Goal: Information Seeking & Learning: Learn about a topic

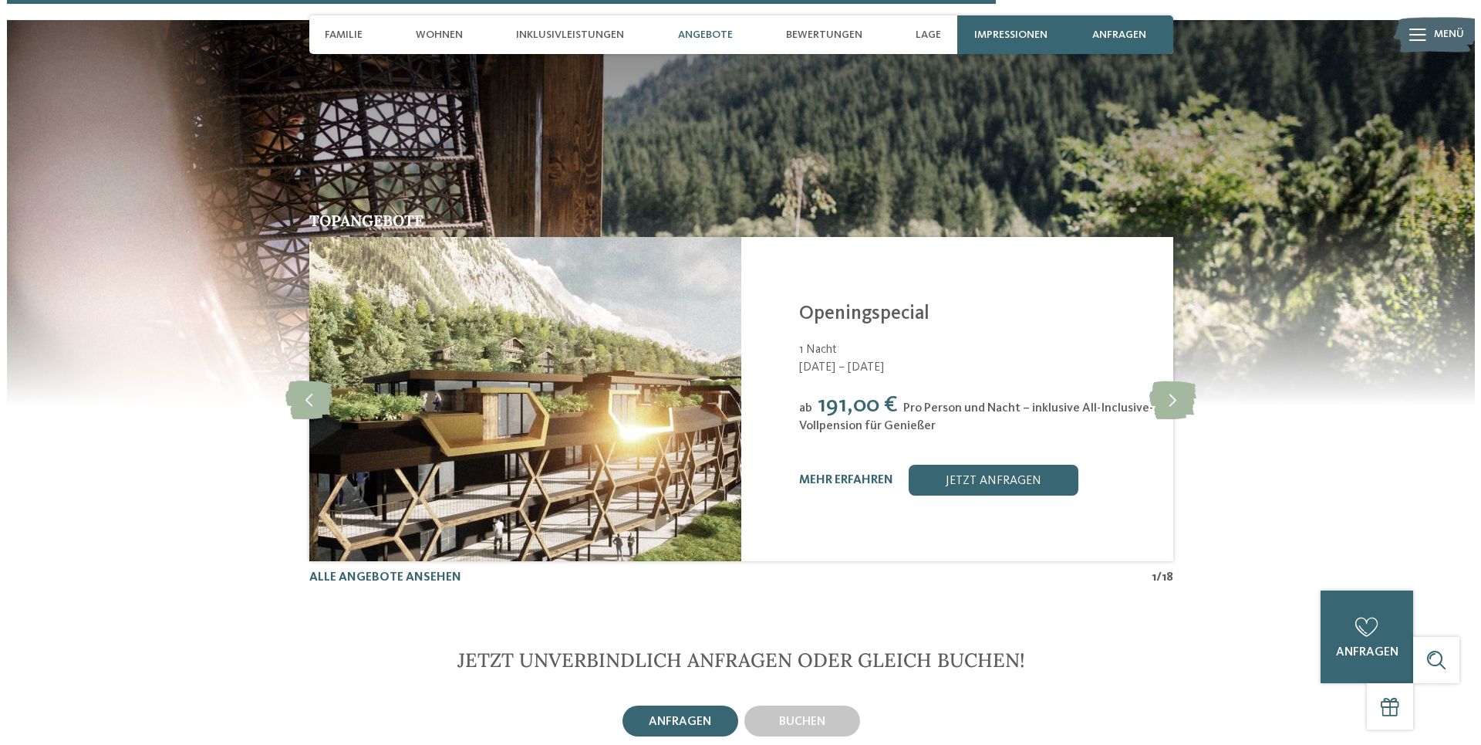
scroll to position [3855, 0]
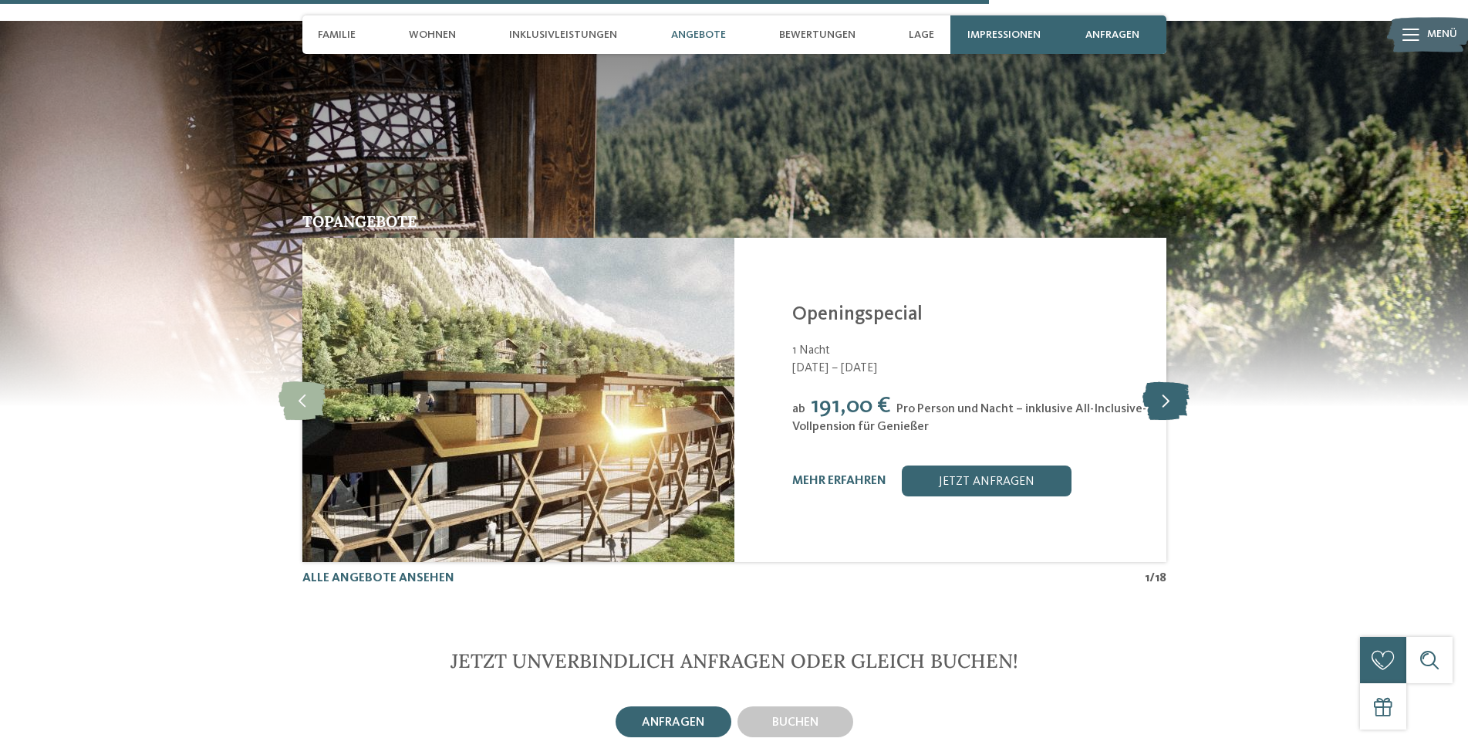
click at [1177, 380] on icon at bounding box center [1166, 399] width 47 height 39
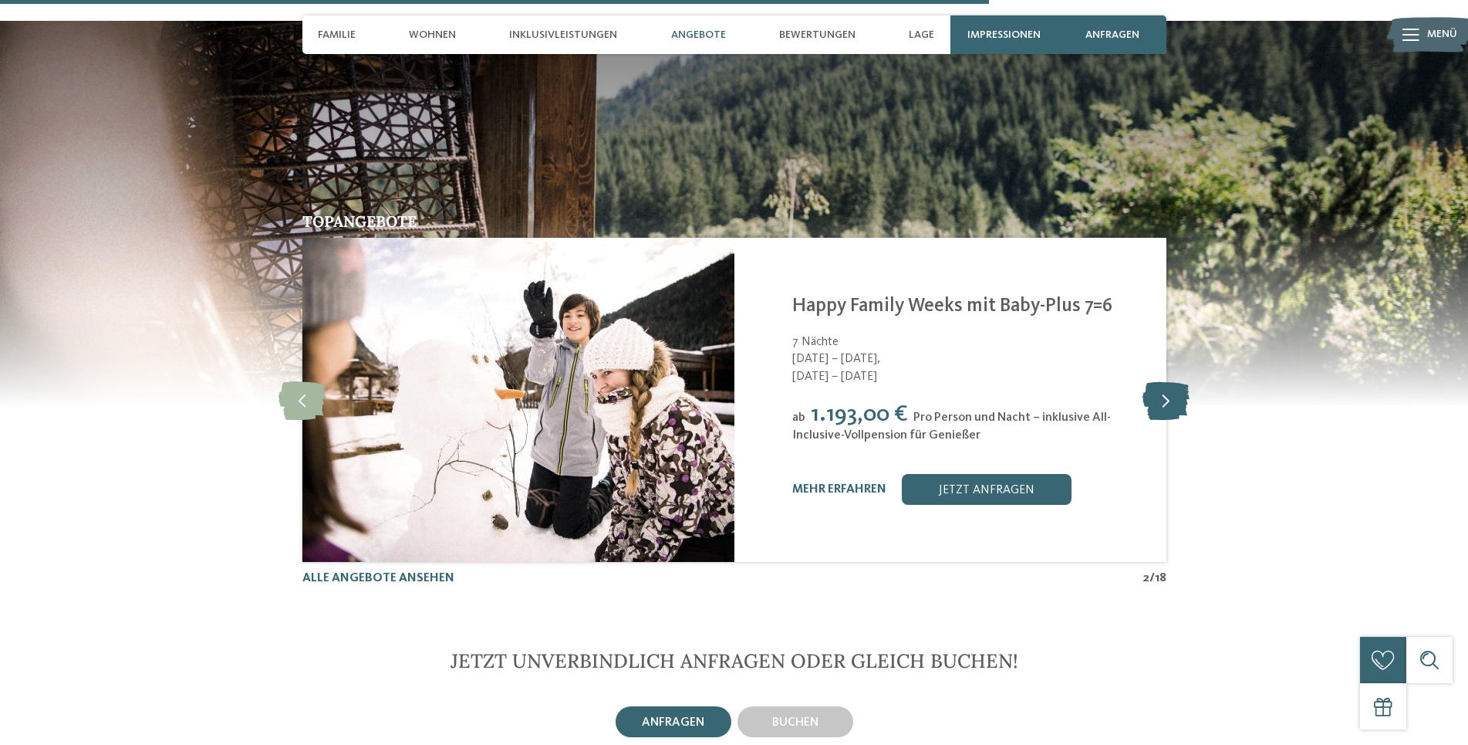
click at [1162, 380] on icon at bounding box center [1166, 399] width 47 height 39
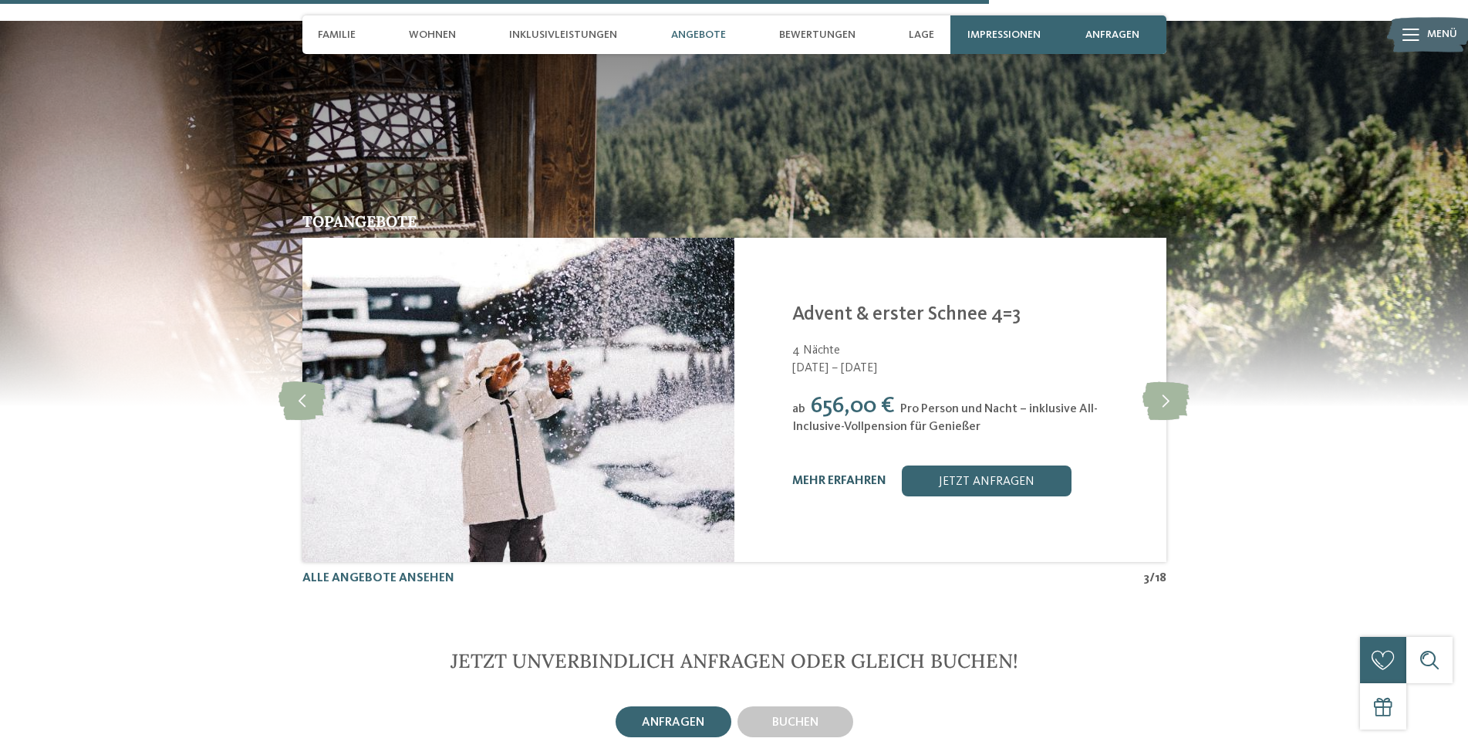
click at [832, 474] on link "mehr erfahren" at bounding box center [839, 480] width 94 height 12
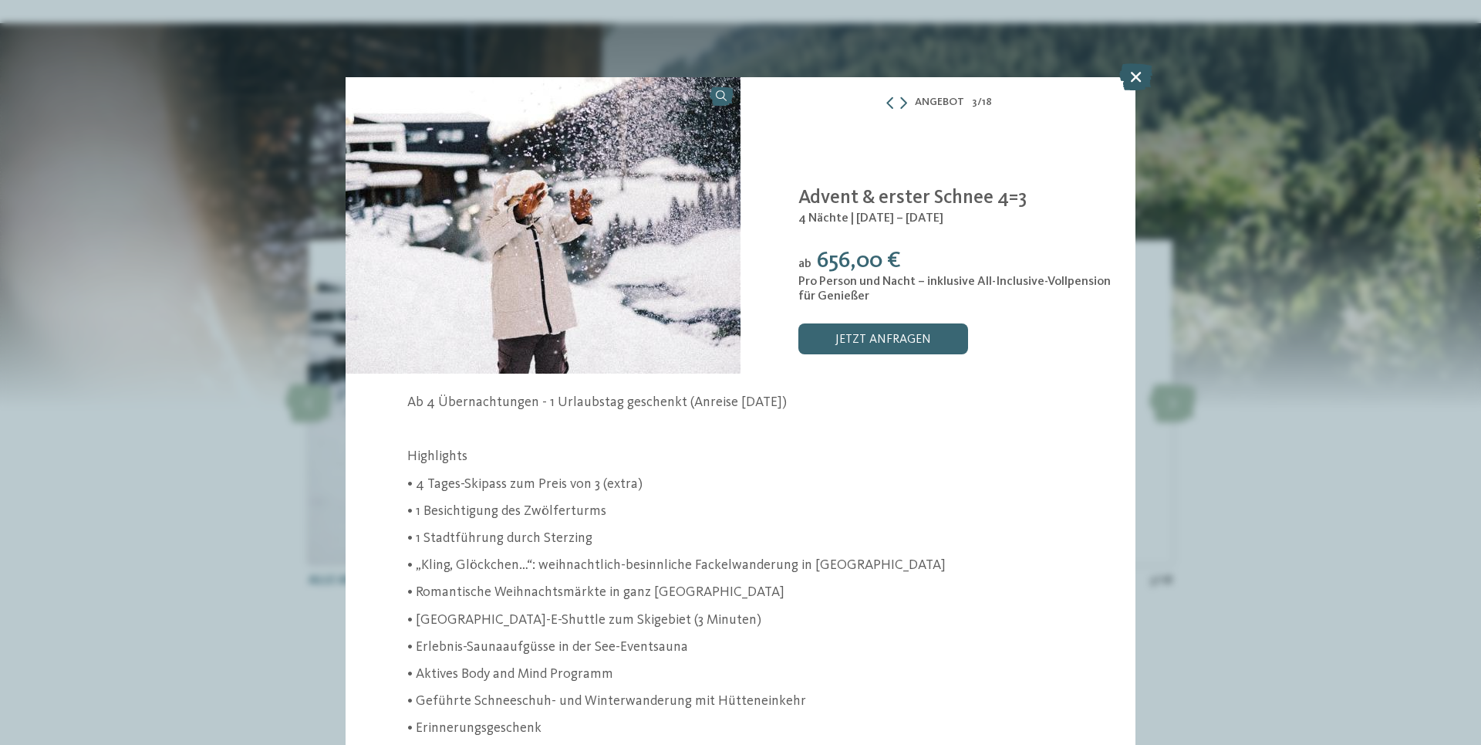
click at [1135, 81] on icon at bounding box center [1136, 76] width 33 height 27
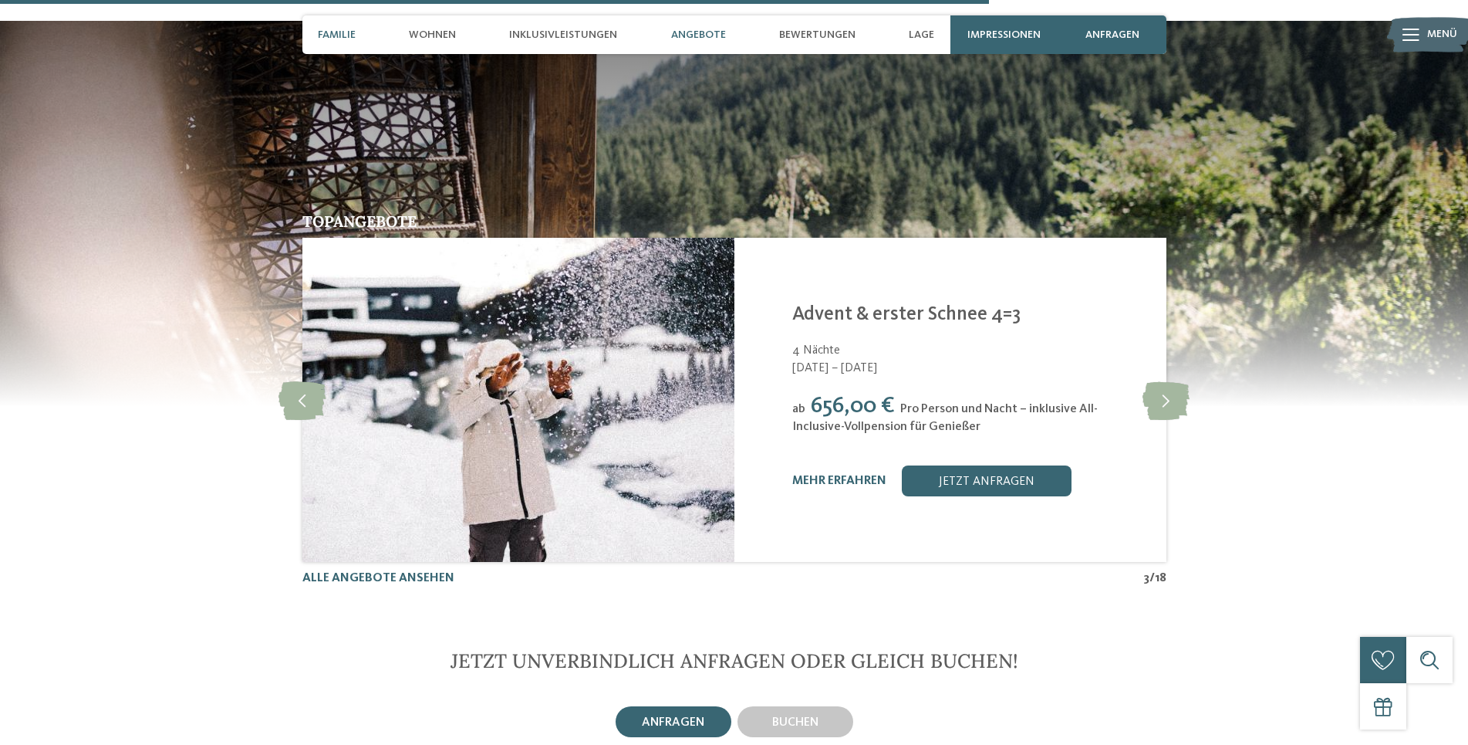
click at [342, 30] on span "Familie" at bounding box center [337, 35] width 38 height 13
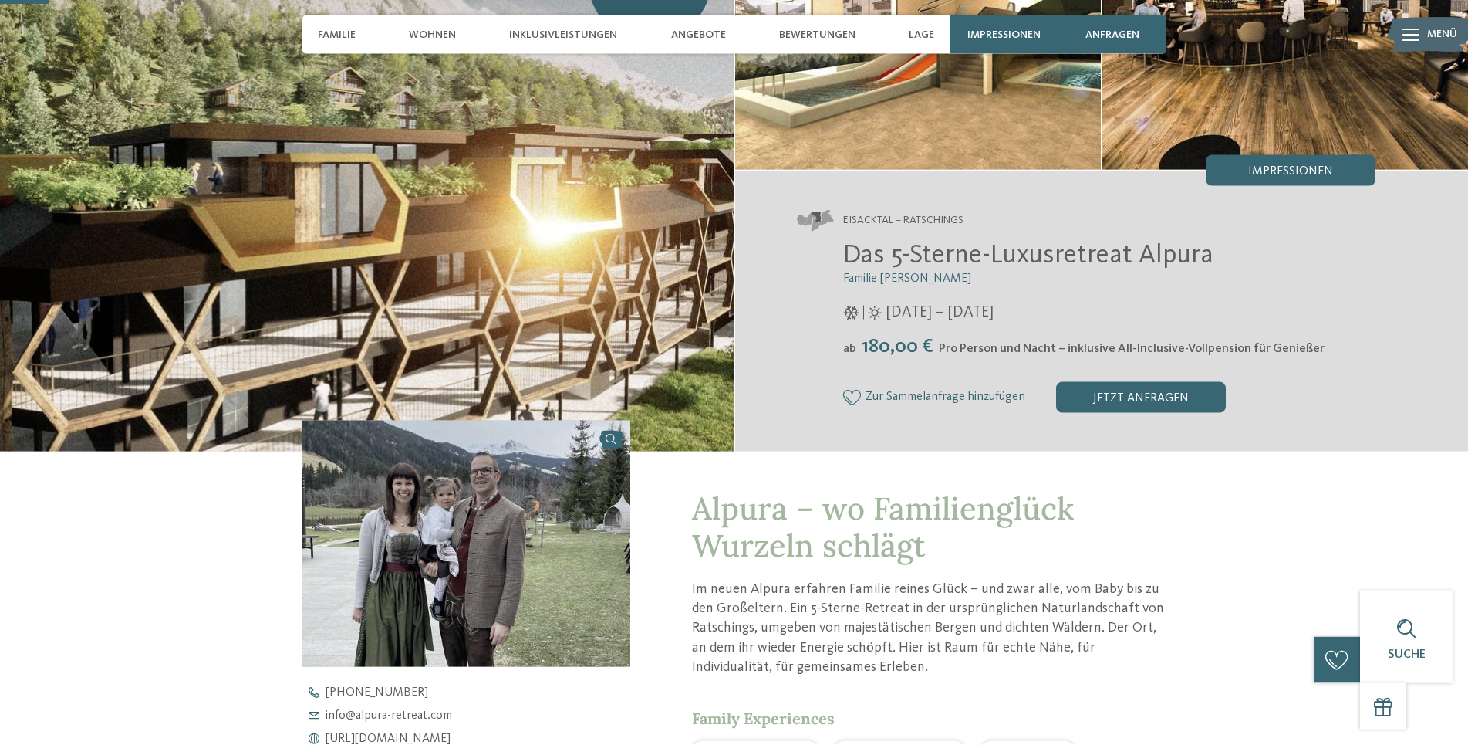
scroll to position [154, 0]
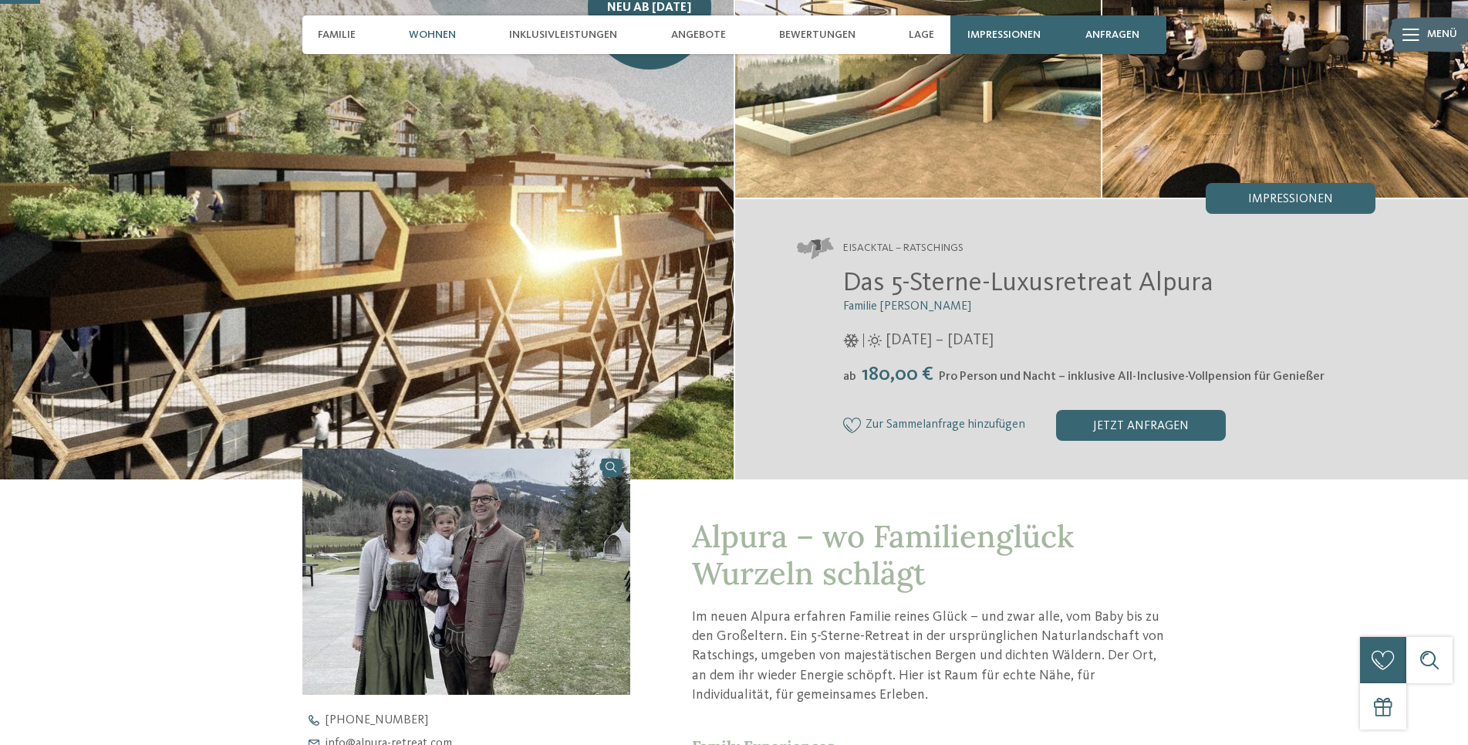
click at [430, 25] on div "Wohnen" at bounding box center [432, 34] width 62 height 39
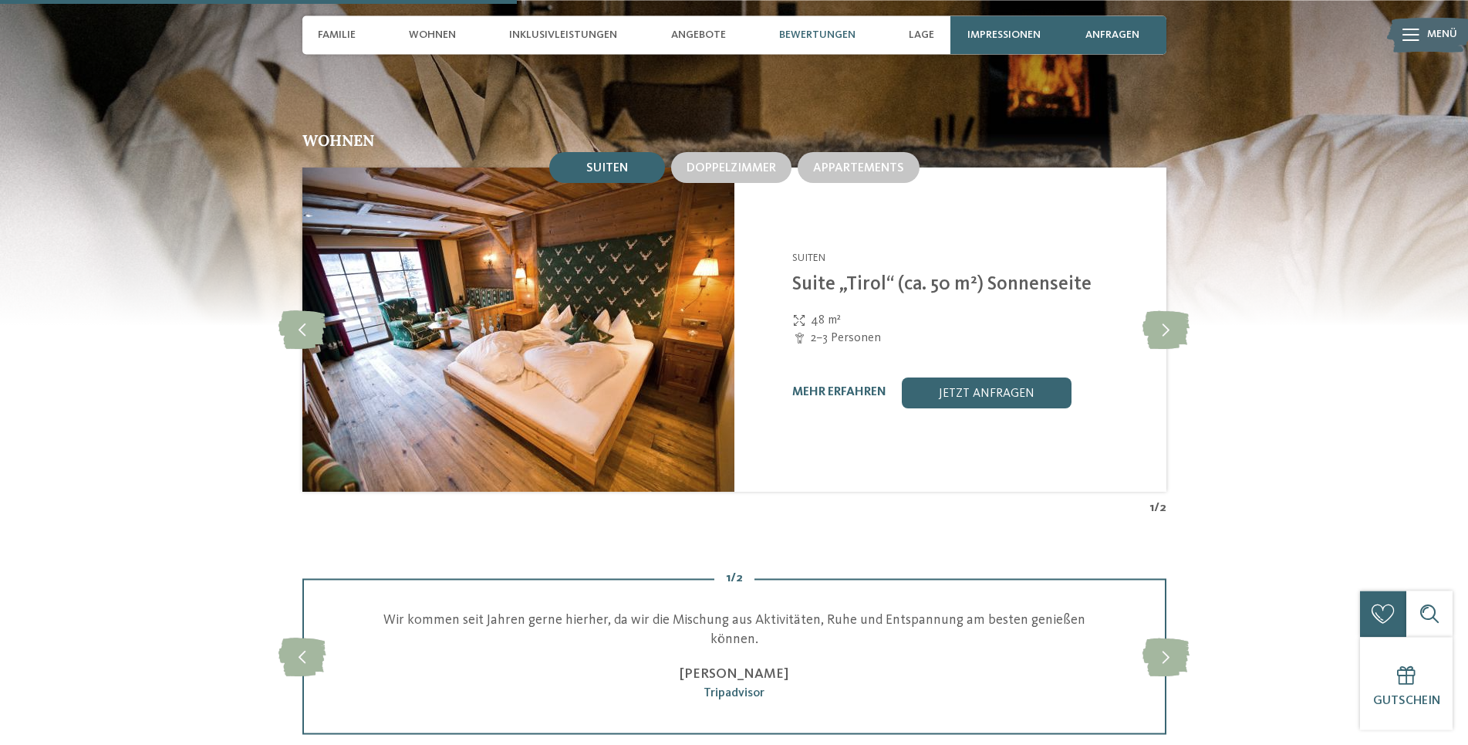
scroll to position [1933, 0]
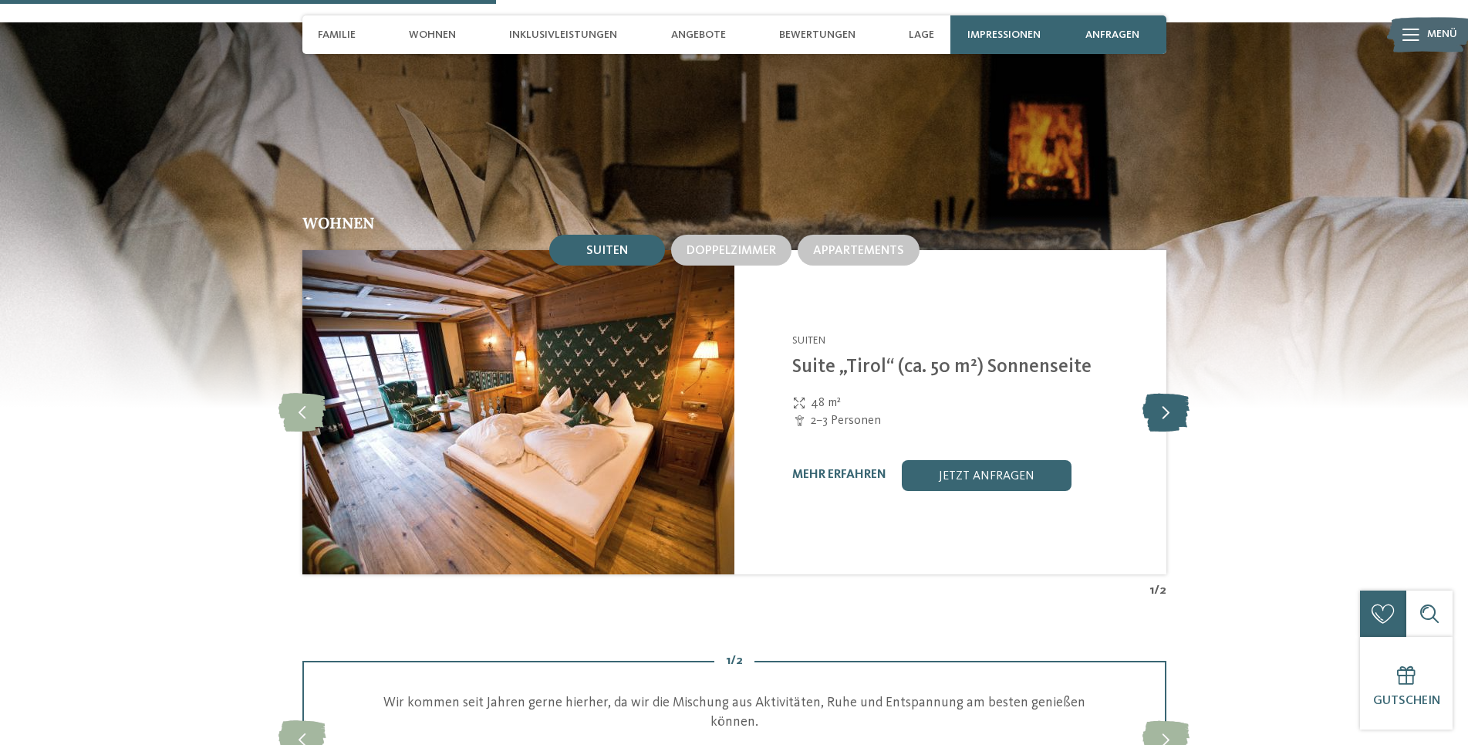
click at [1161, 393] on icon at bounding box center [1166, 412] width 47 height 39
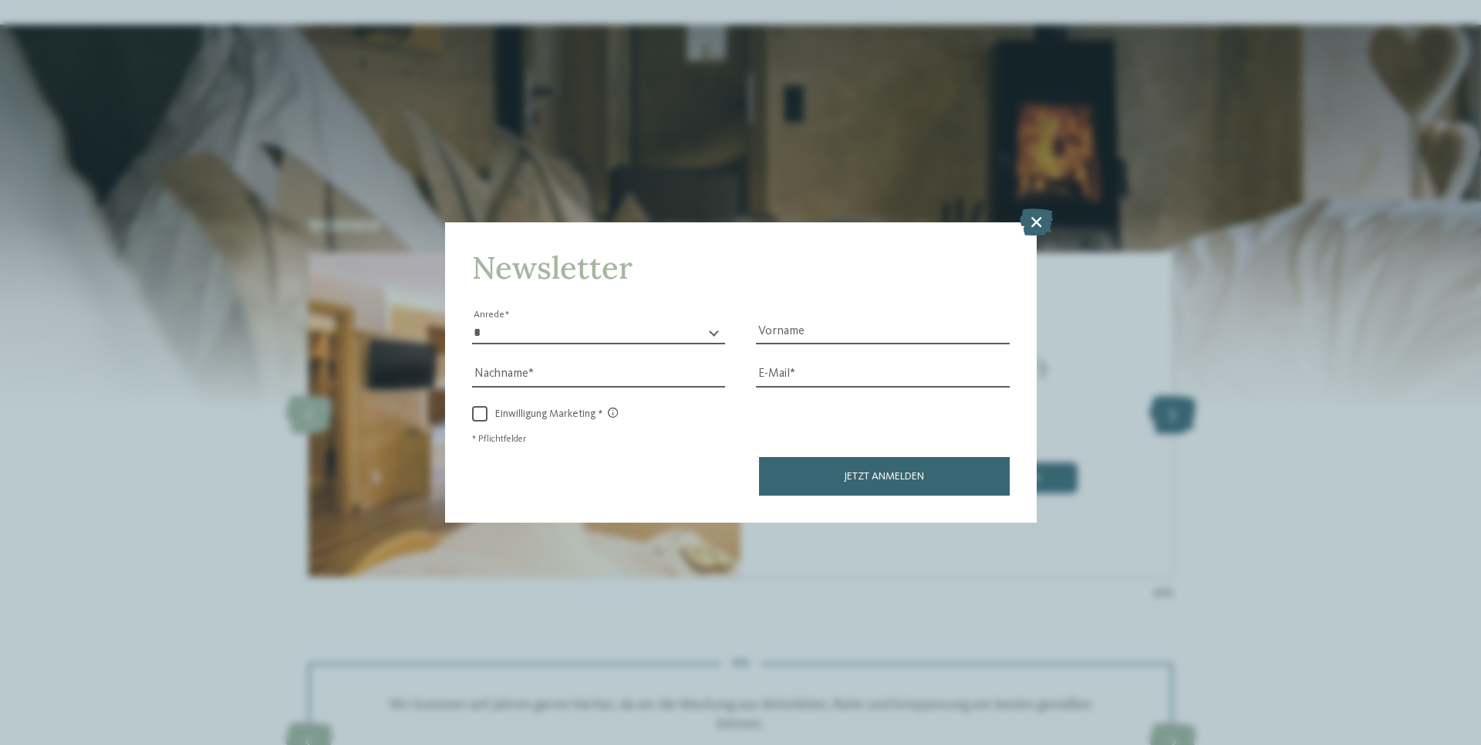
click at [1161, 387] on div "Newsletter * **** **** ******* ****** Anrede Vorname Nachname Link" at bounding box center [740, 372] width 1481 height 745
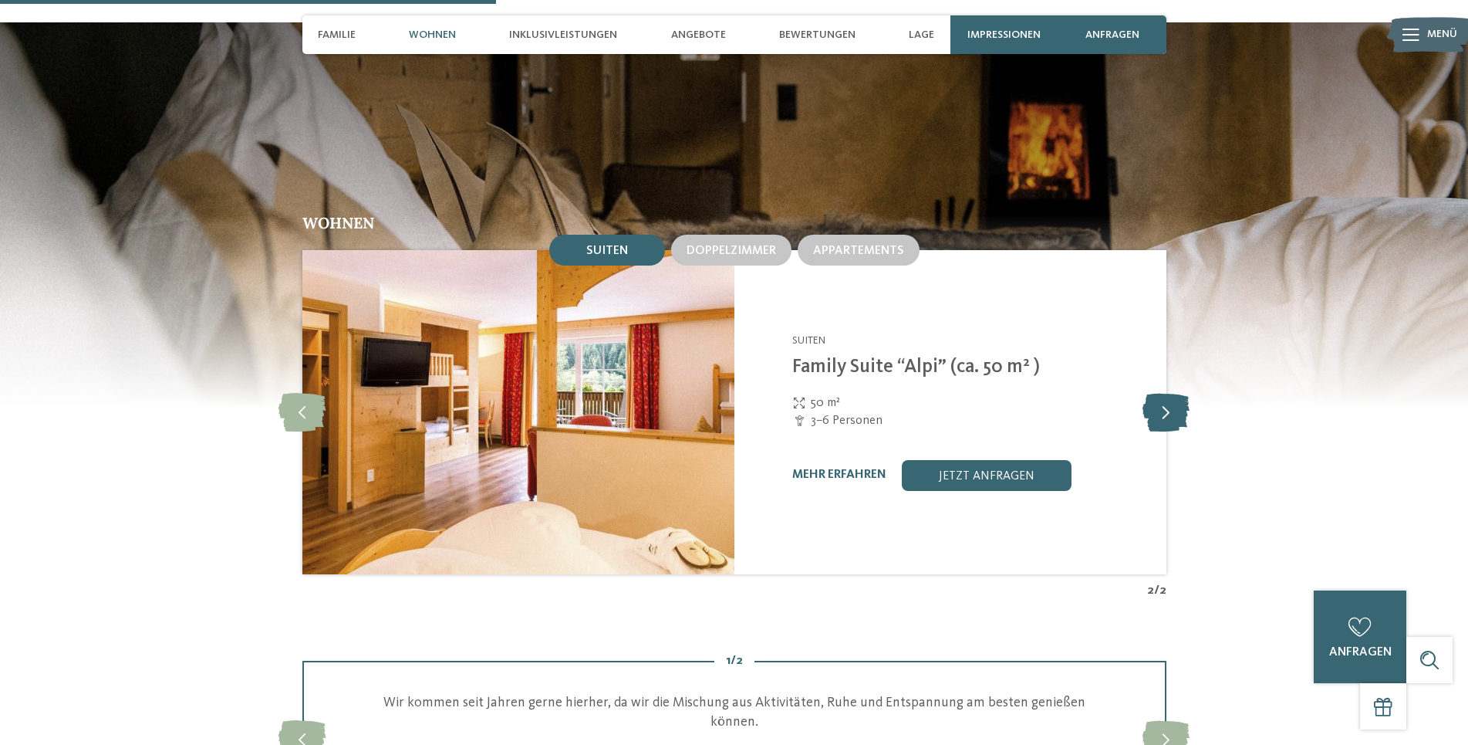
click at [1172, 401] on icon at bounding box center [1166, 412] width 47 height 39
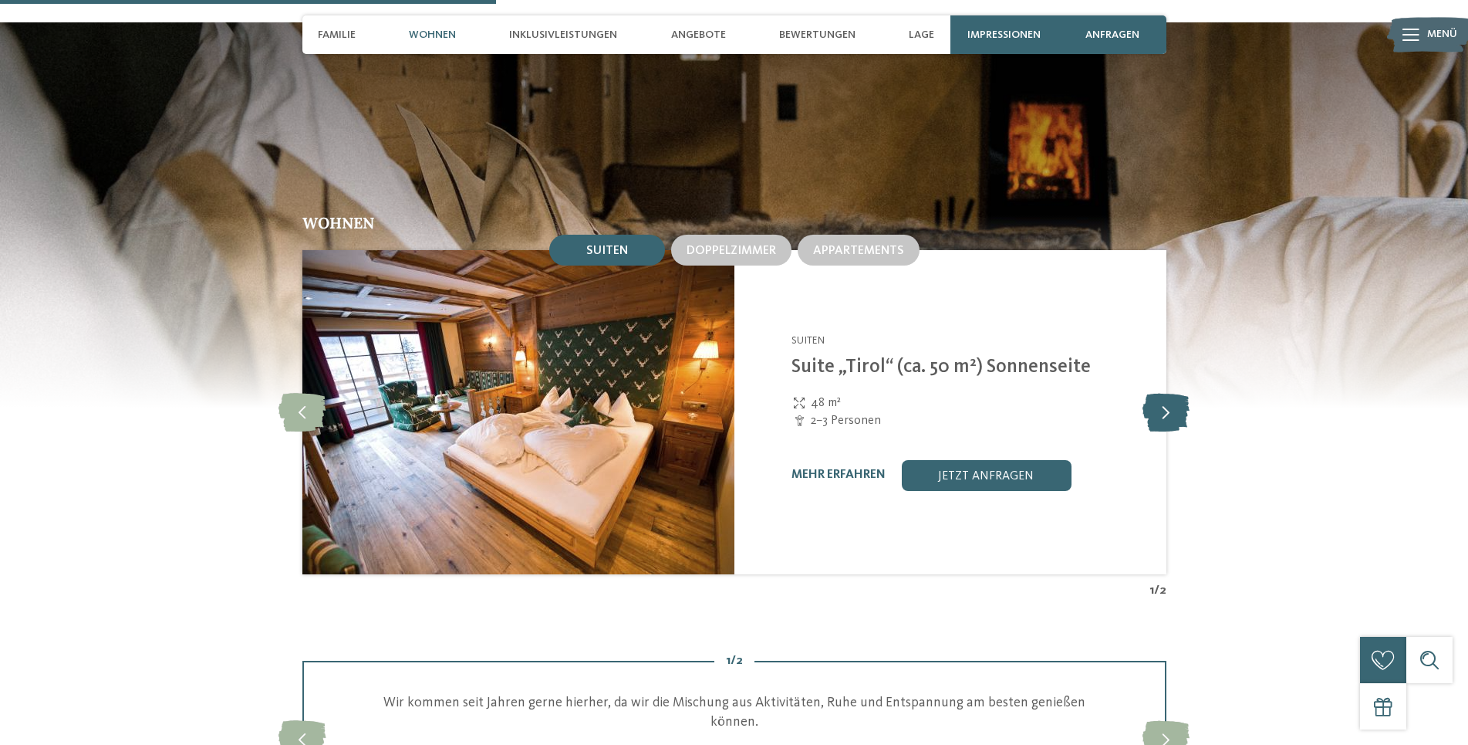
click at [1172, 401] on icon at bounding box center [1166, 412] width 47 height 39
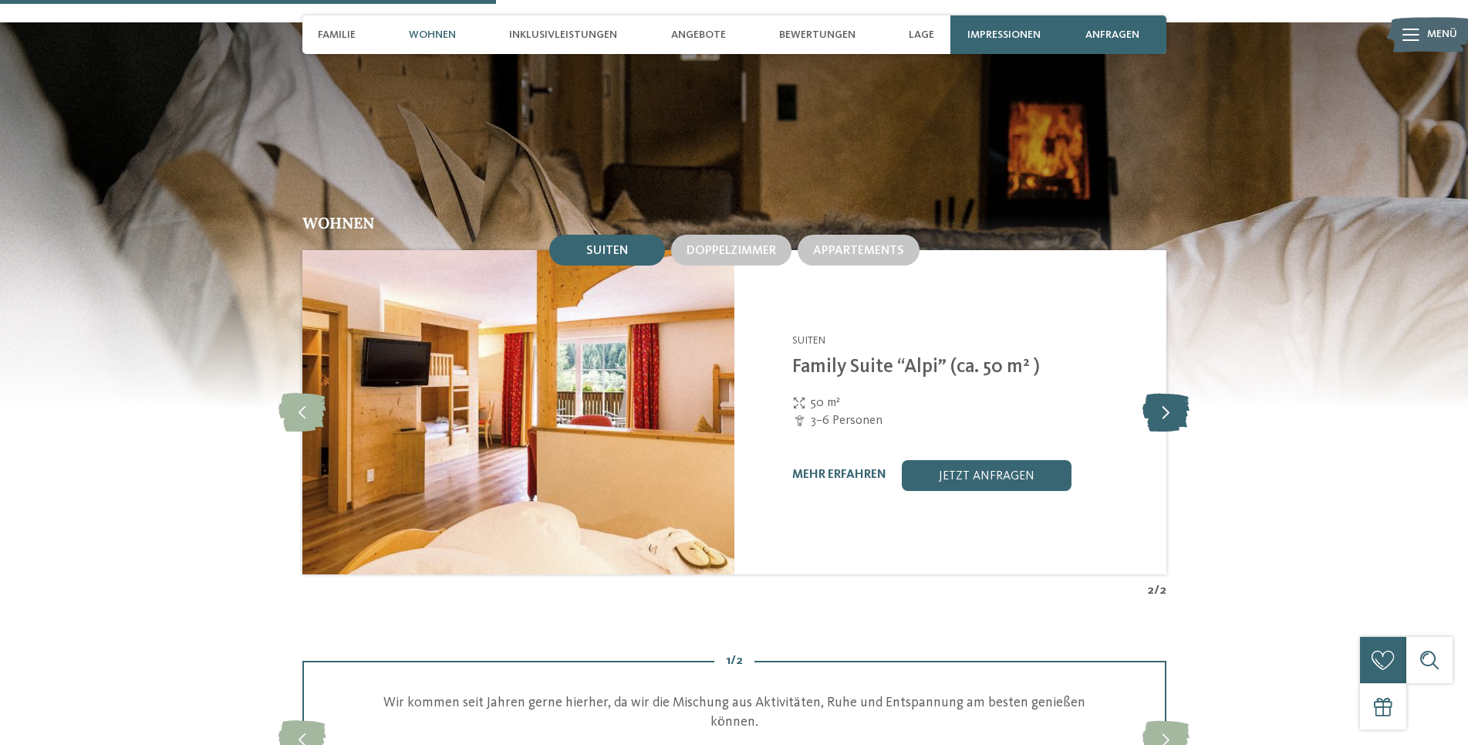
click at [1172, 401] on icon at bounding box center [1166, 412] width 47 height 39
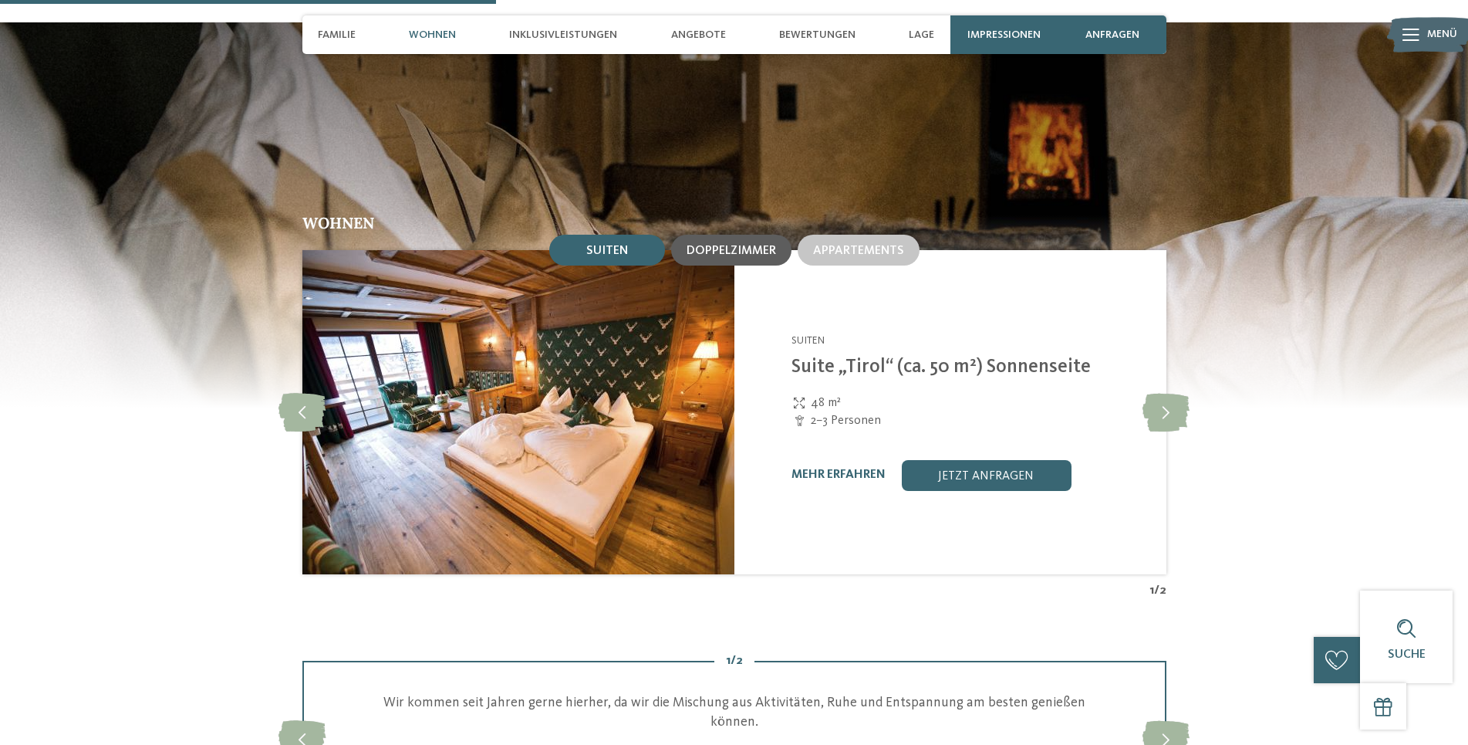
click at [727, 243] on div "Doppelzimmer" at bounding box center [731, 250] width 120 height 31
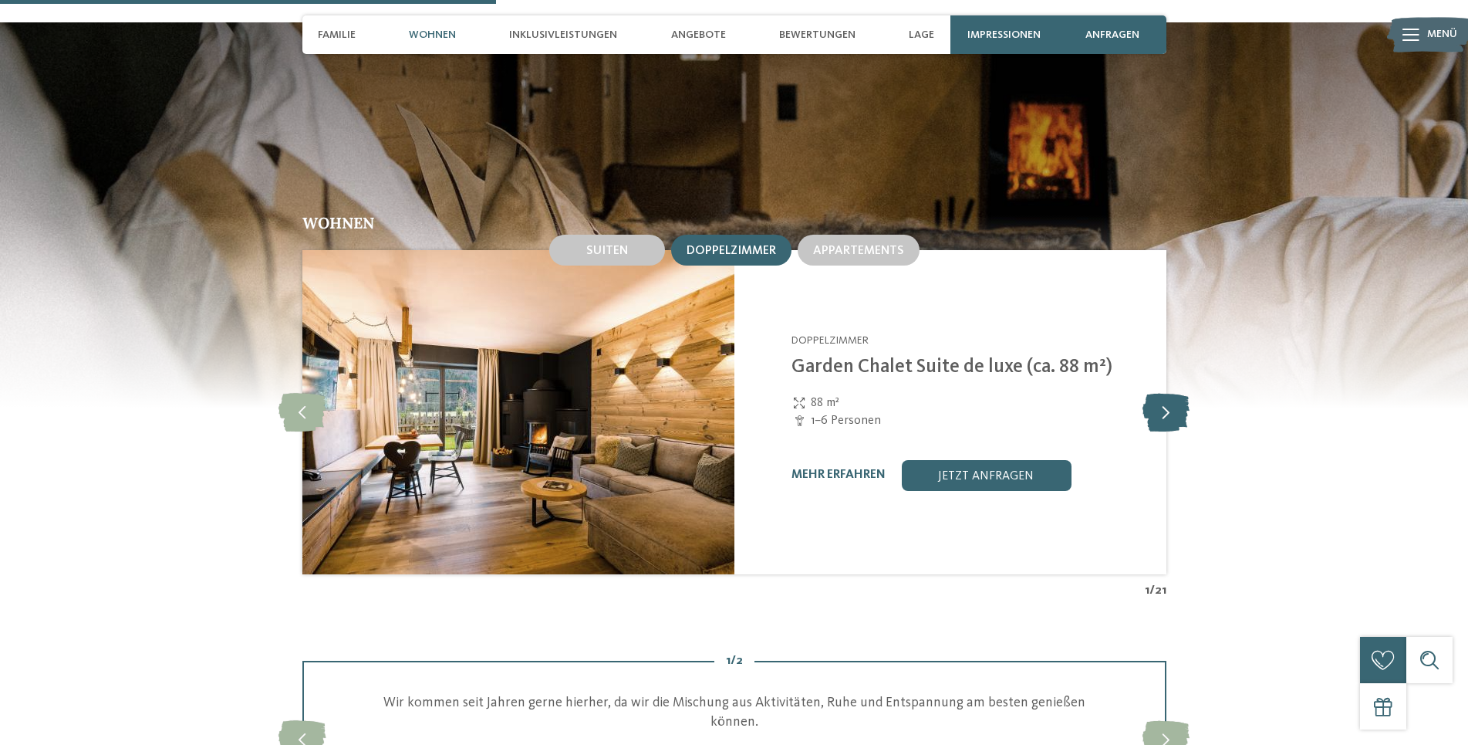
click at [1157, 401] on icon at bounding box center [1166, 412] width 47 height 39
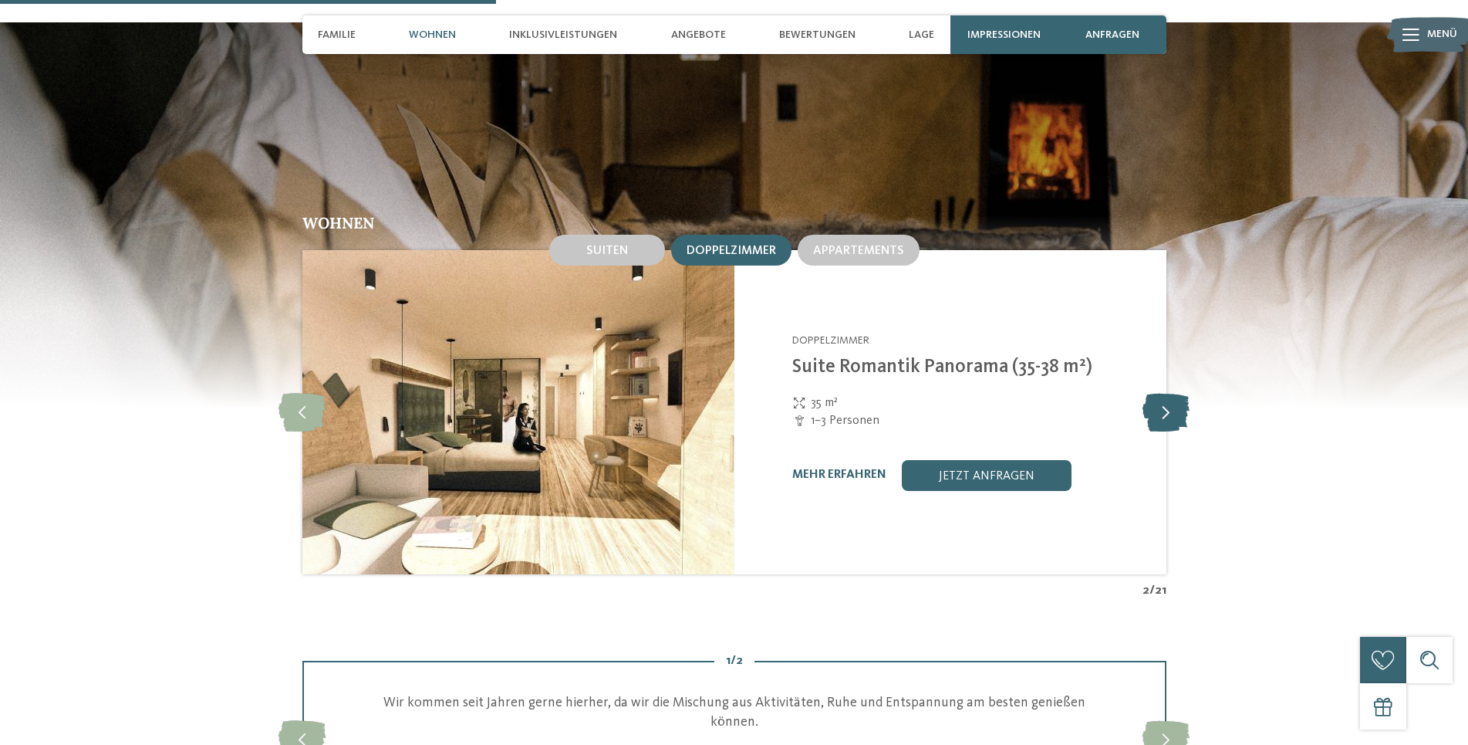
click at [1157, 401] on icon at bounding box center [1166, 412] width 47 height 39
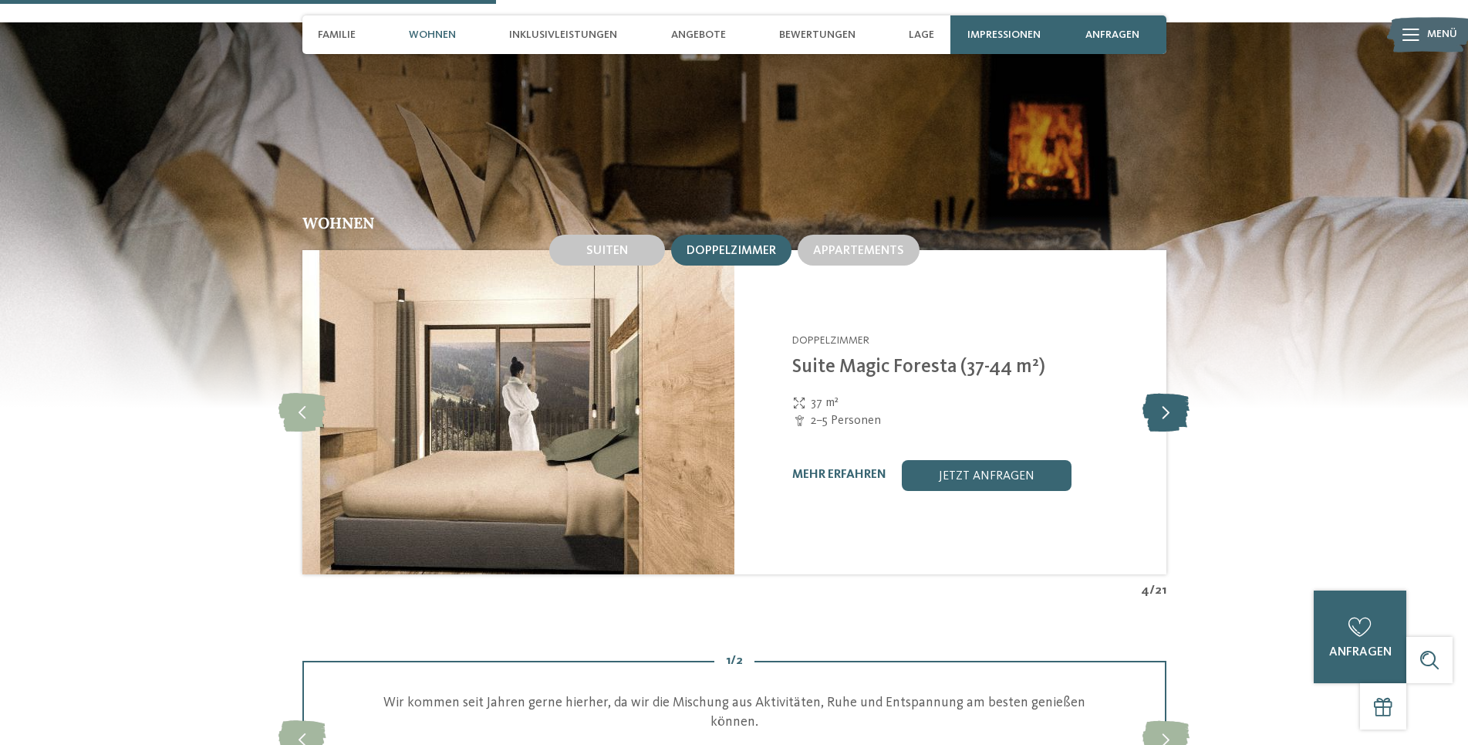
click at [1157, 401] on icon at bounding box center [1166, 412] width 47 height 39
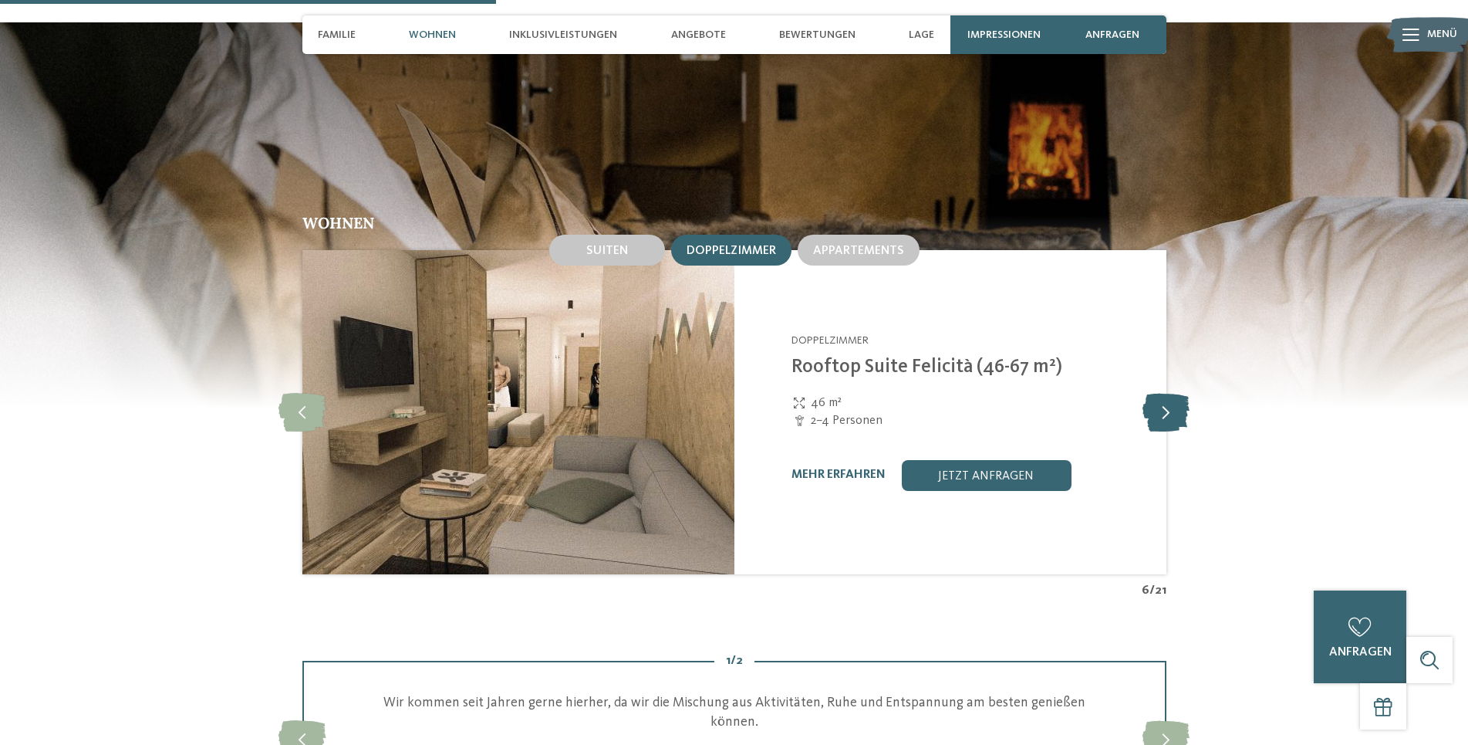
click at [1157, 401] on icon at bounding box center [1166, 412] width 47 height 39
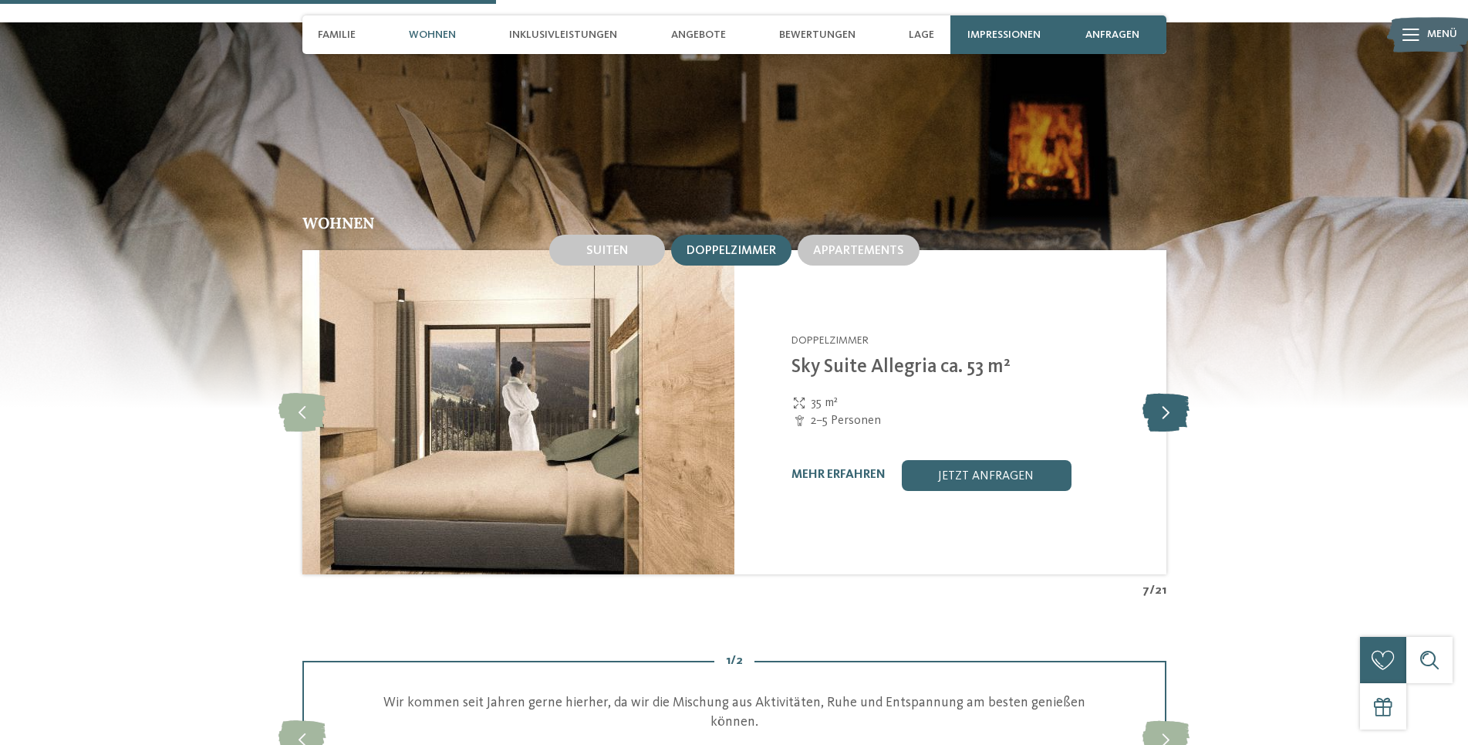
click at [1157, 401] on icon at bounding box center [1166, 412] width 47 height 39
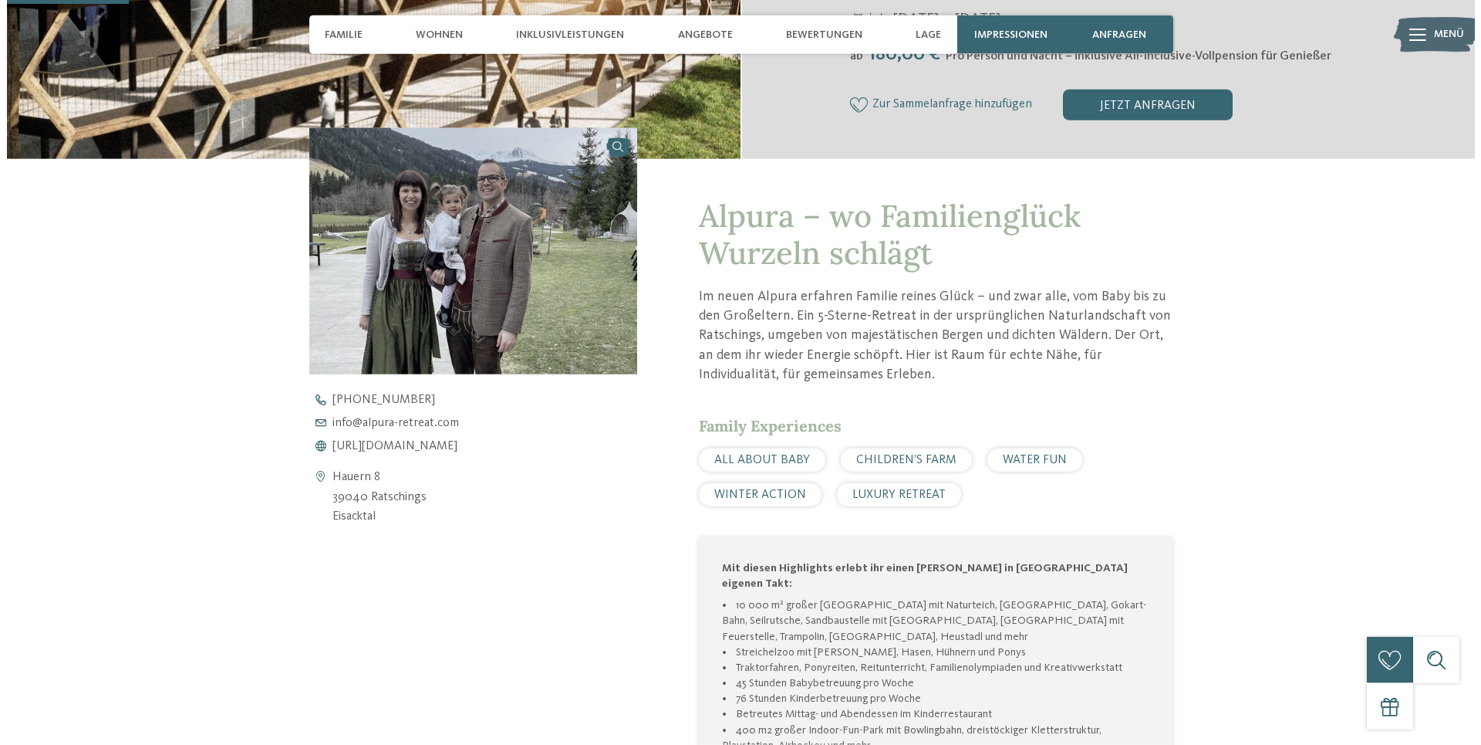
scroll to position [437, 0]
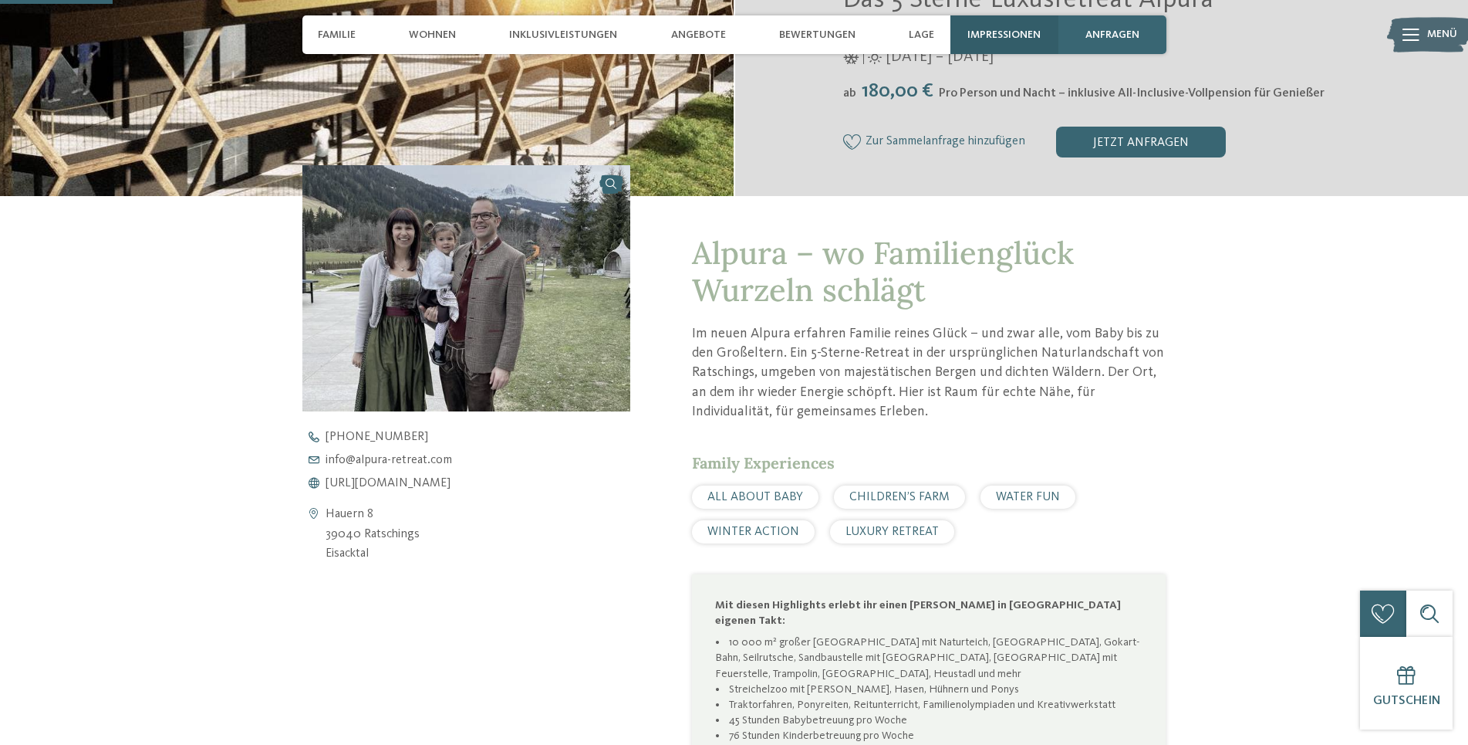
click at [993, 31] on span "Impressionen" at bounding box center [1004, 35] width 73 height 13
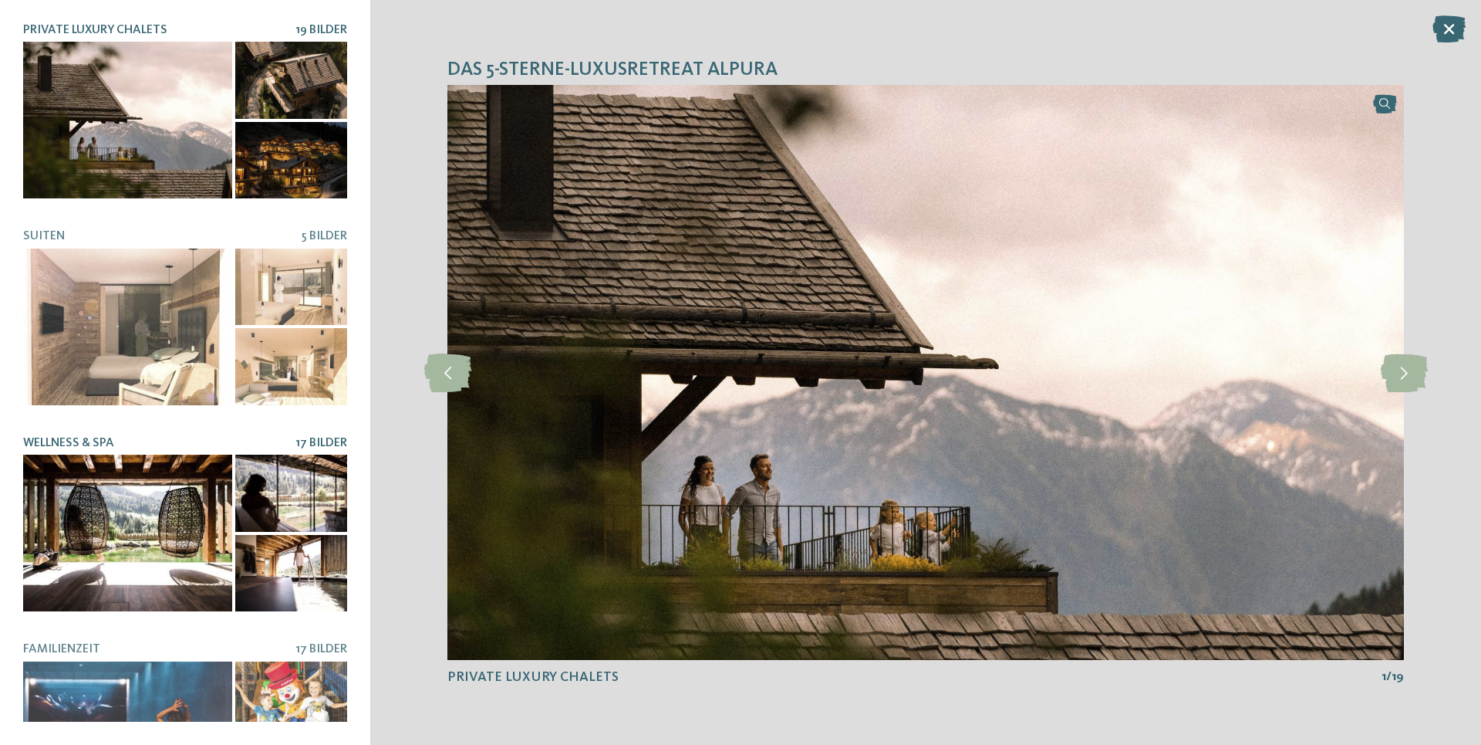
click at [136, 529] on div at bounding box center [127, 532] width 209 height 157
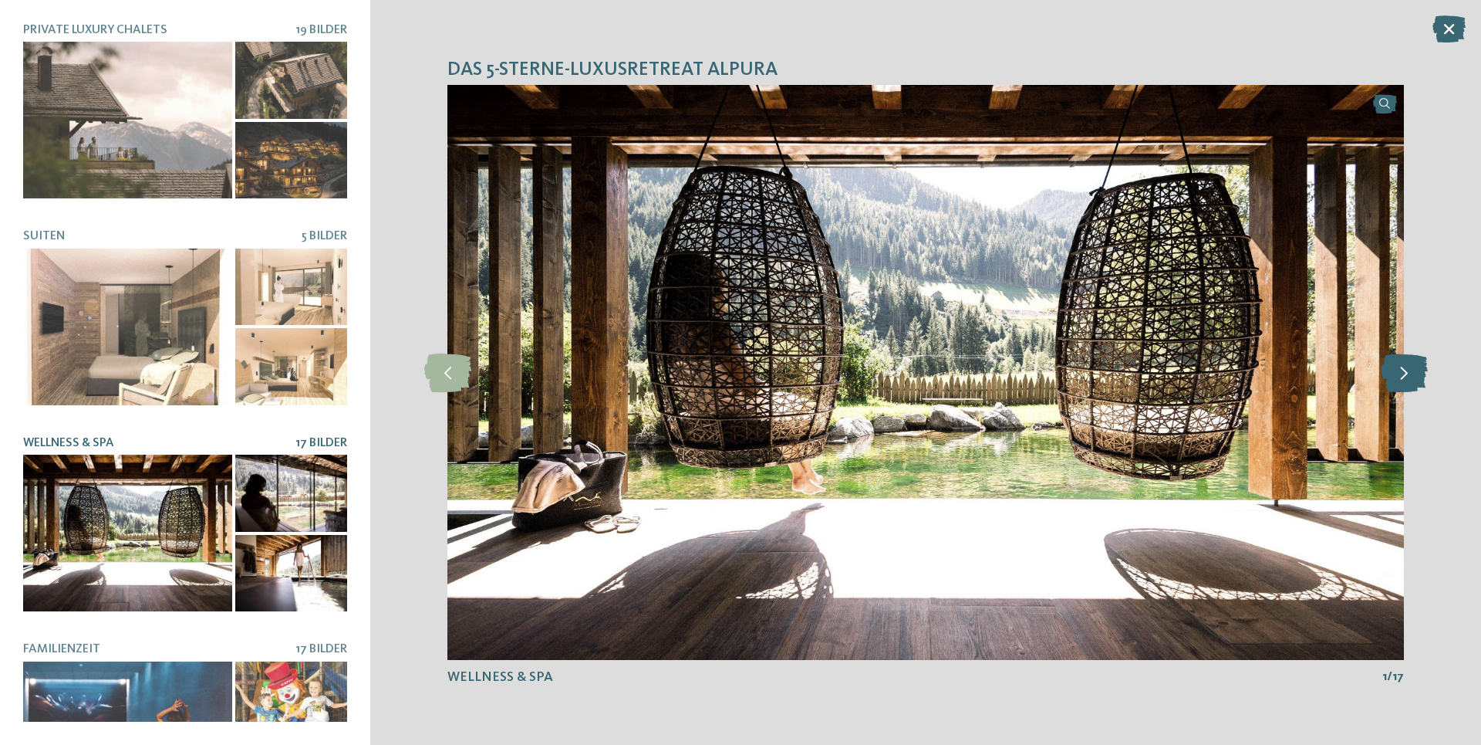
click at [1396, 384] on icon at bounding box center [1404, 372] width 47 height 39
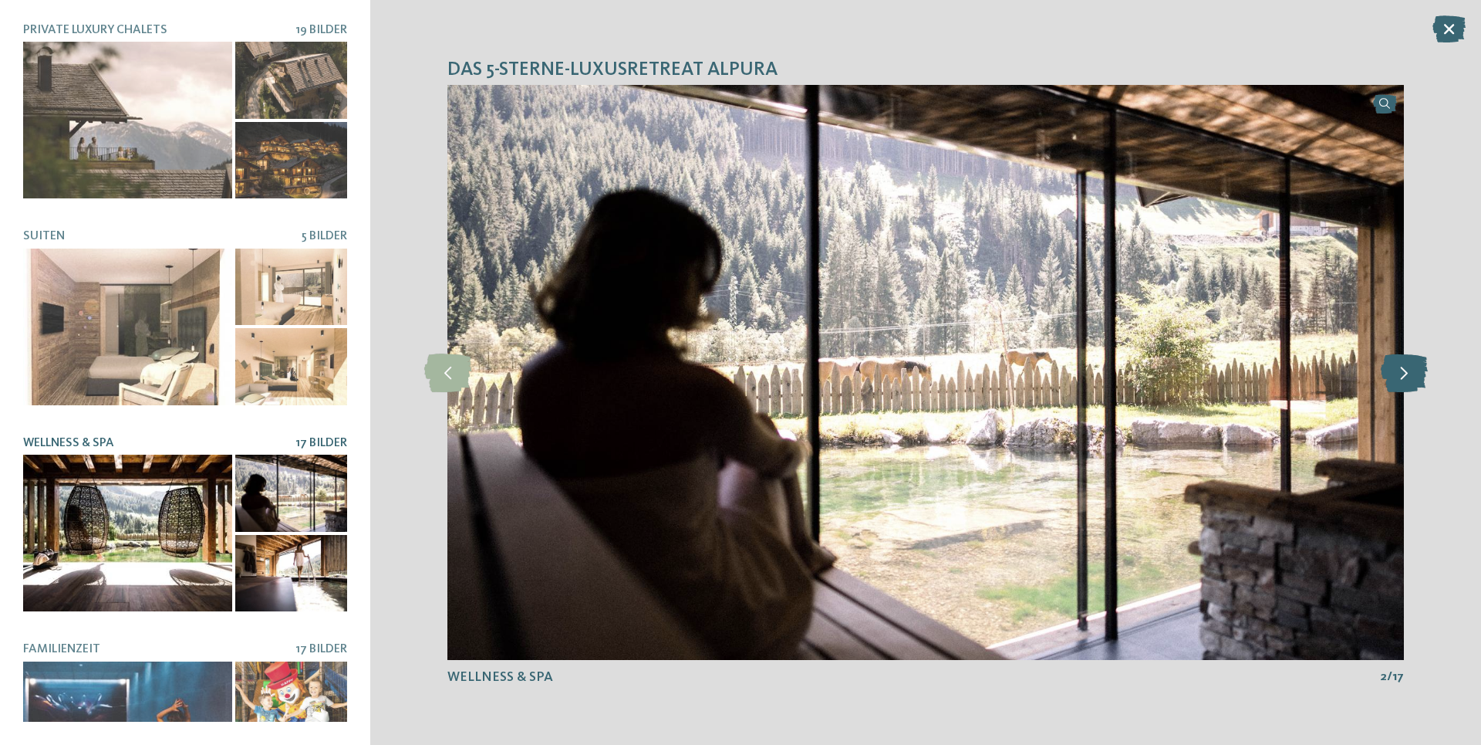
click at [1401, 381] on icon at bounding box center [1404, 372] width 47 height 39
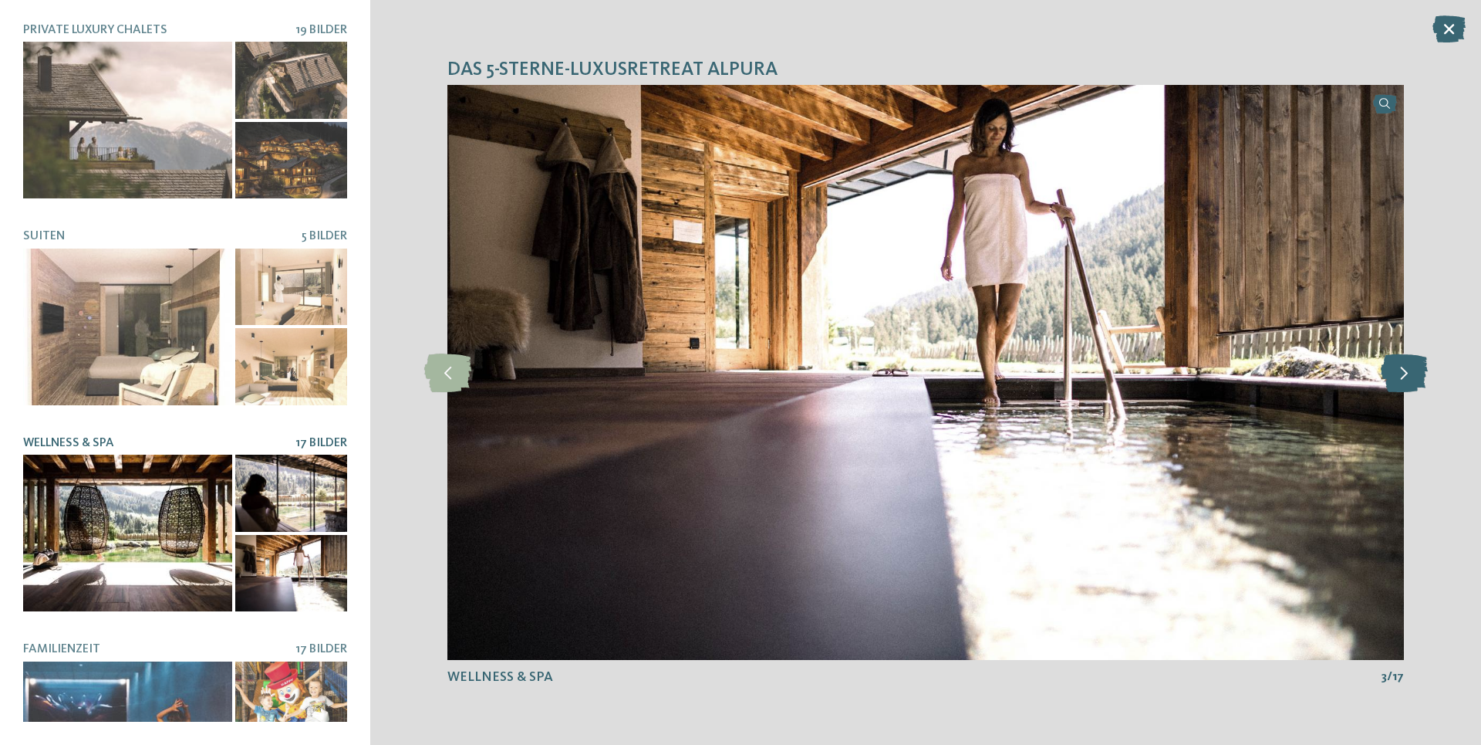
click at [1401, 381] on icon at bounding box center [1404, 372] width 47 height 39
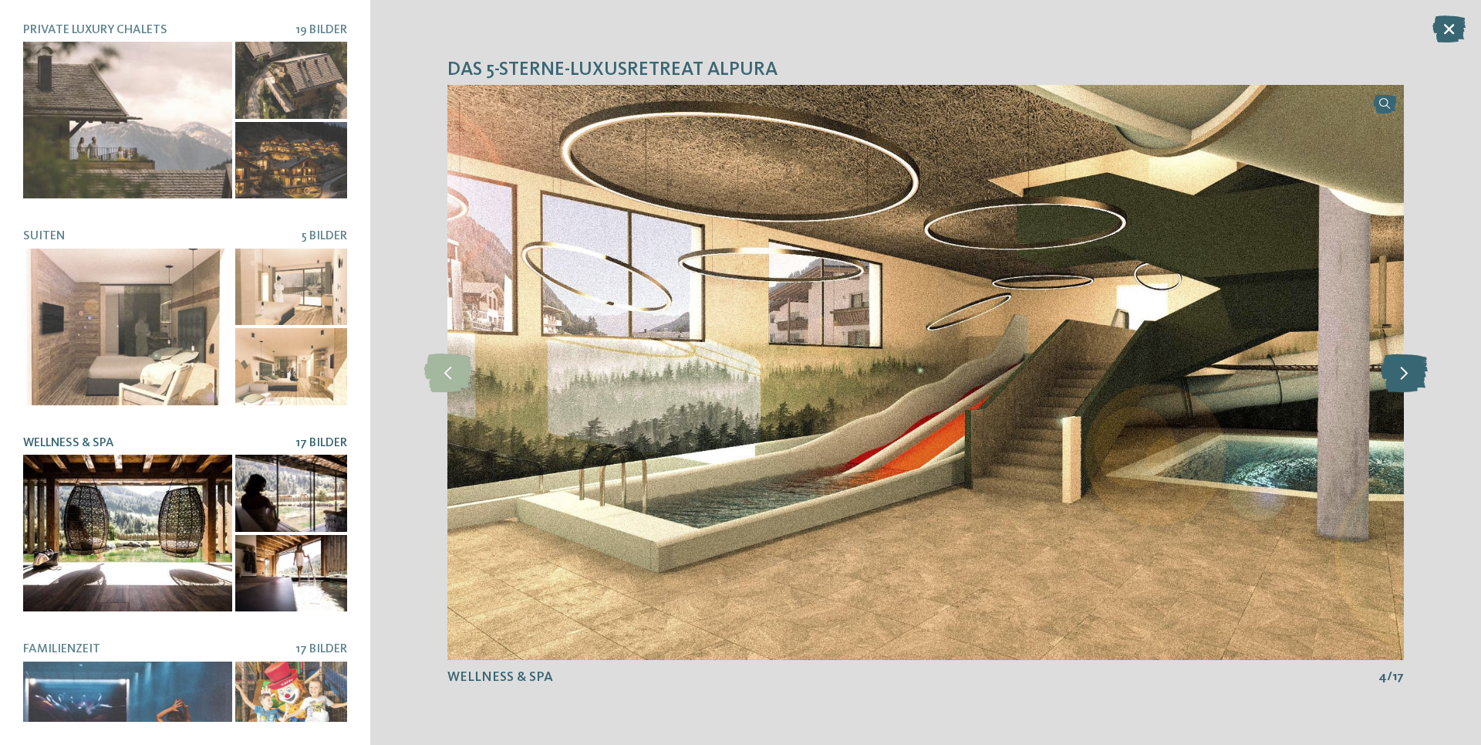
click at [1401, 381] on icon at bounding box center [1404, 372] width 47 height 39
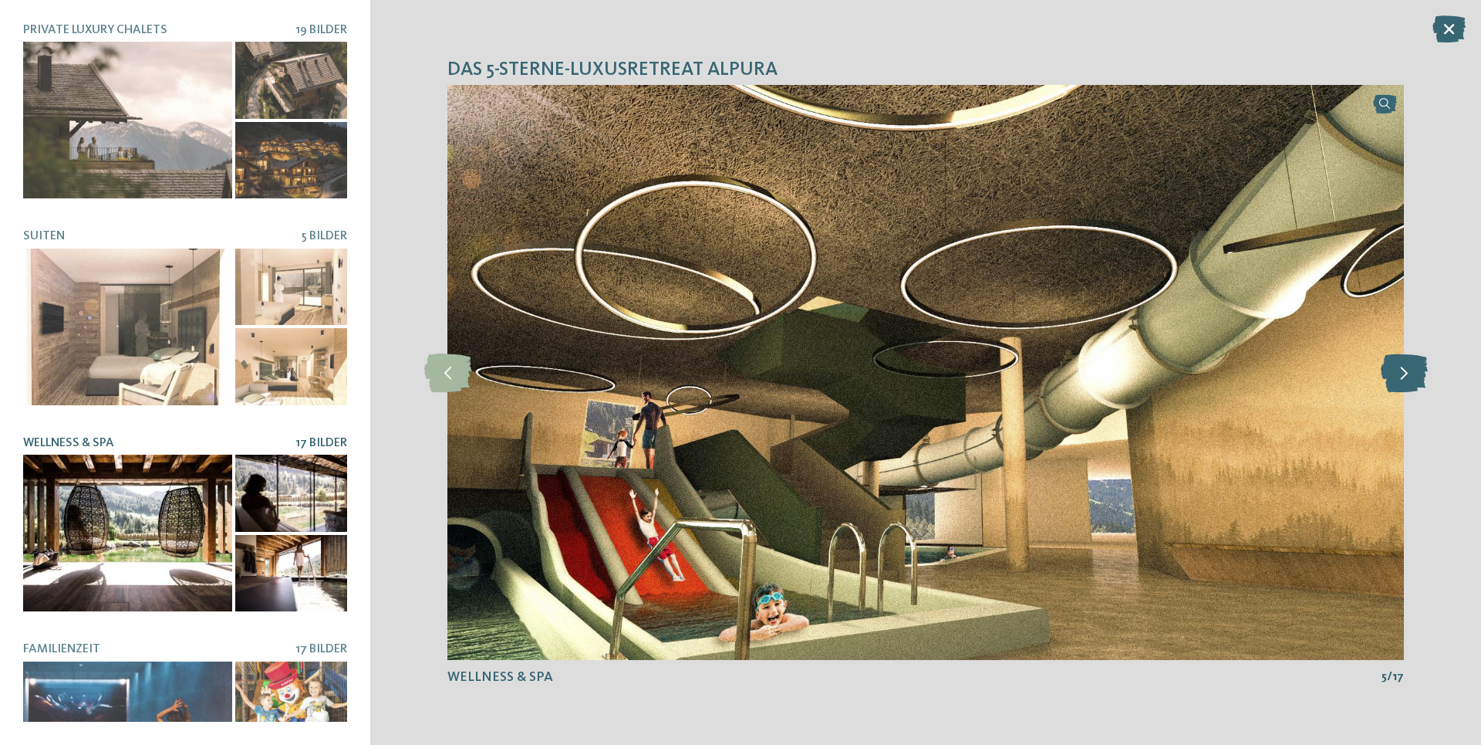
click at [1401, 381] on icon at bounding box center [1404, 372] width 47 height 39
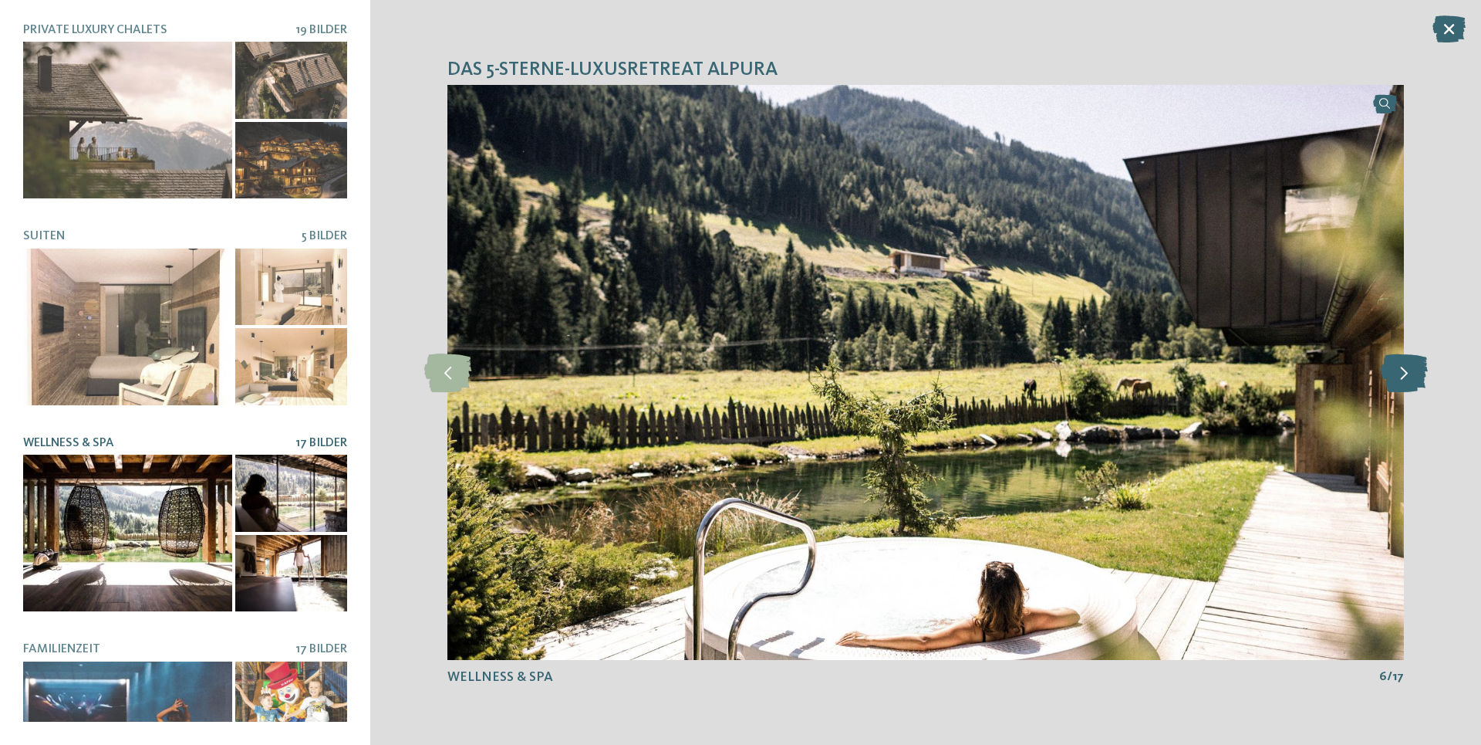
click at [1401, 381] on icon at bounding box center [1404, 372] width 47 height 39
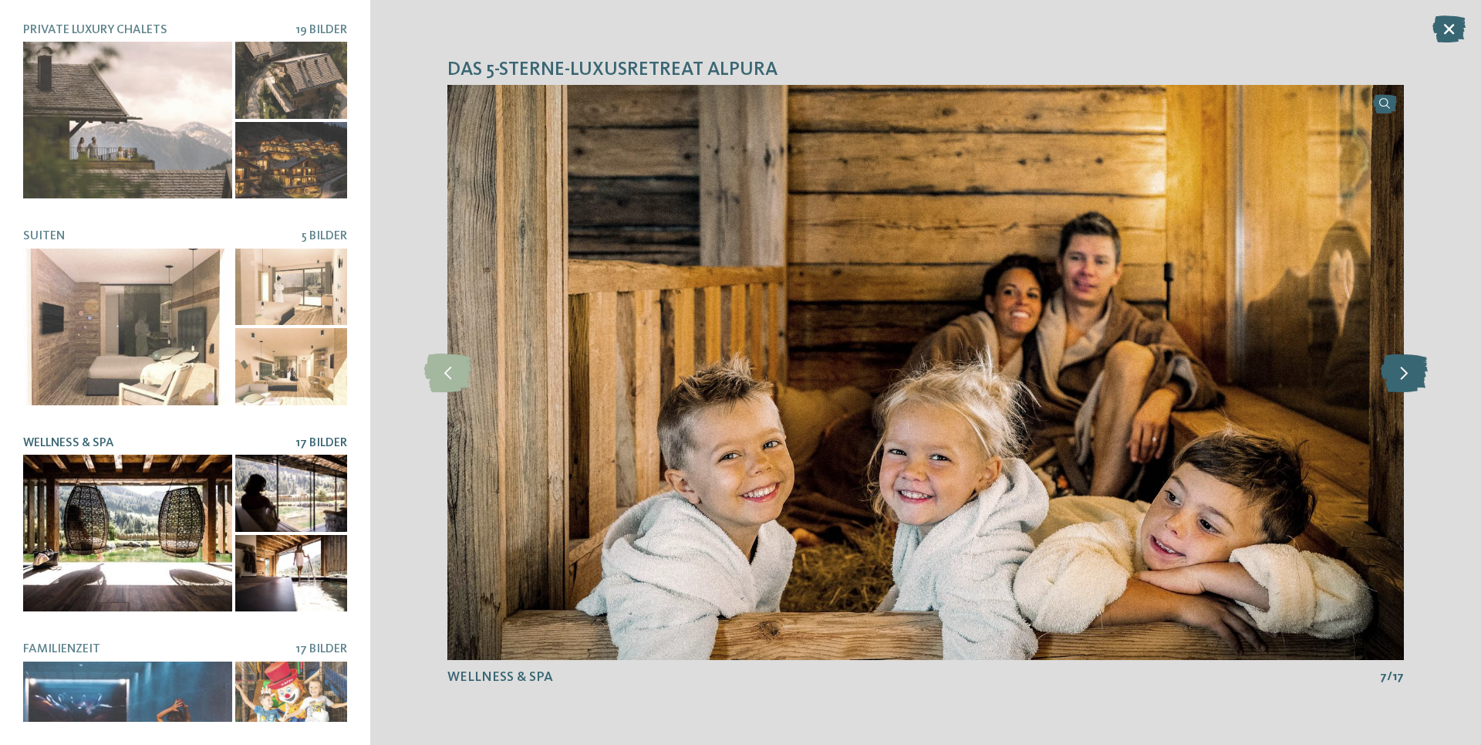
click at [1401, 381] on icon at bounding box center [1404, 372] width 47 height 39
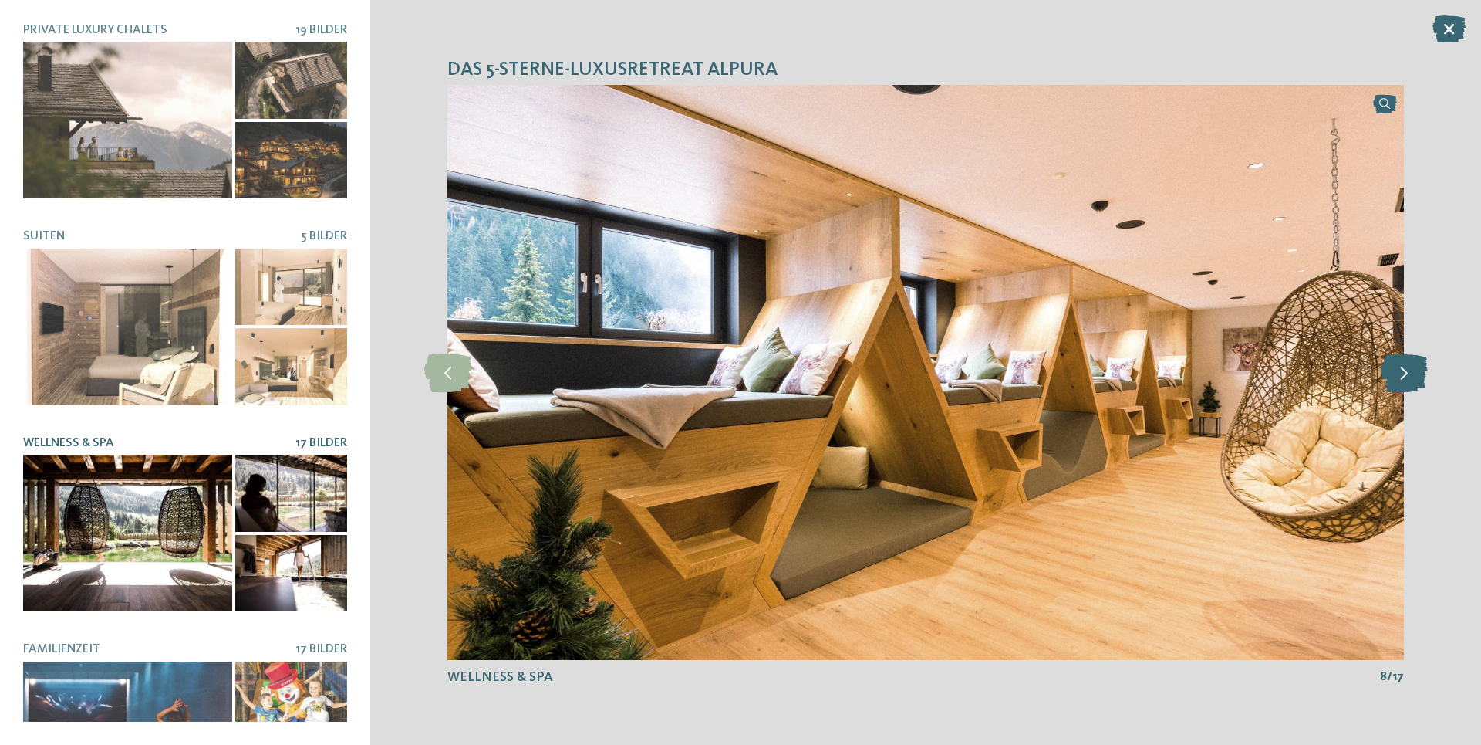
click at [1401, 381] on icon at bounding box center [1404, 372] width 47 height 39
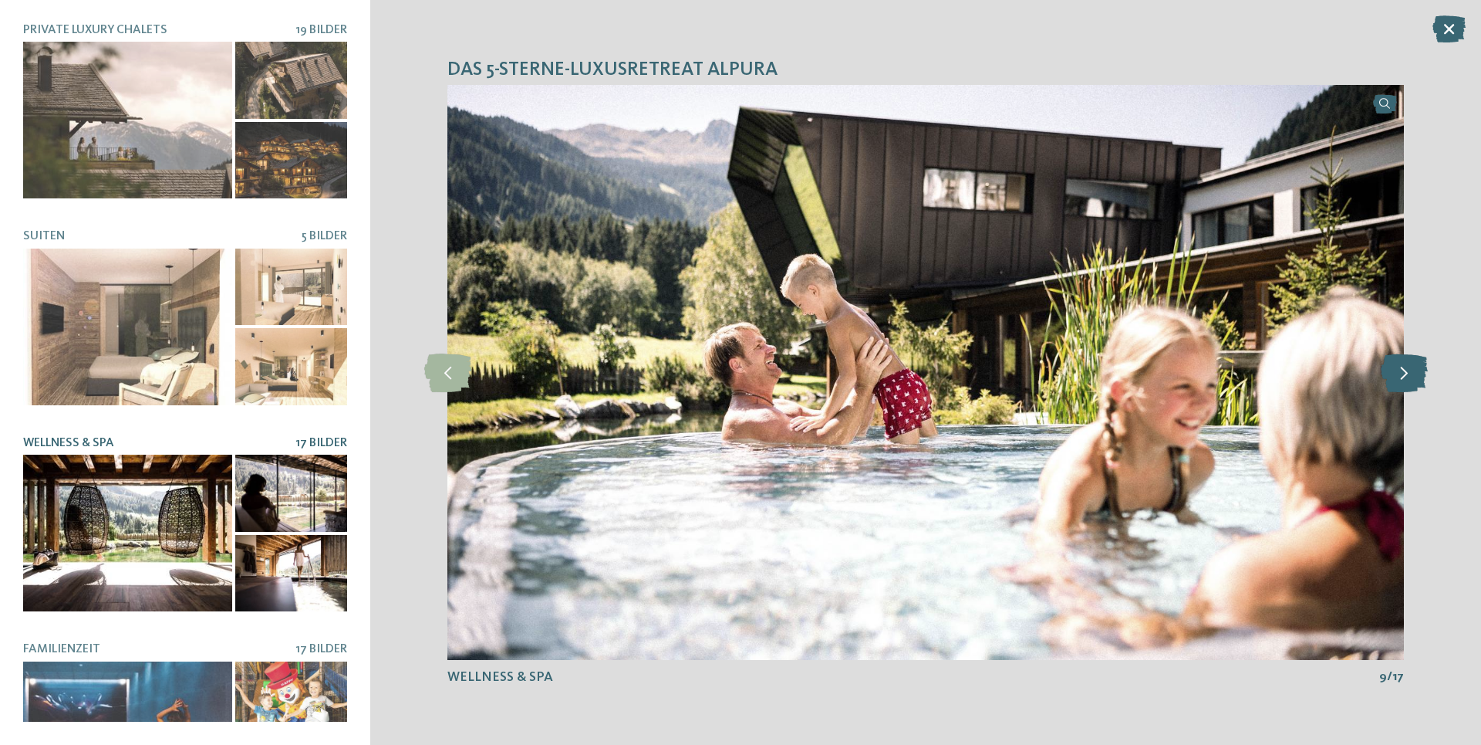
click at [1401, 381] on icon at bounding box center [1404, 372] width 47 height 39
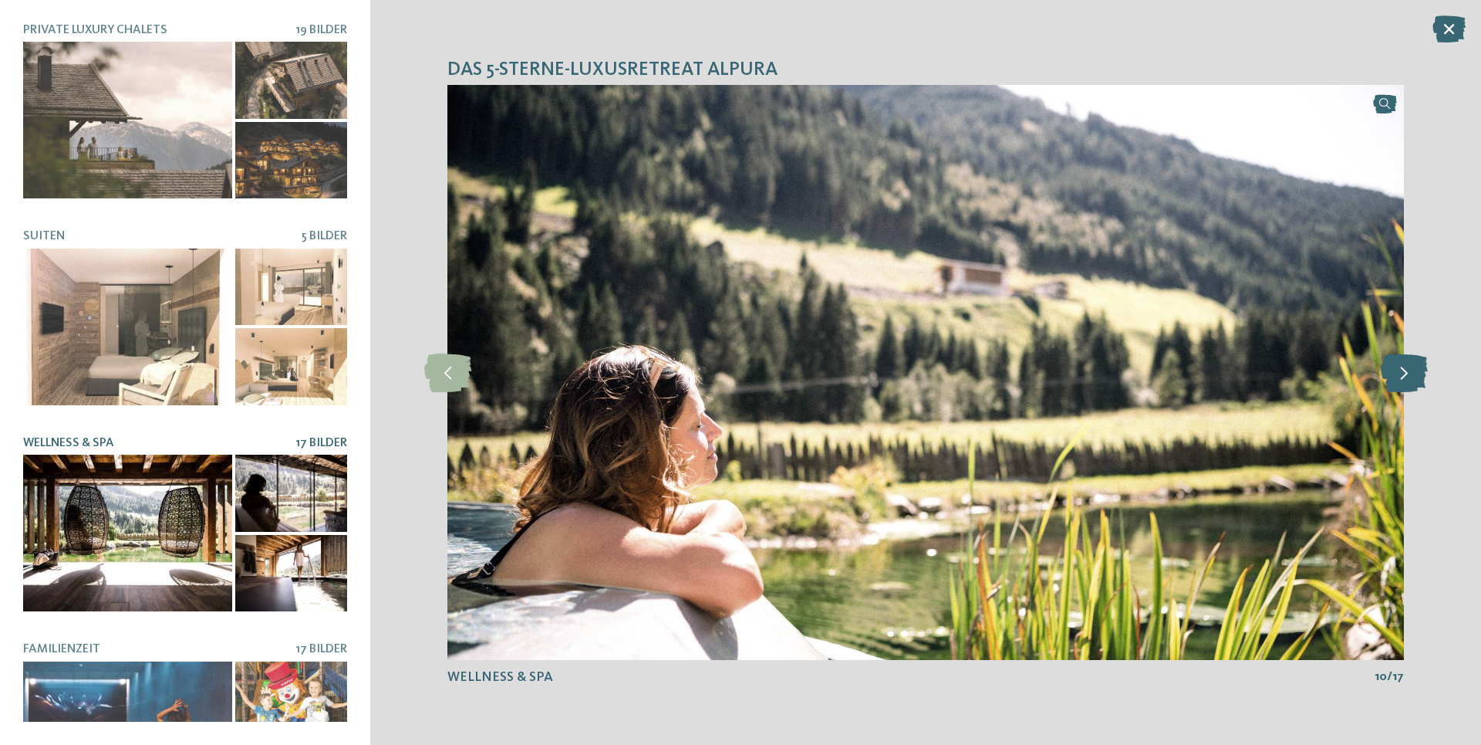
click at [1401, 381] on icon at bounding box center [1404, 372] width 47 height 39
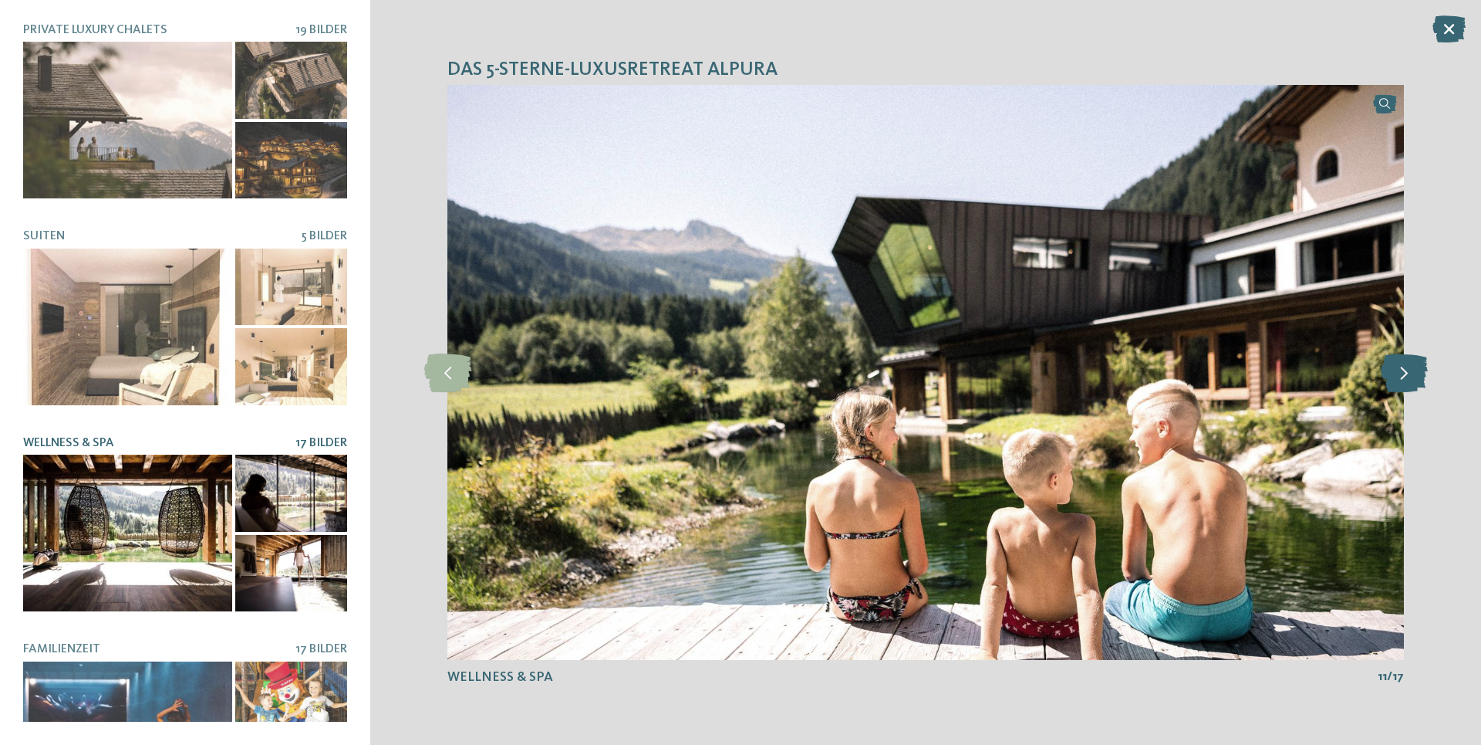
click at [1401, 381] on icon at bounding box center [1404, 372] width 47 height 39
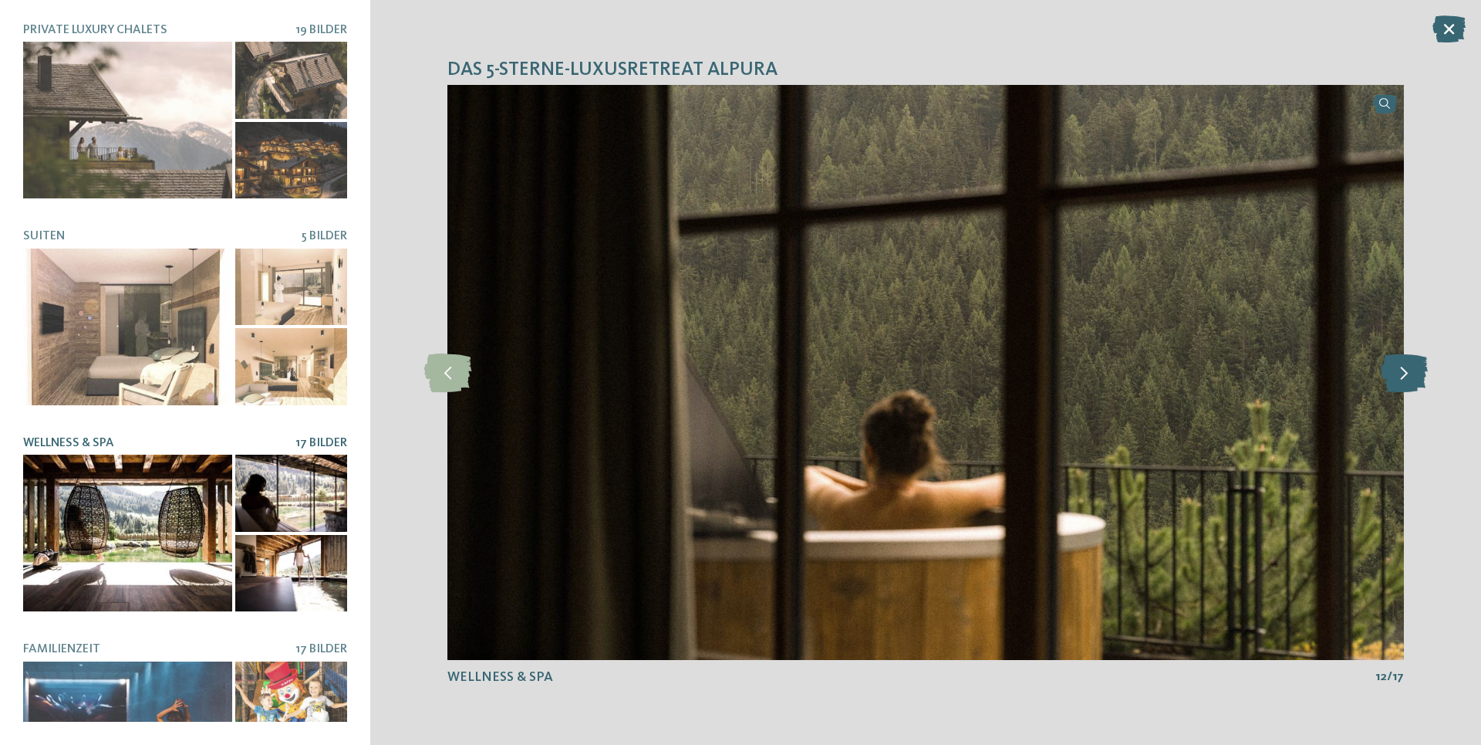
click at [1401, 381] on icon at bounding box center [1404, 372] width 47 height 39
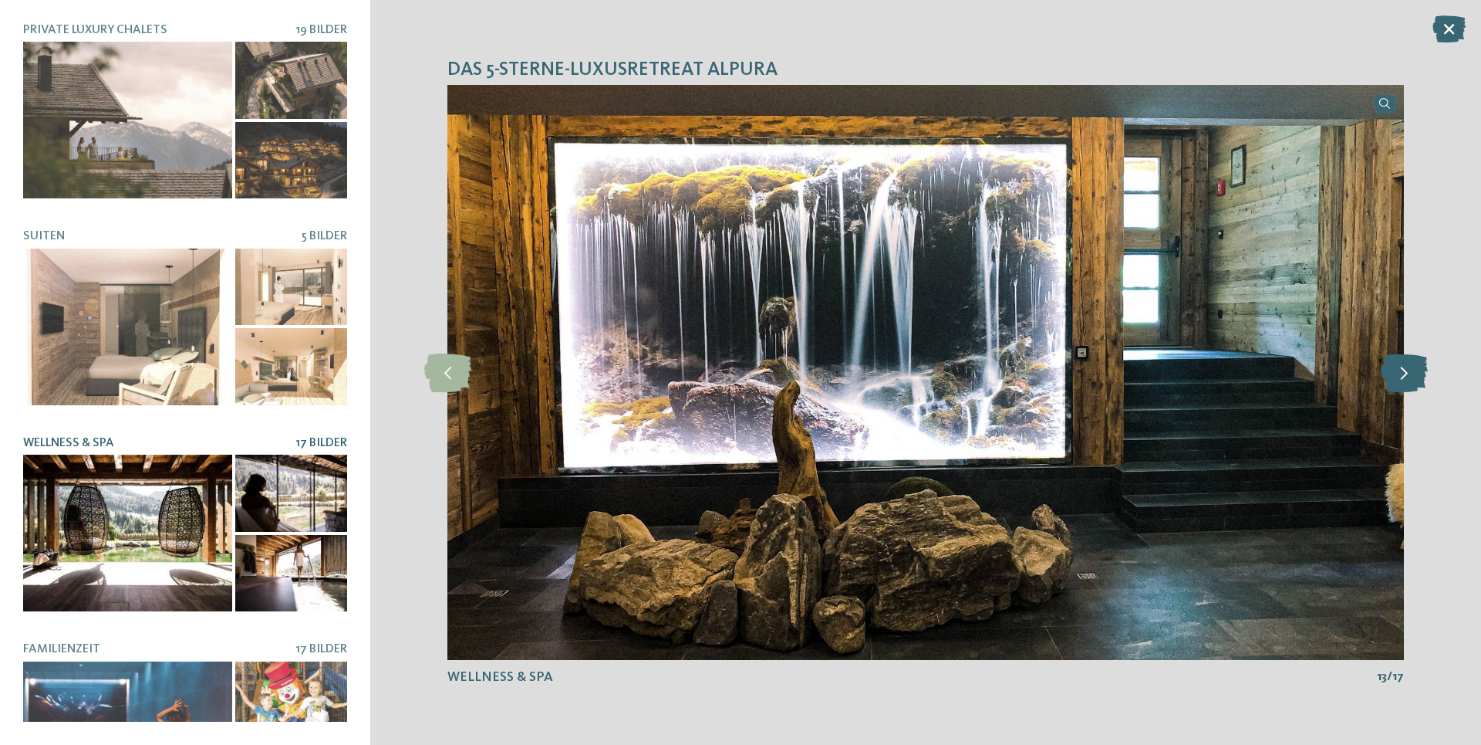
click at [1401, 381] on icon at bounding box center [1404, 372] width 47 height 39
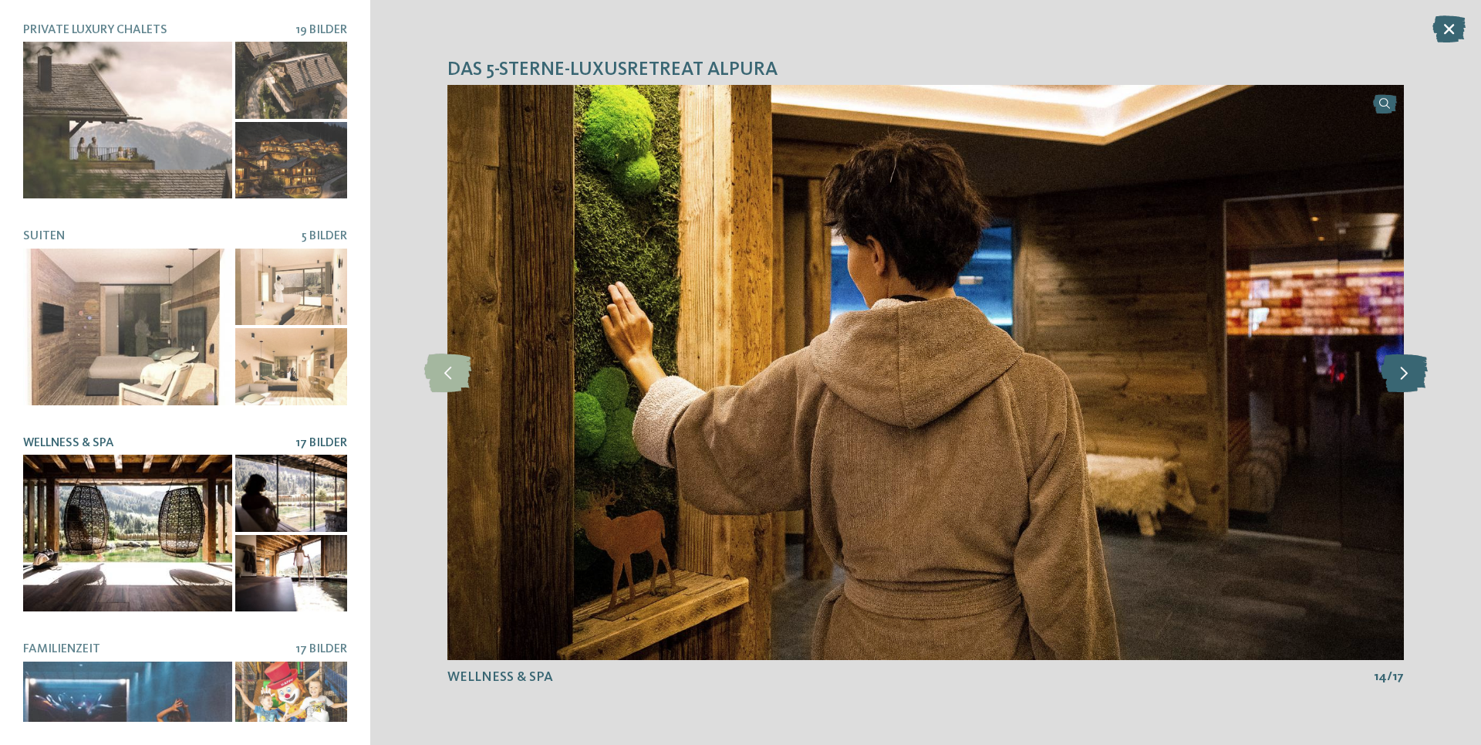
click at [1401, 381] on icon at bounding box center [1404, 372] width 47 height 39
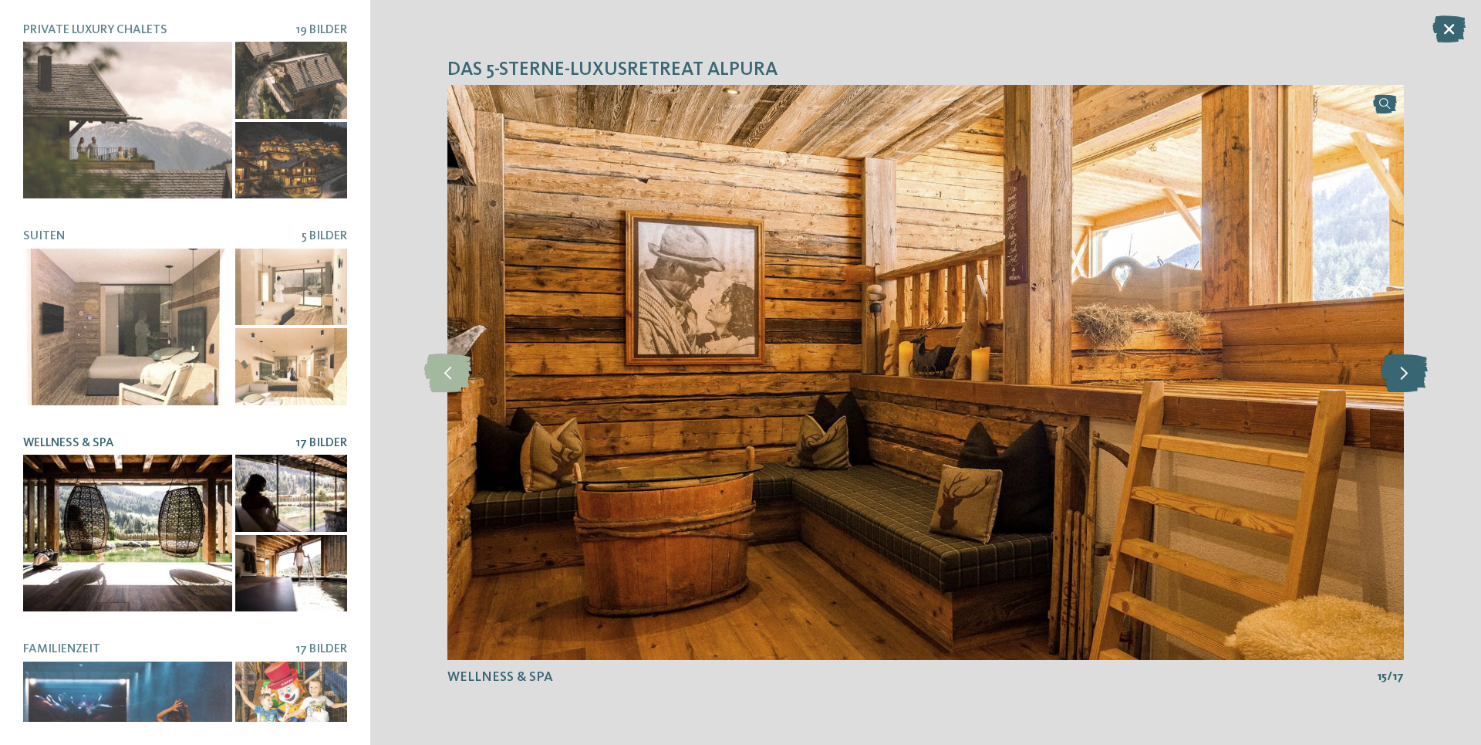
click at [1401, 381] on icon at bounding box center [1404, 372] width 47 height 39
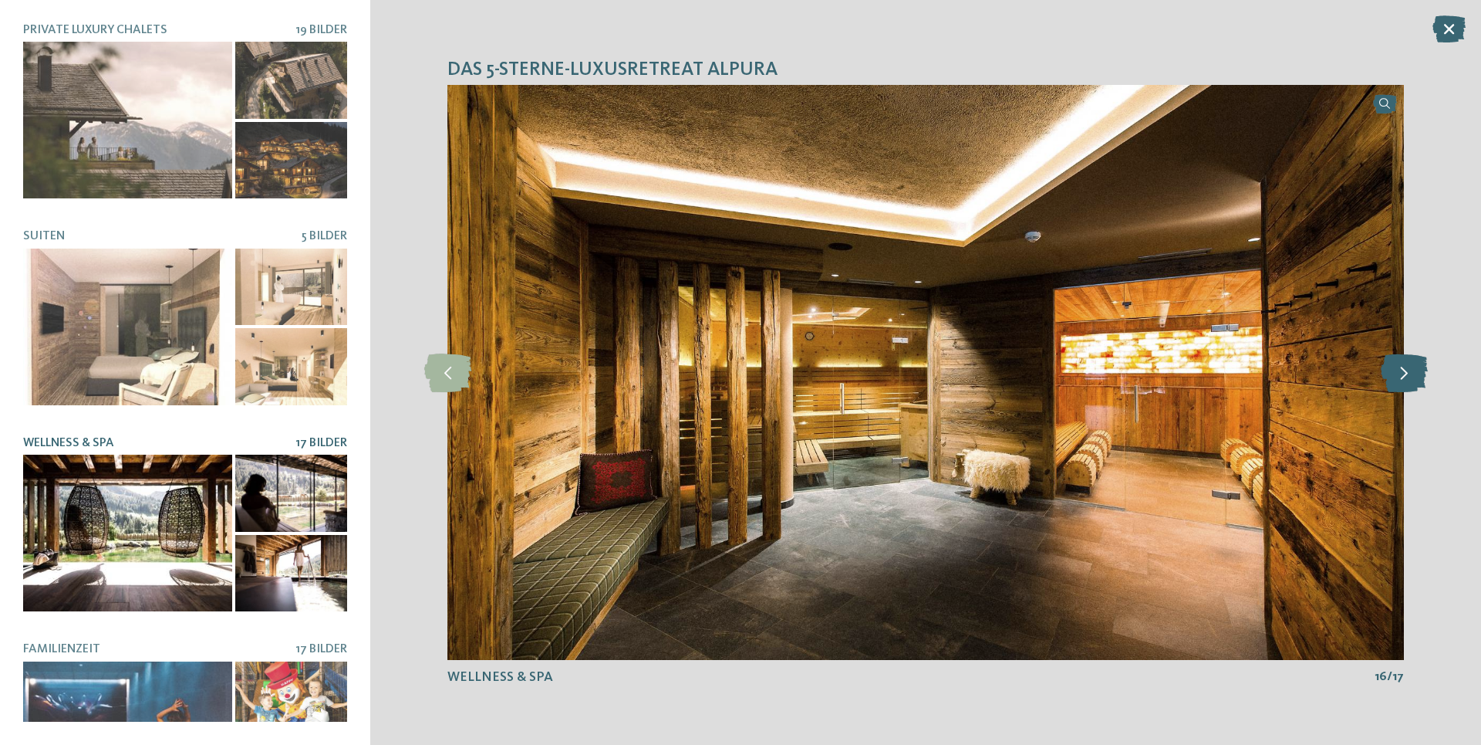
click at [1401, 381] on icon at bounding box center [1404, 372] width 47 height 39
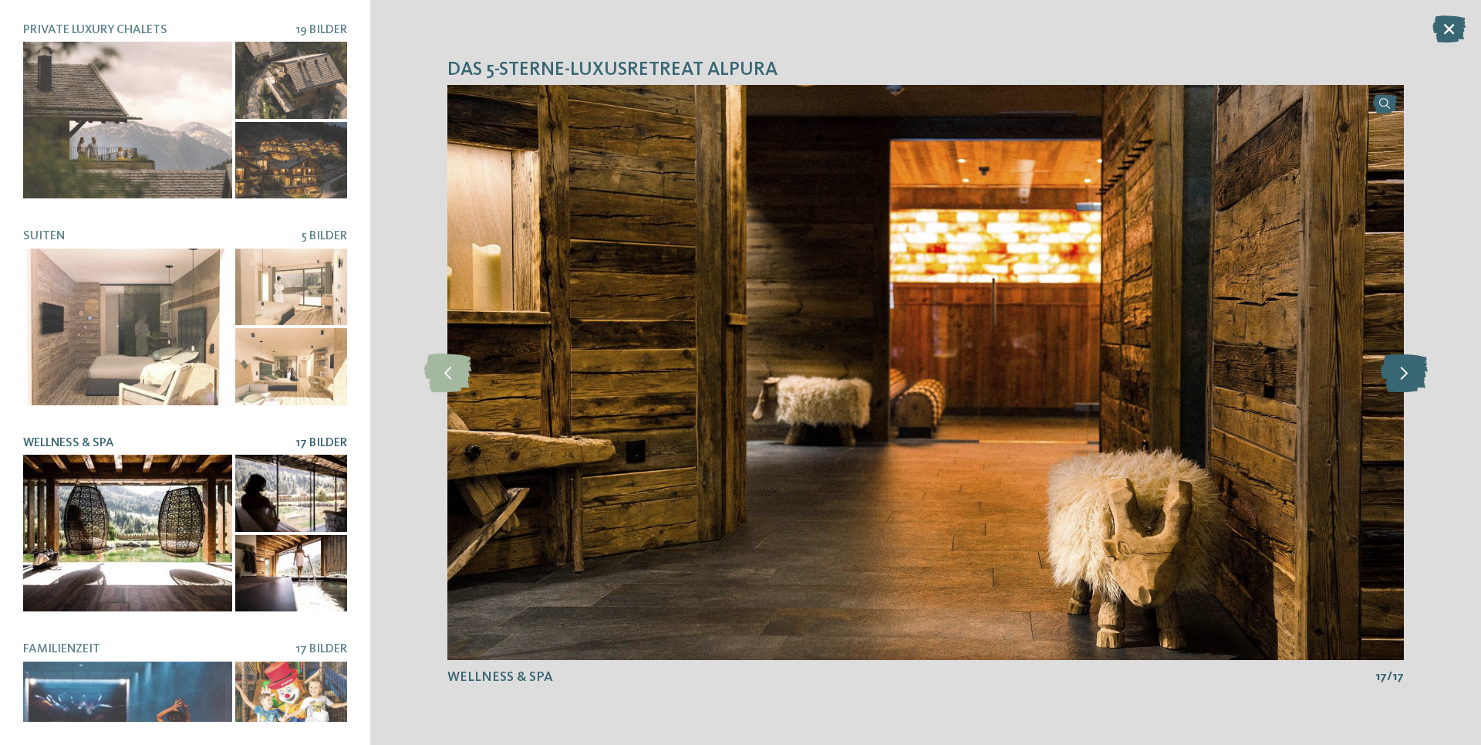
click at [1401, 381] on icon at bounding box center [1404, 372] width 47 height 39
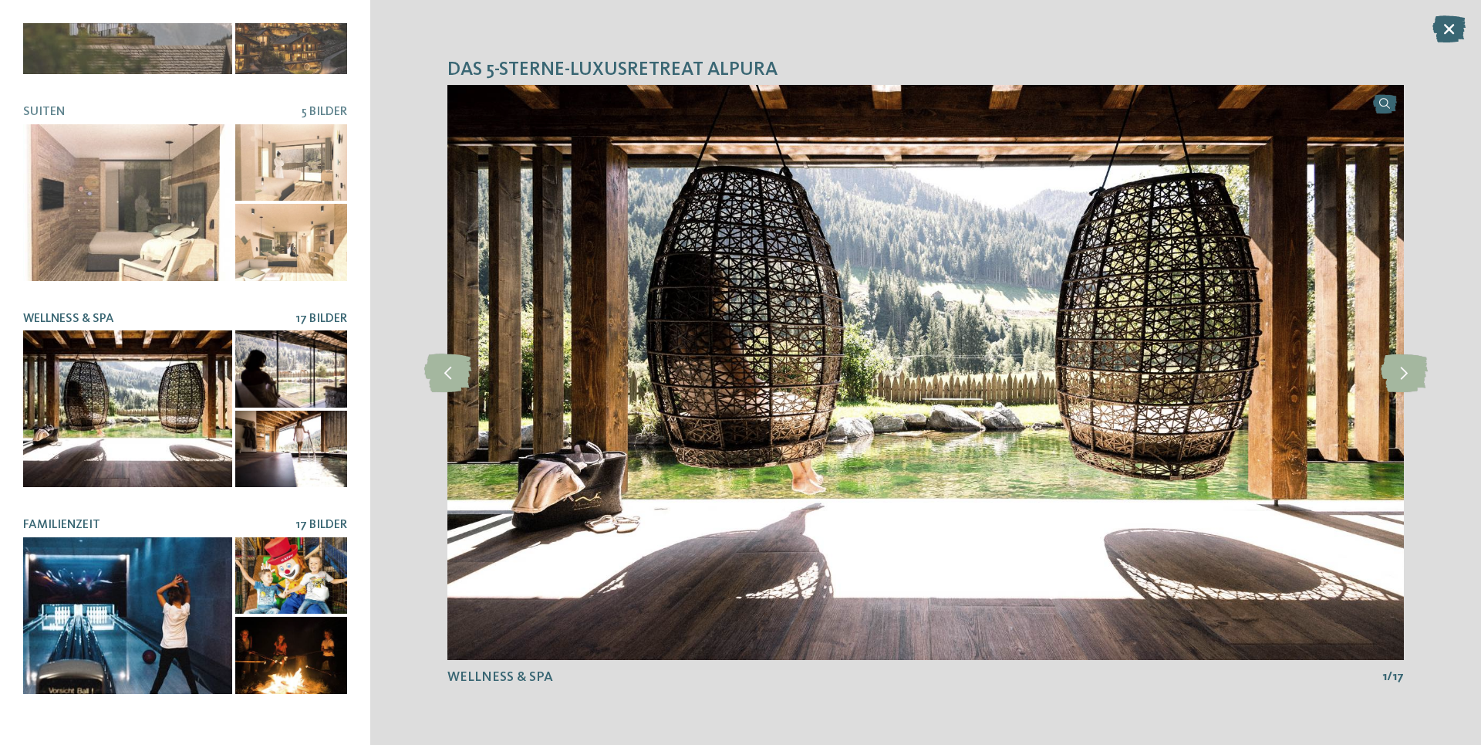
scroll to position [139, 0]
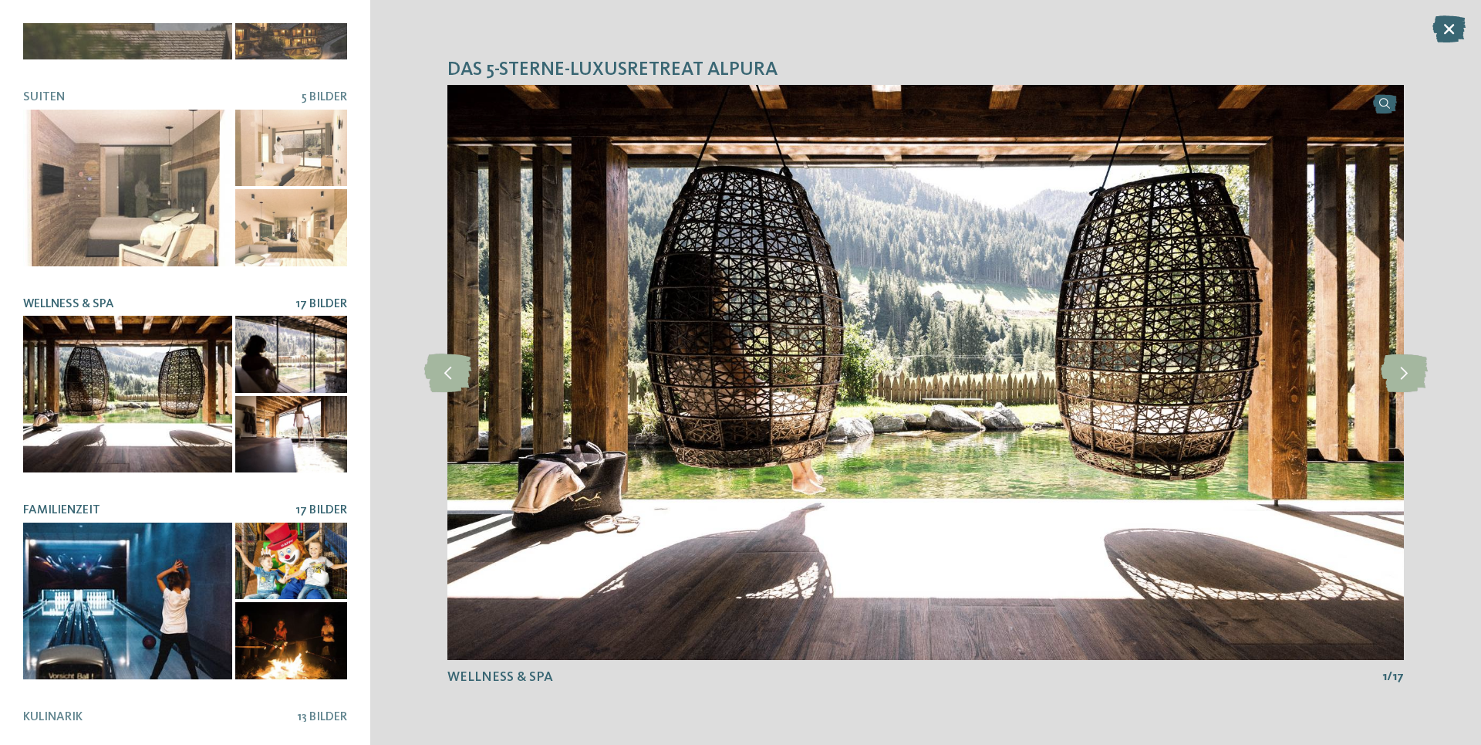
click at [96, 595] on div at bounding box center [127, 600] width 209 height 157
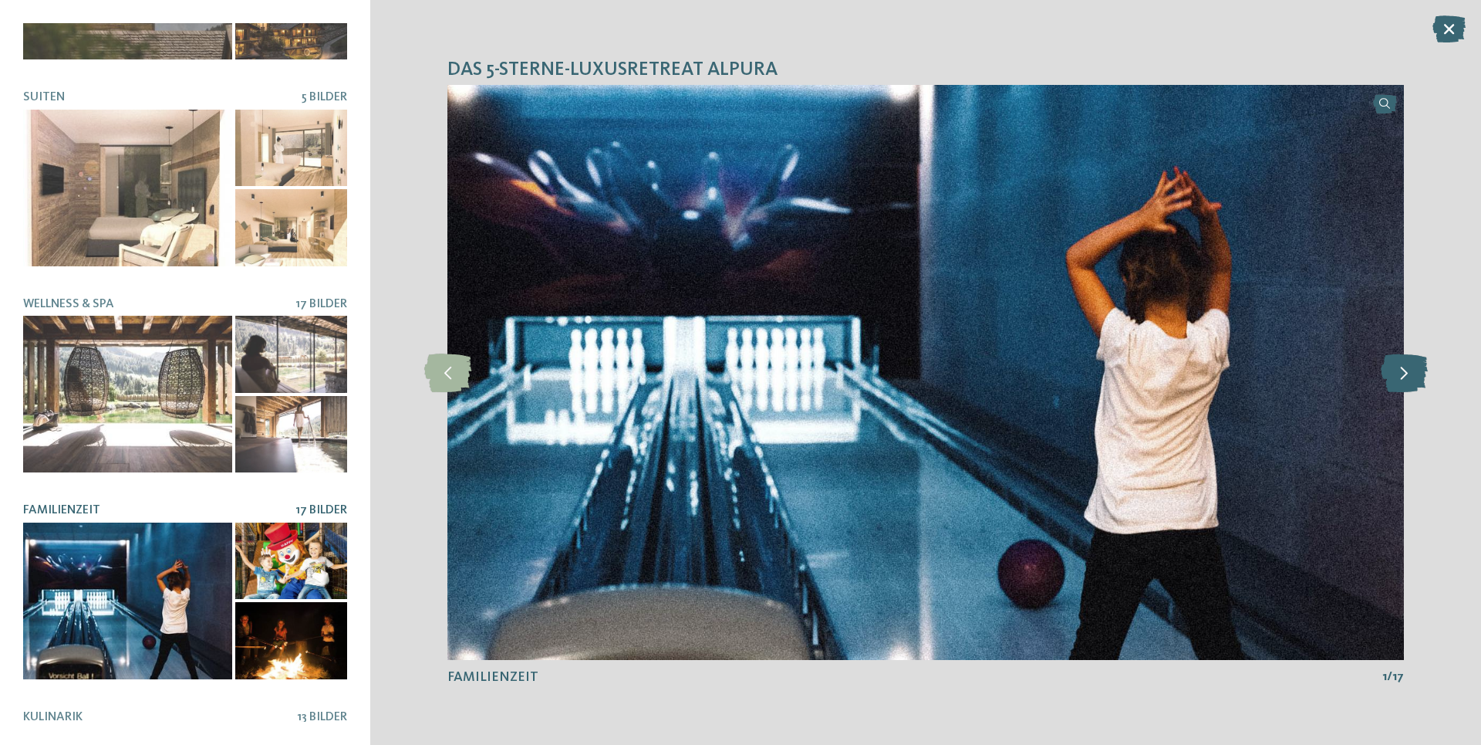
click at [1407, 380] on icon at bounding box center [1404, 372] width 47 height 39
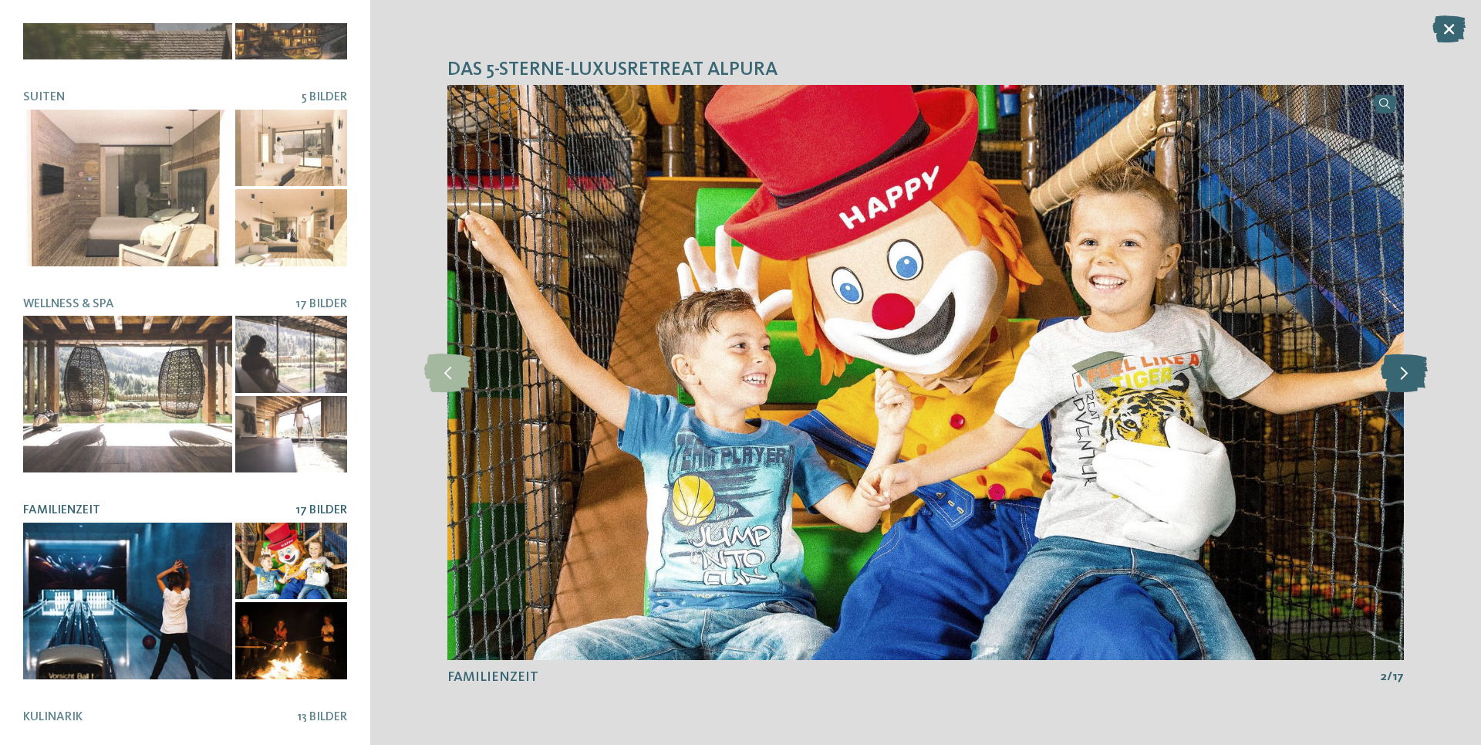
click at [1407, 380] on icon at bounding box center [1404, 372] width 47 height 39
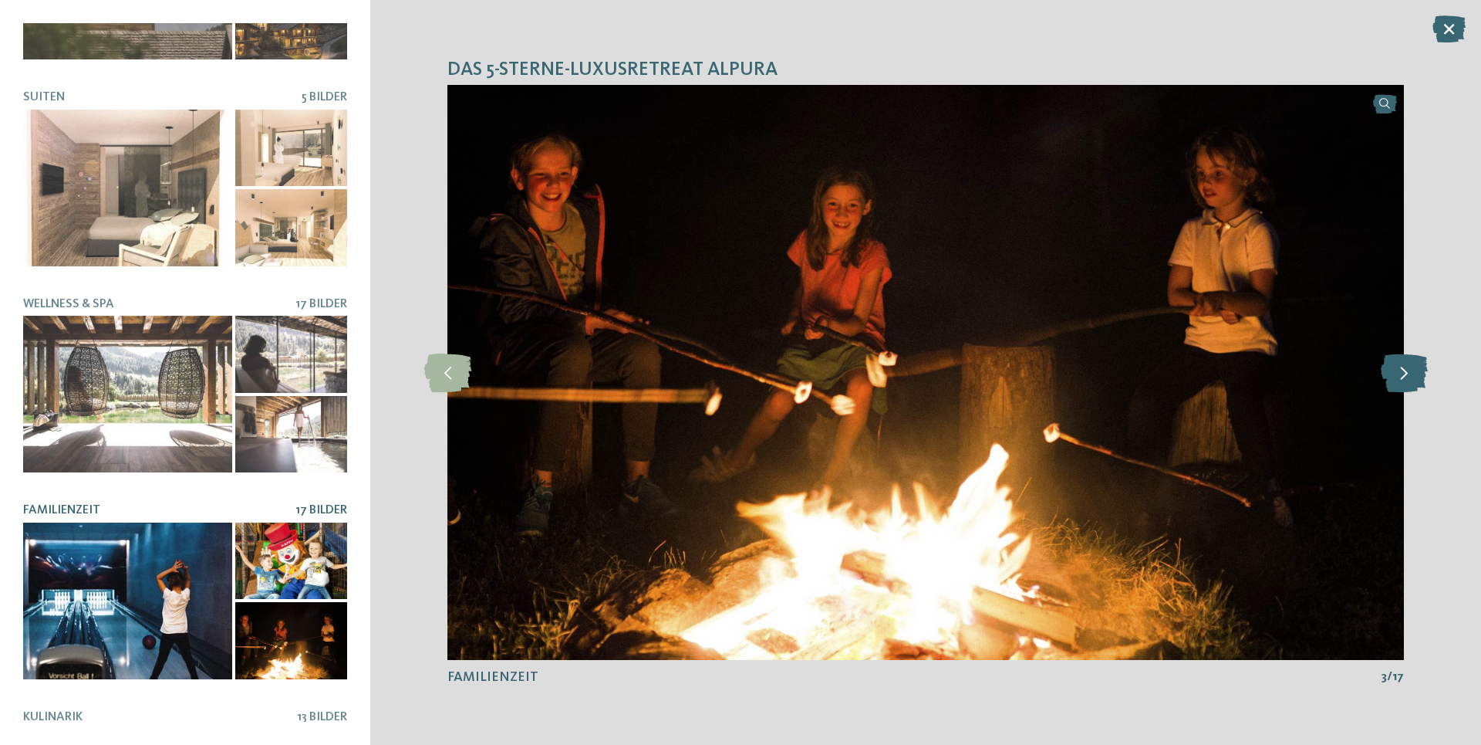
click at [1407, 380] on icon at bounding box center [1404, 372] width 47 height 39
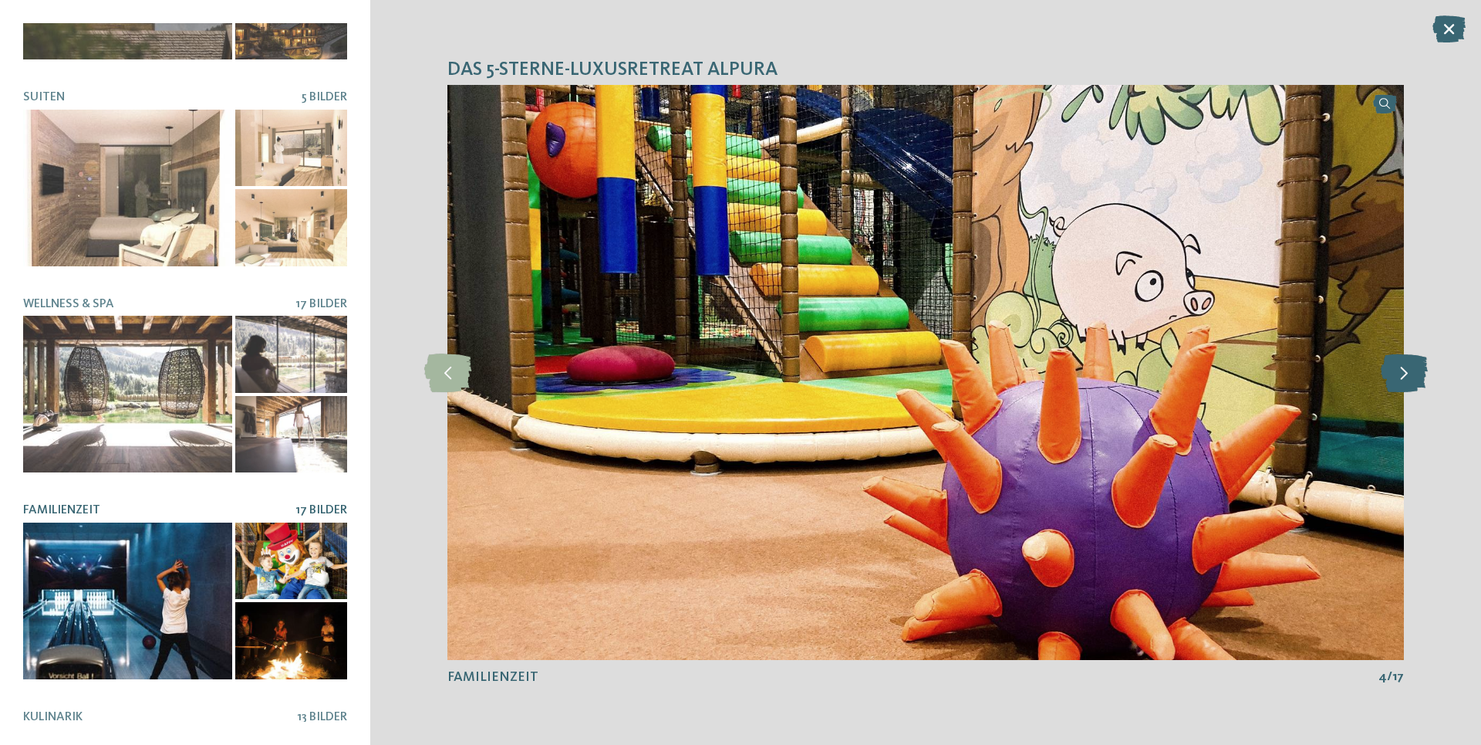
click at [1407, 380] on icon at bounding box center [1404, 372] width 47 height 39
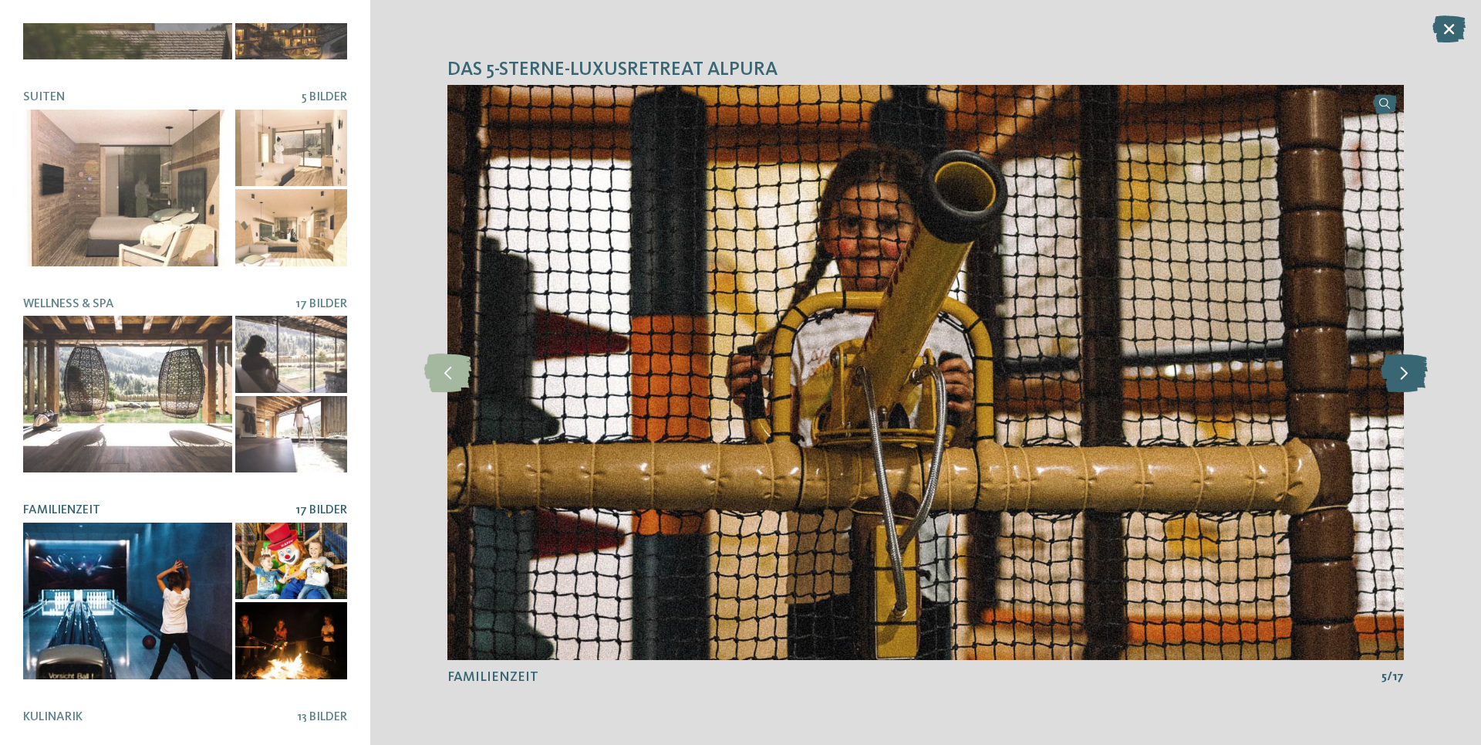
click at [1407, 380] on icon at bounding box center [1404, 372] width 47 height 39
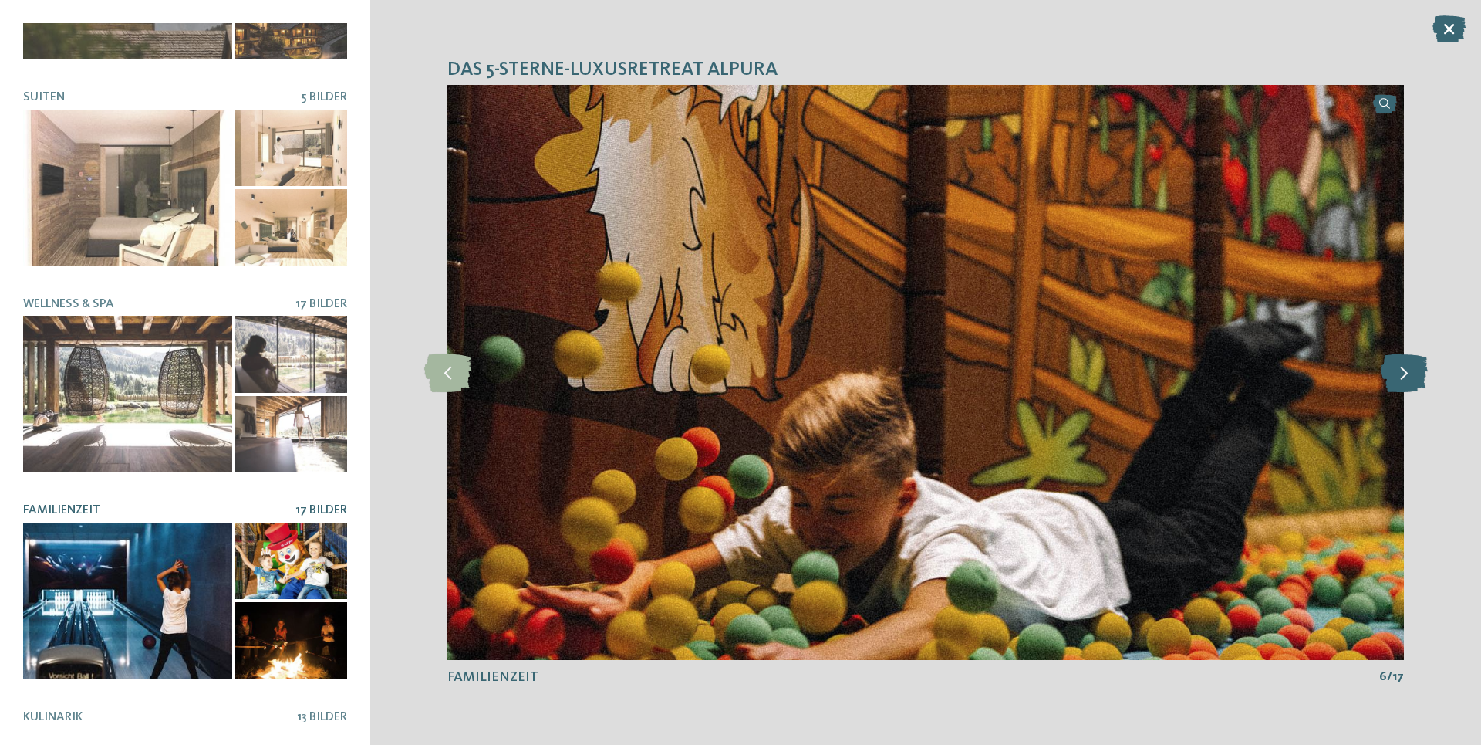
click at [1407, 380] on icon at bounding box center [1404, 372] width 47 height 39
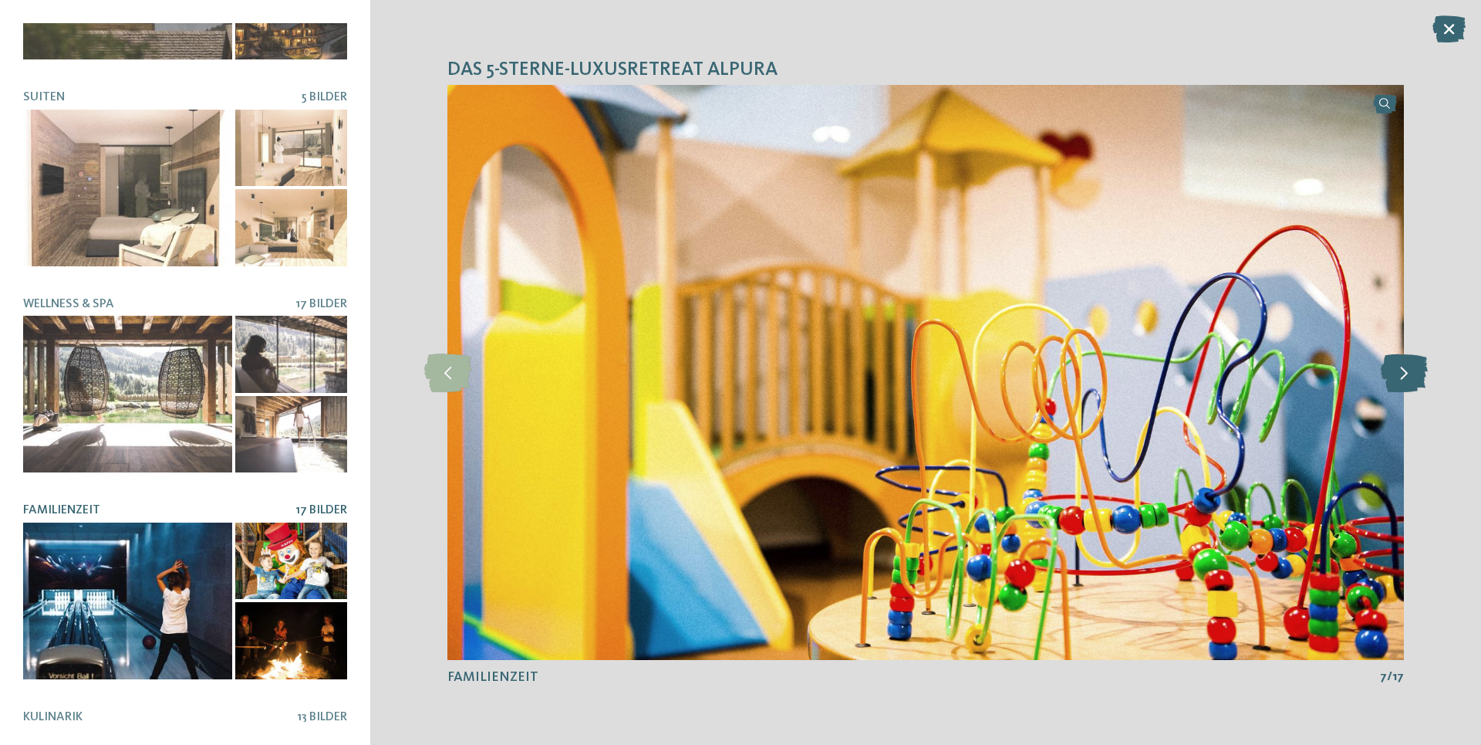
click at [1407, 380] on icon at bounding box center [1404, 372] width 47 height 39
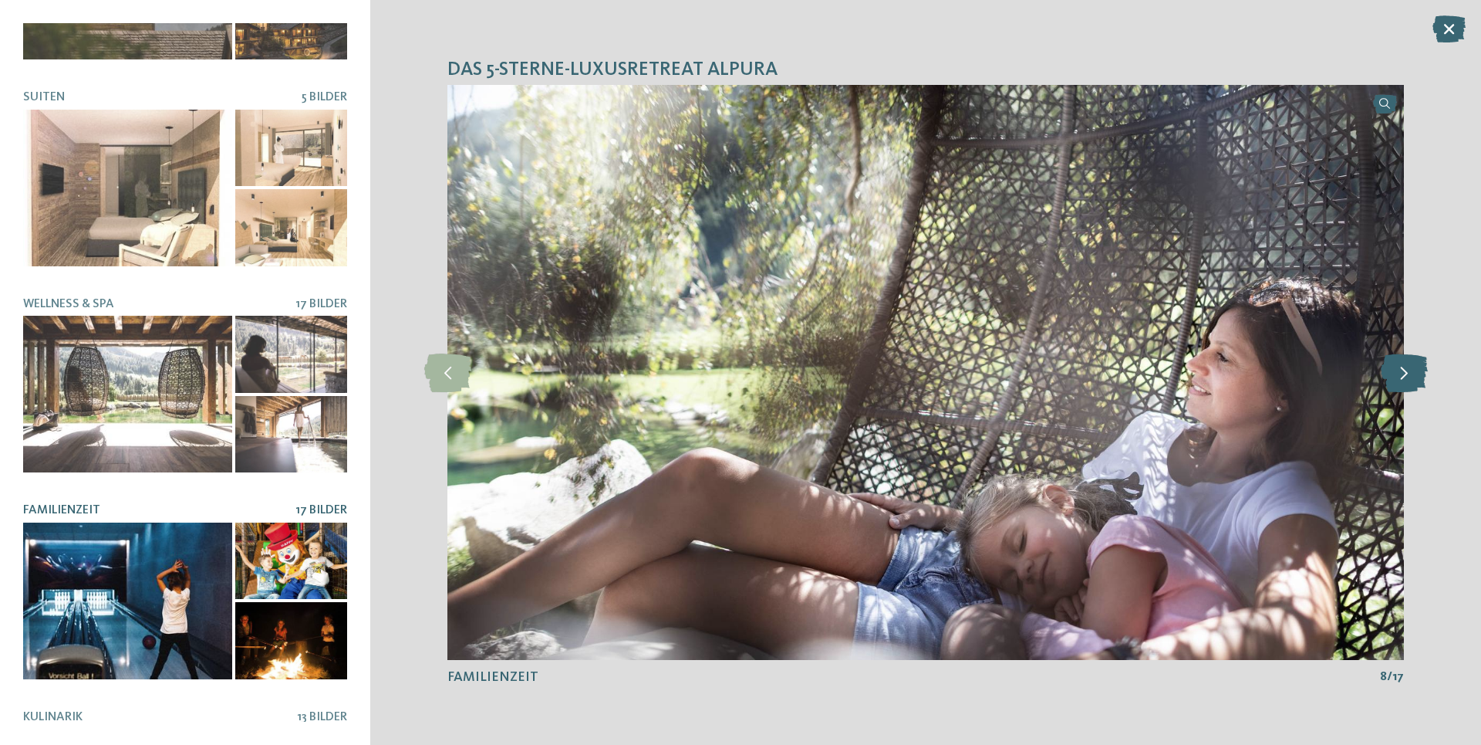
click at [1407, 380] on icon at bounding box center [1404, 372] width 47 height 39
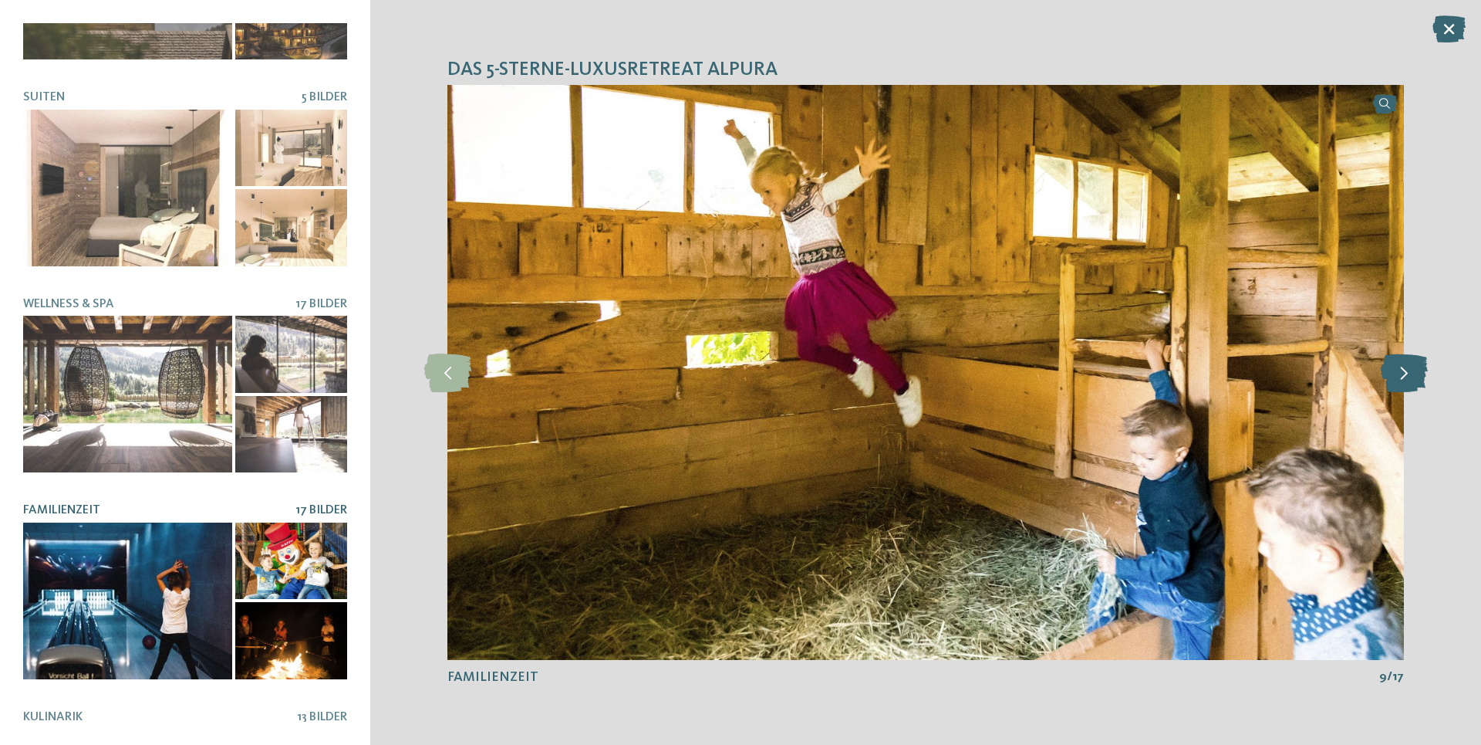
click at [1407, 380] on icon at bounding box center [1404, 372] width 47 height 39
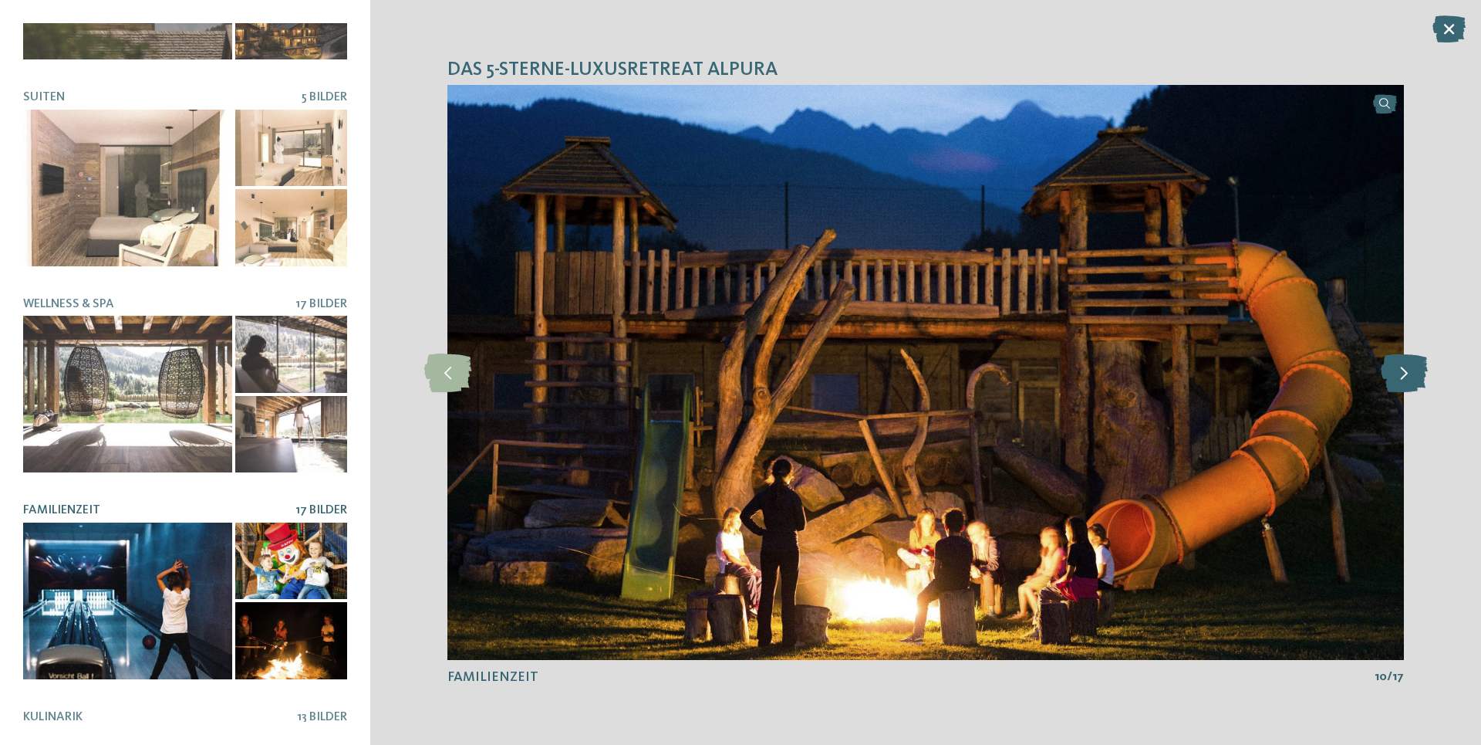
click at [1407, 380] on icon at bounding box center [1404, 372] width 47 height 39
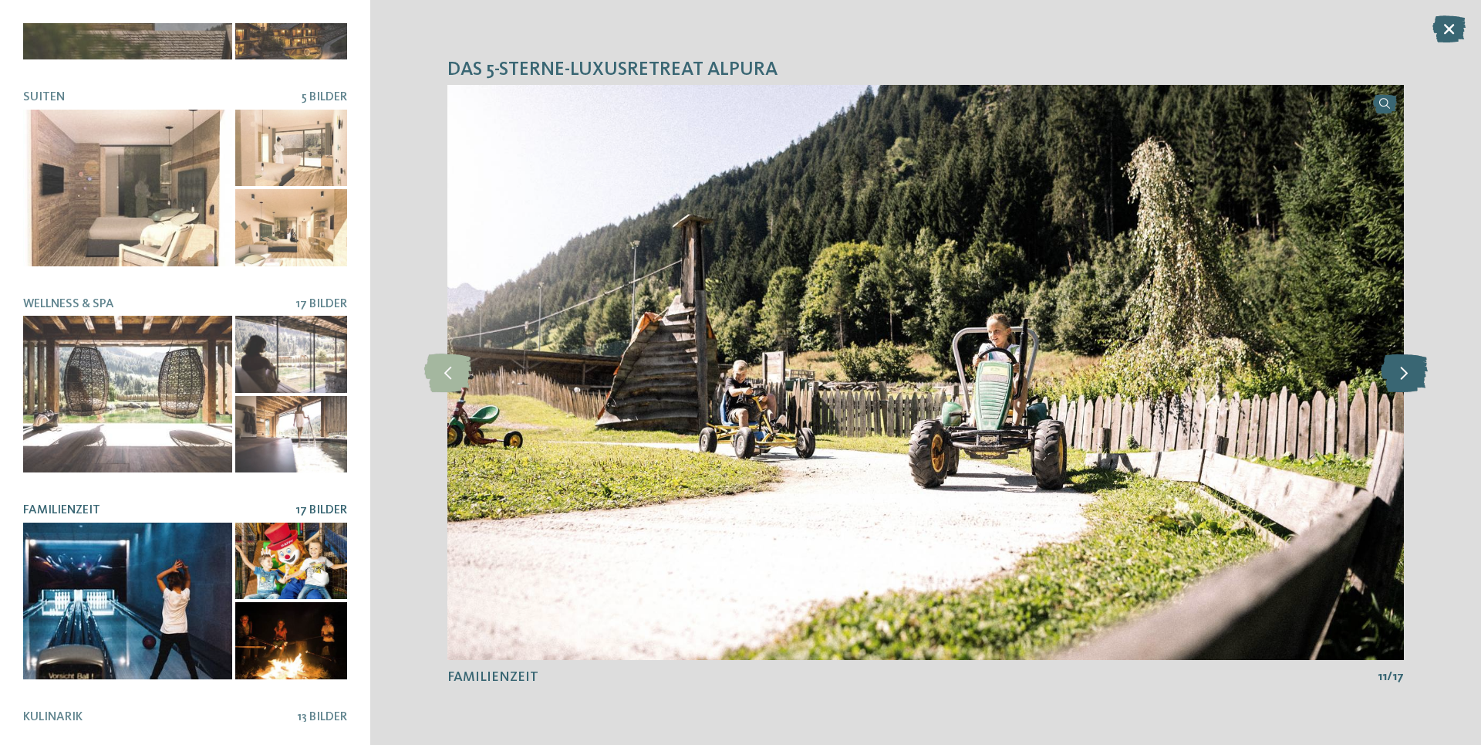
click at [1407, 380] on icon at bounding box center [1404, 372] width 47 height 39
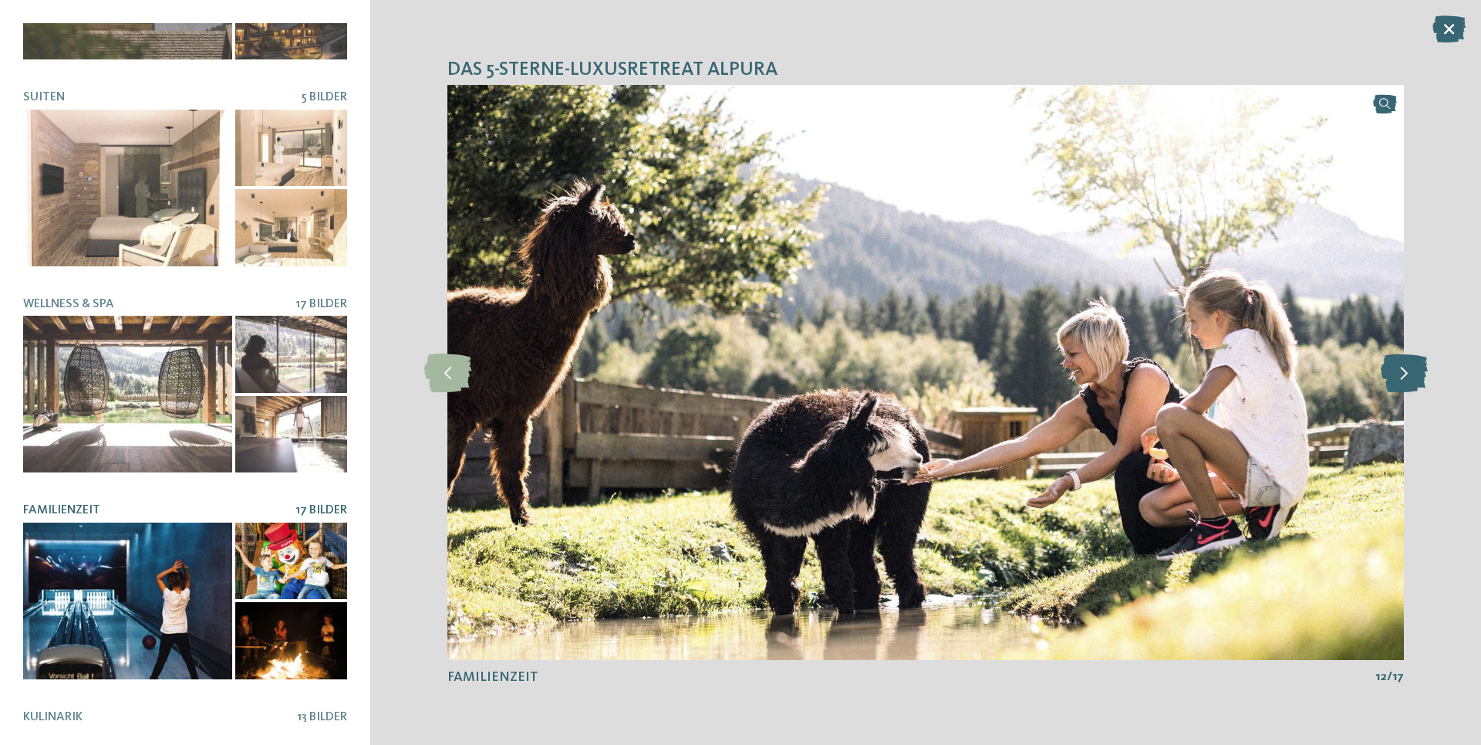
click at [1407, 380] on icon at bounding box center [1404, 372] width 47 height 39
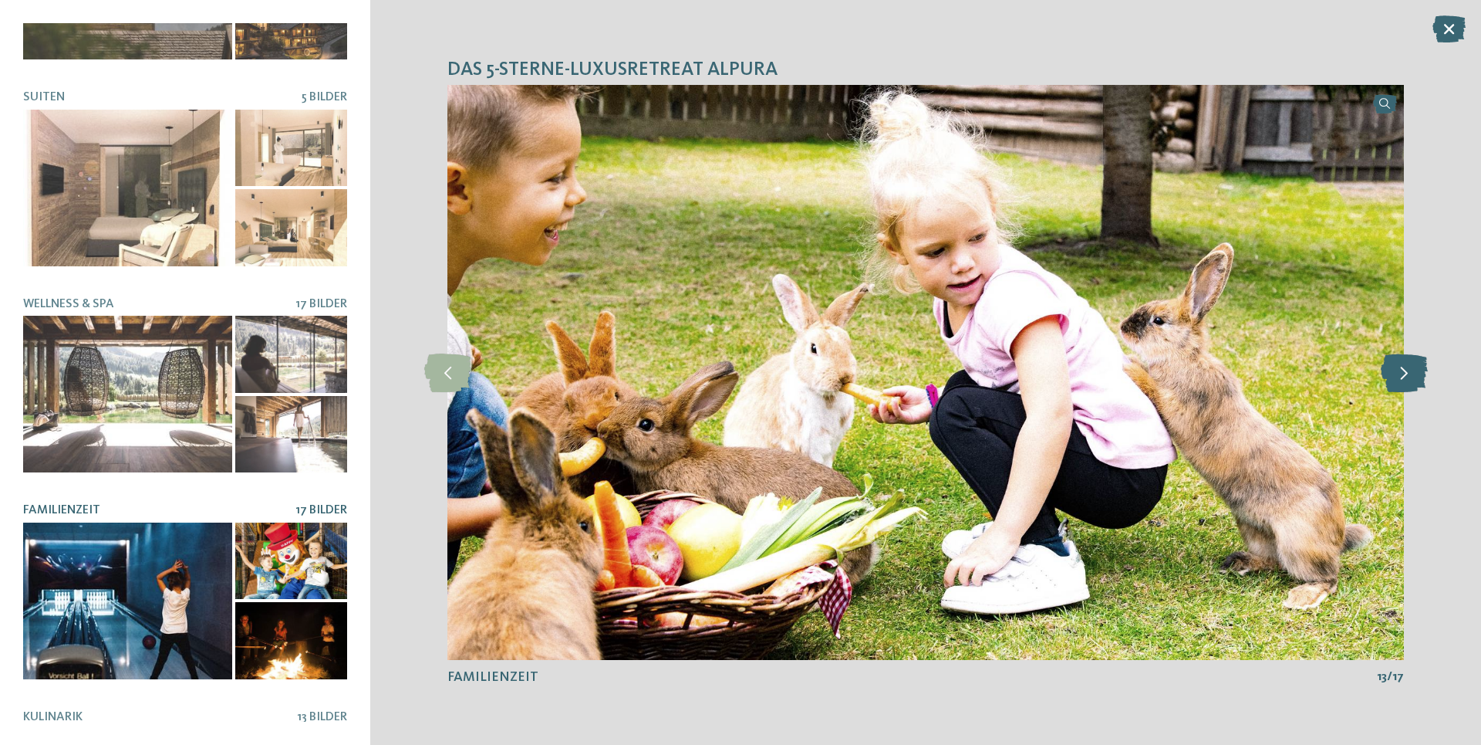
click at [1407, 380] on icon at bounding box center [1404, 372] width 47 height 39
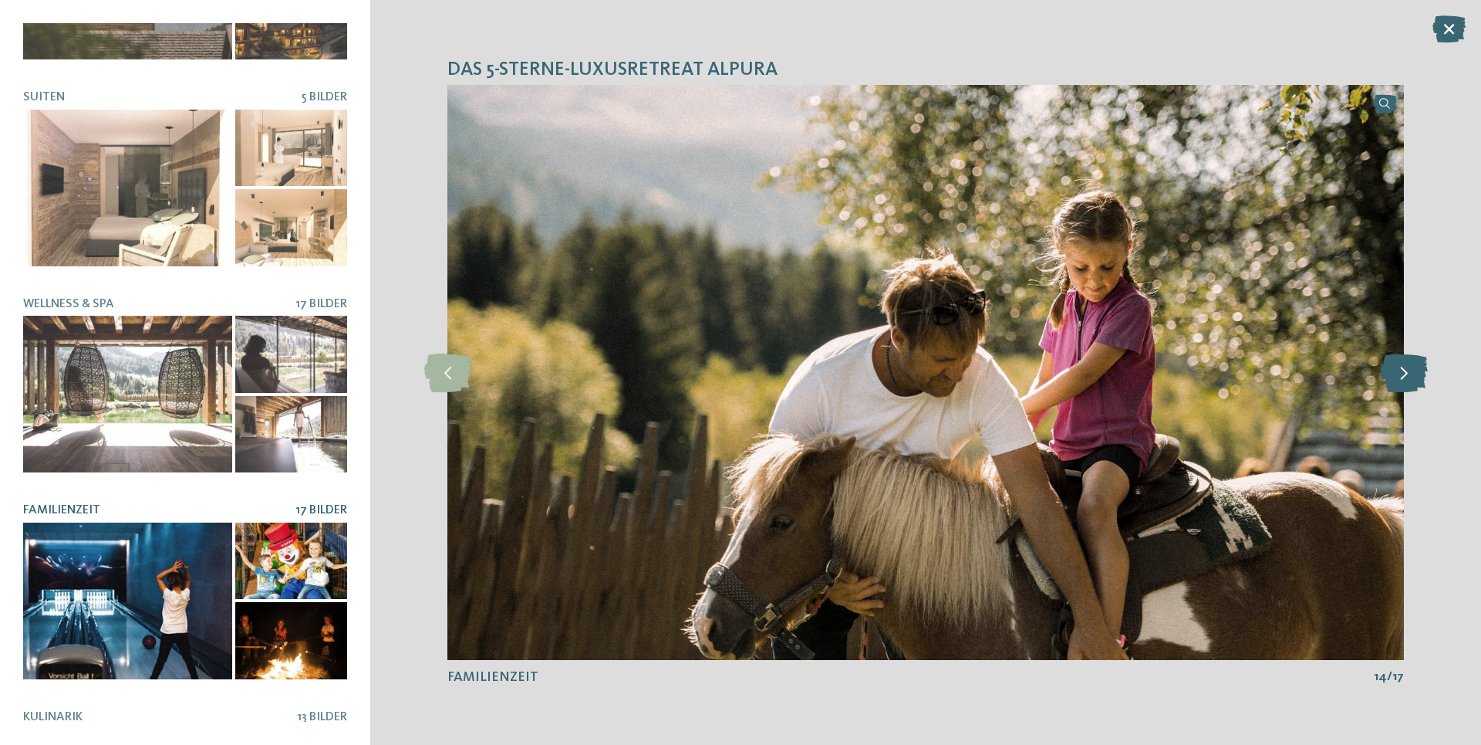
click at [1407, 380] on icon at bounding box center [1404, 372] width 47 height 39
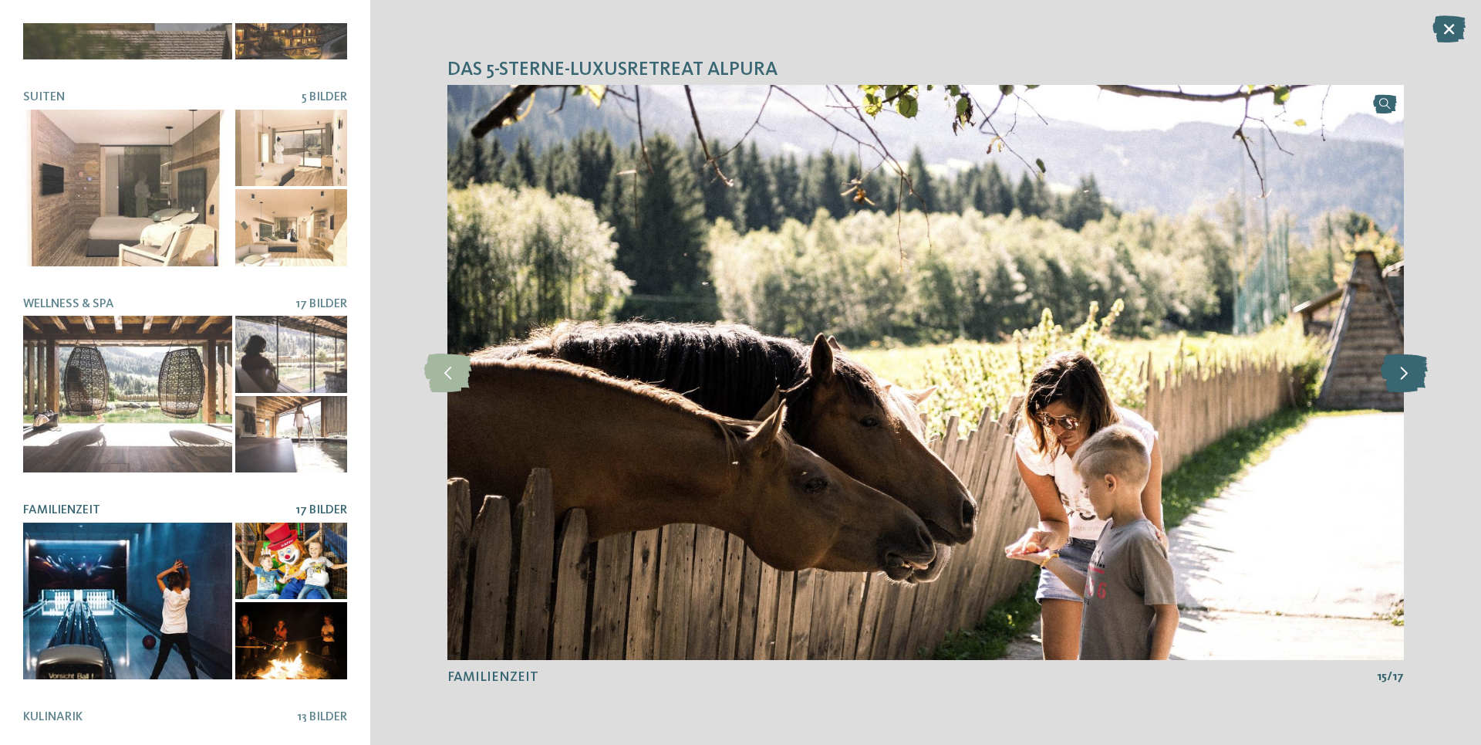
click at [1407, 380] on icon at bounding box center [1404, 372] width 47 height 39
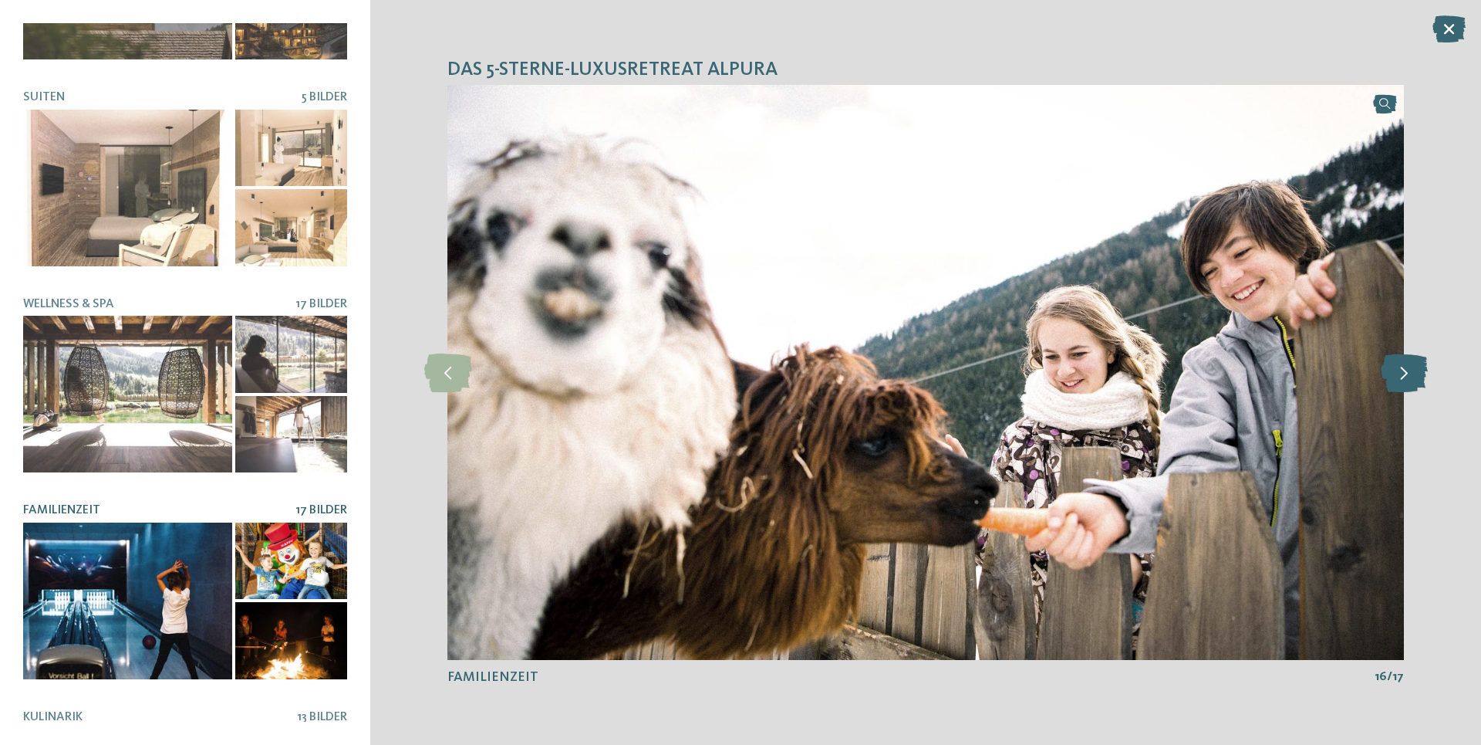
click at [1407, 380] on icon at bounding box center [1404, 372] width 47 height 39
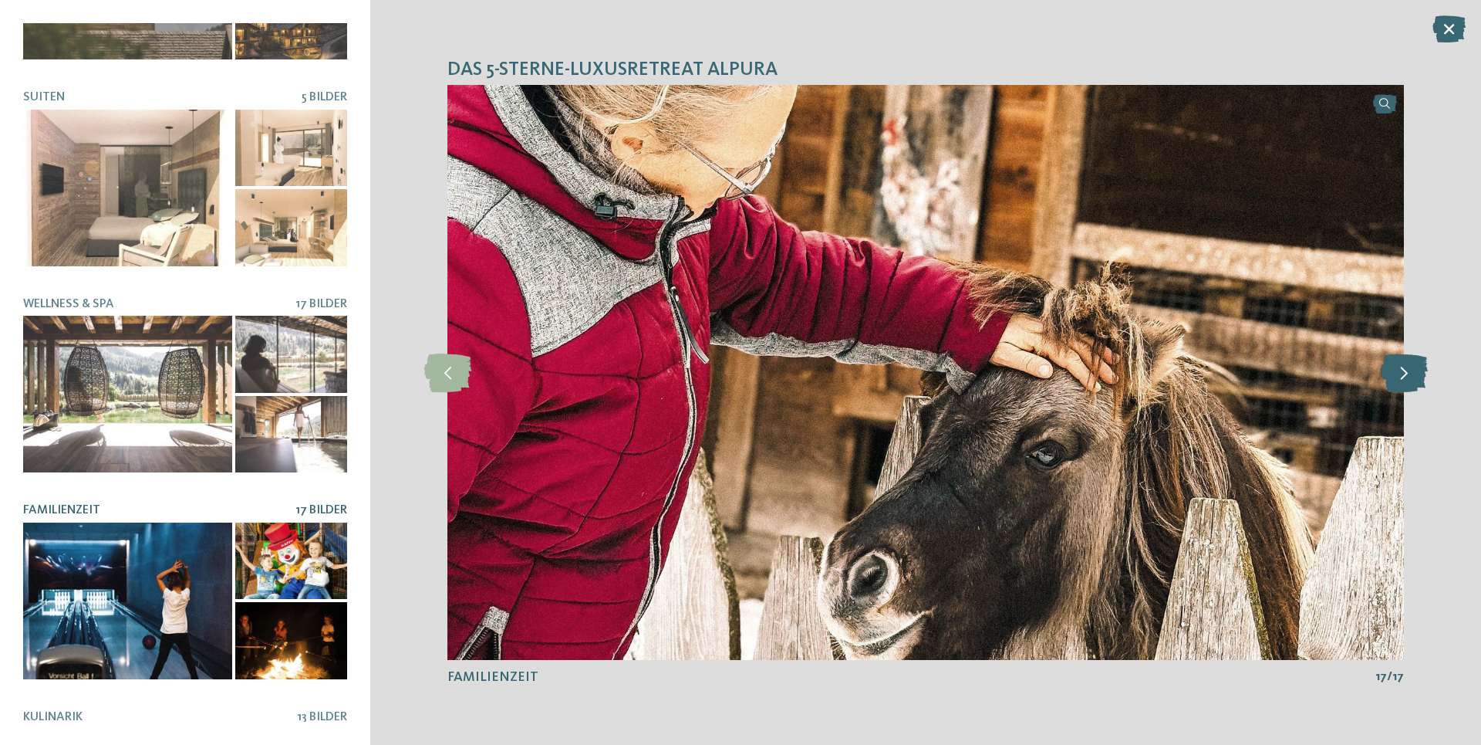
click at [1407, 380] on icon at bounding box center [1404, 372] width 47 height 39
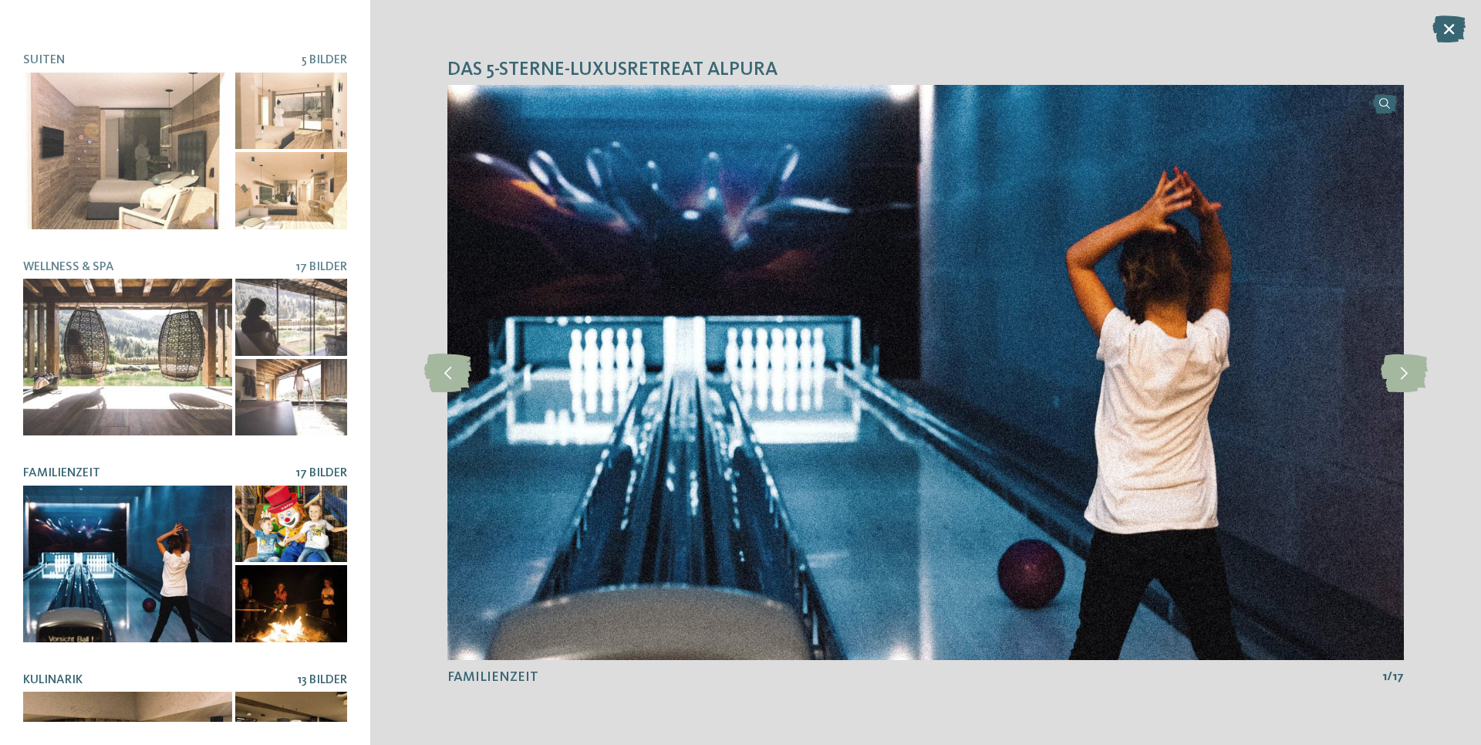
scroll to position [288, 0]
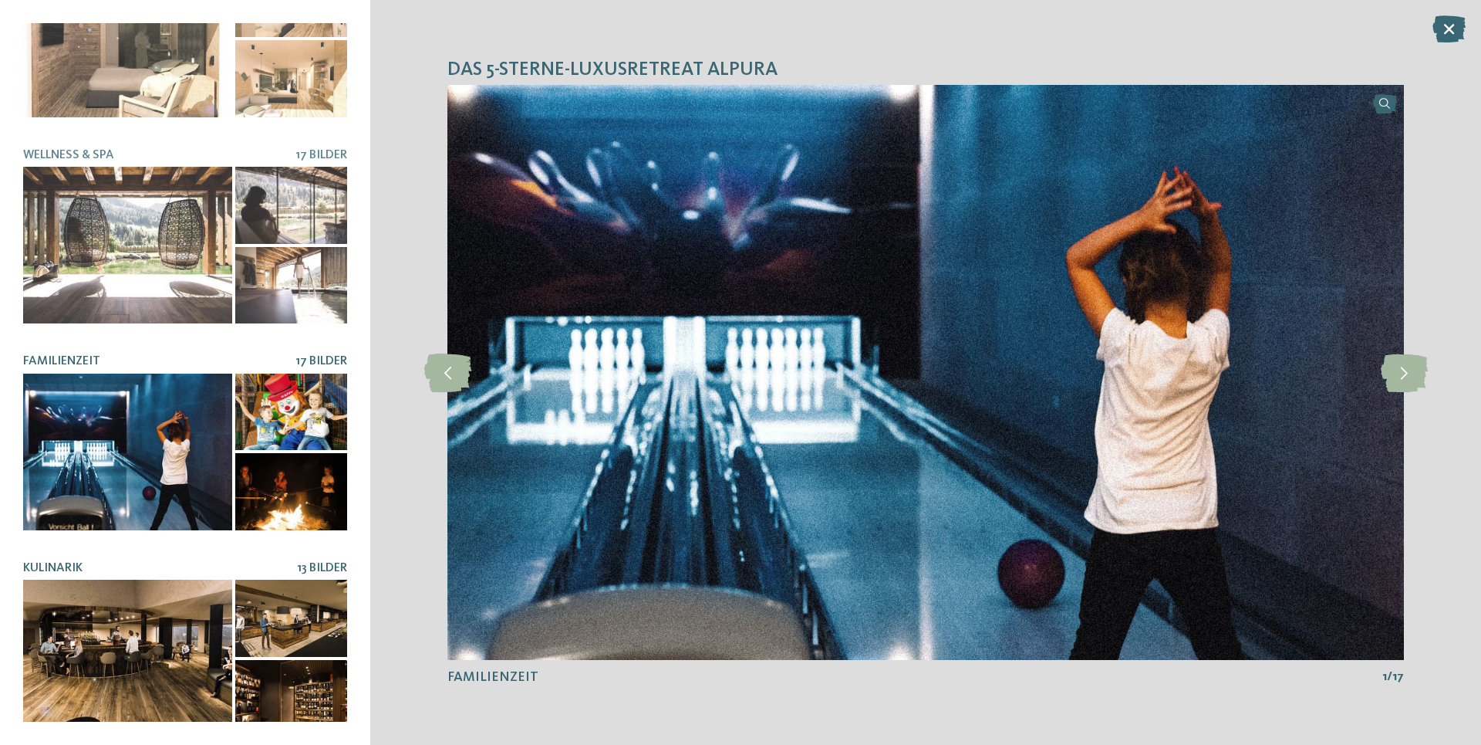
click at [110, 625] on div at bounding box center [127, 657] width 209 height 157
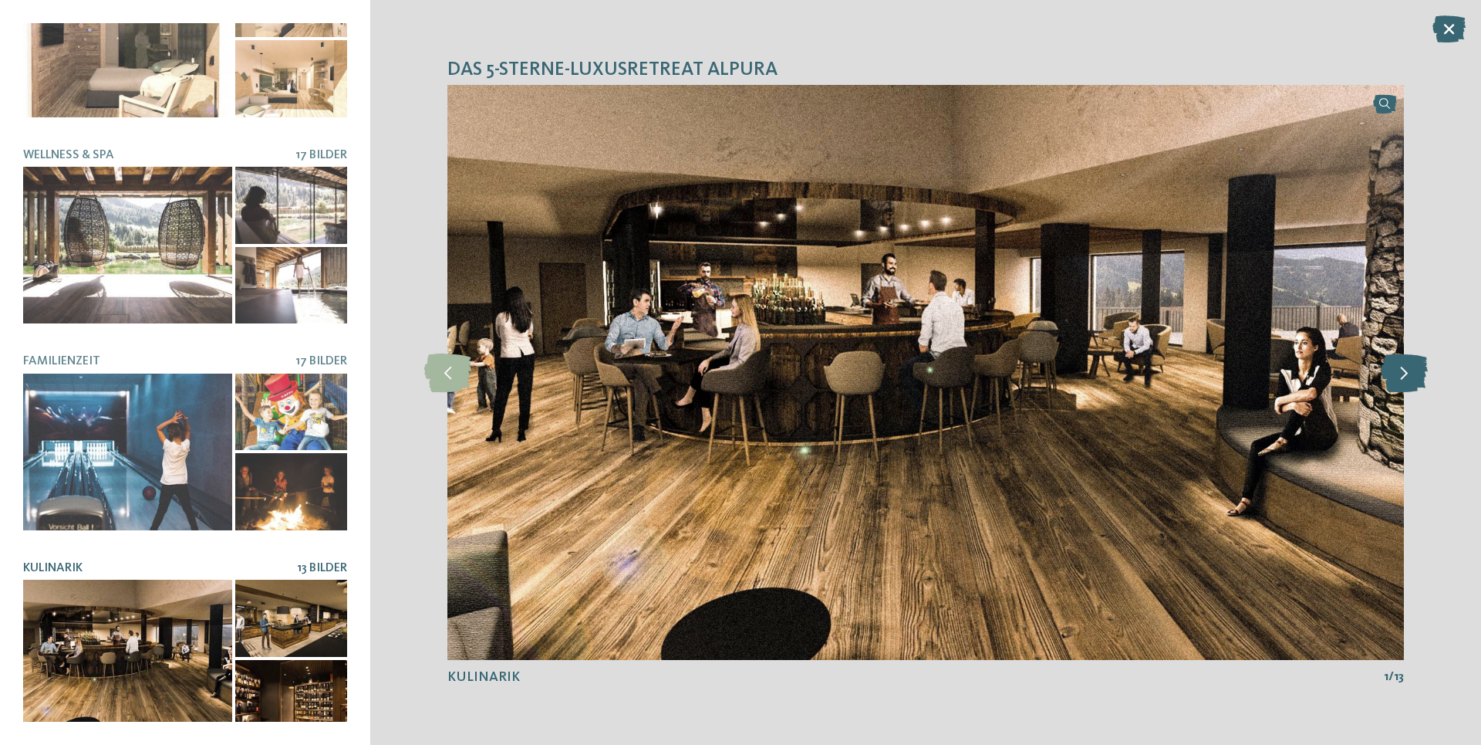
click at [1402, 380] on icon at bounding box center [1404, 372] width 47 height 39
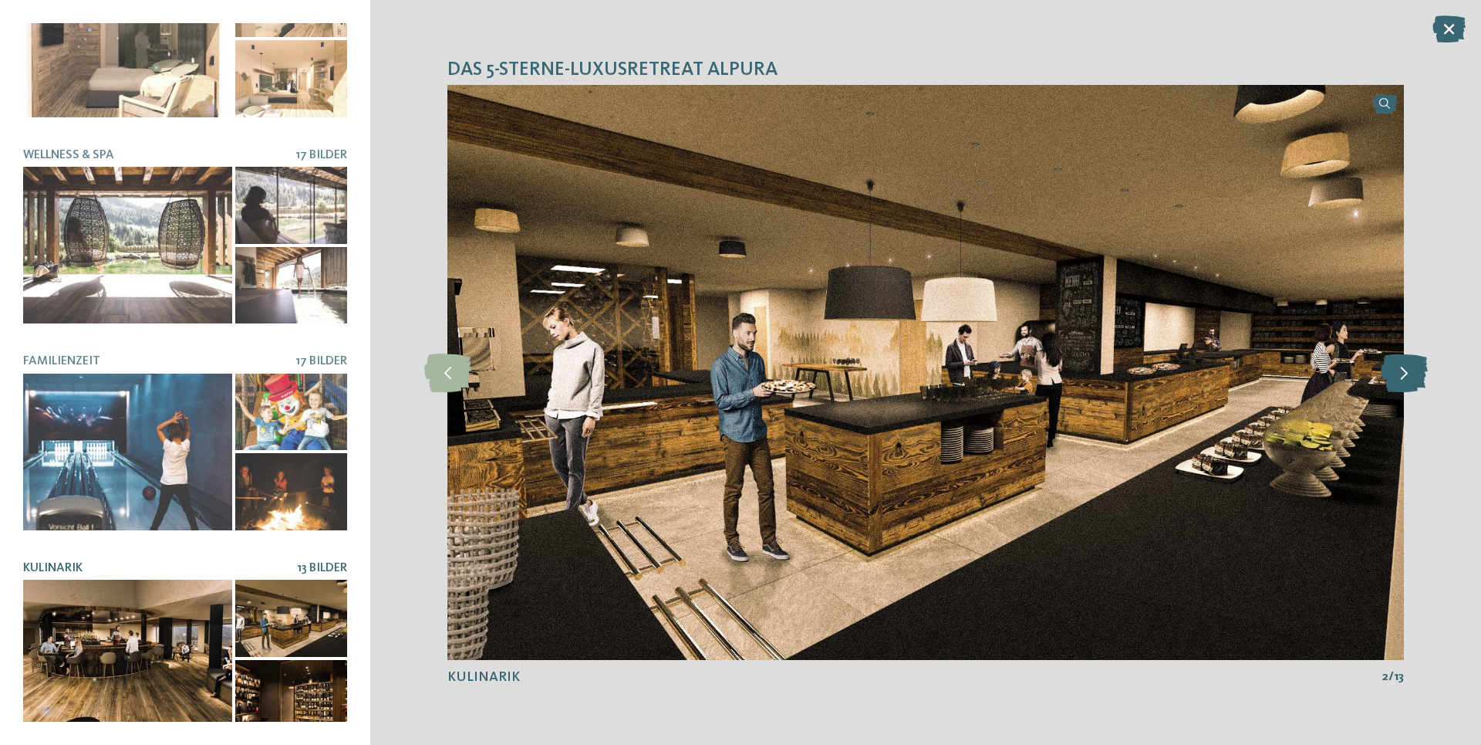
click at [1402, 380] on icon at bounding box center [1404, 372] width 47 height 39
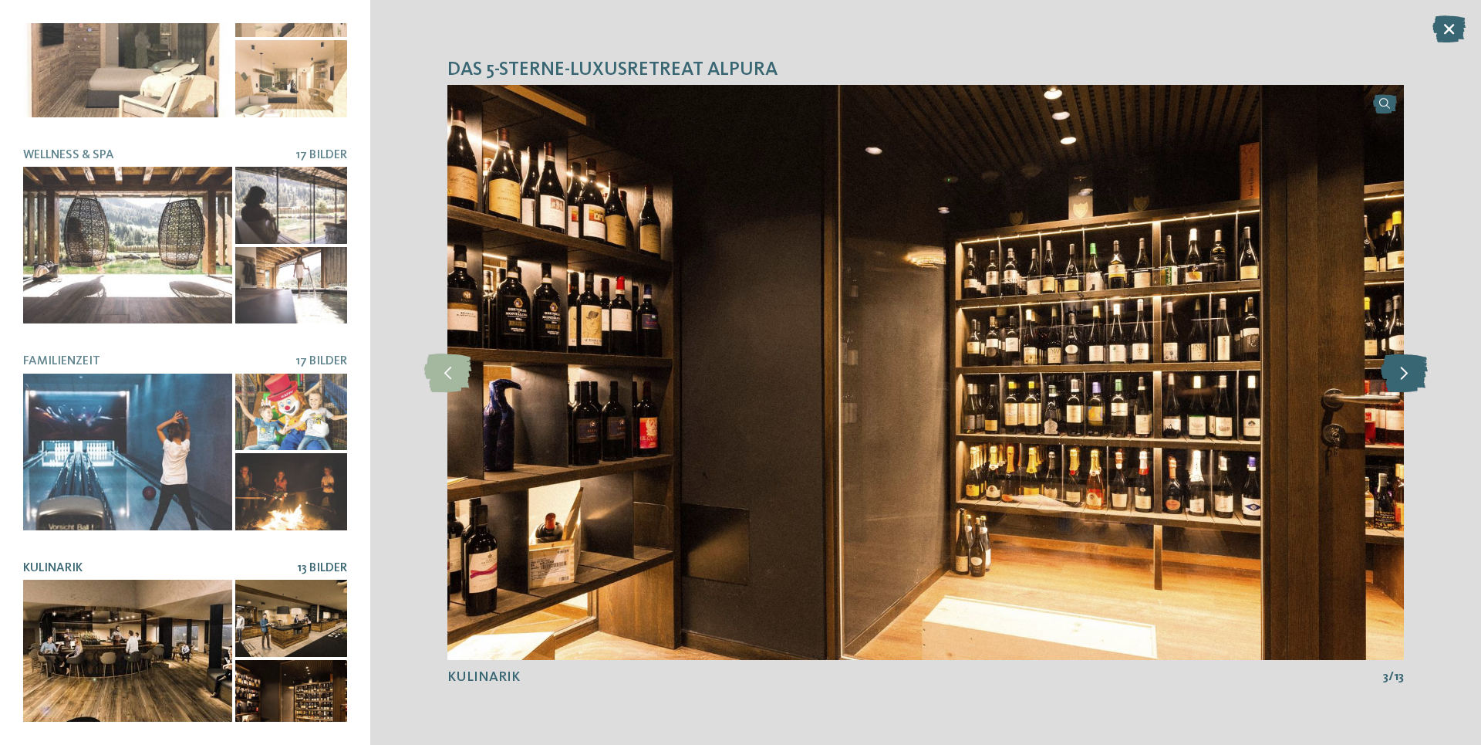
click at [1402, 380] on icon at bounding box center [1404, 372] width 47 height 39
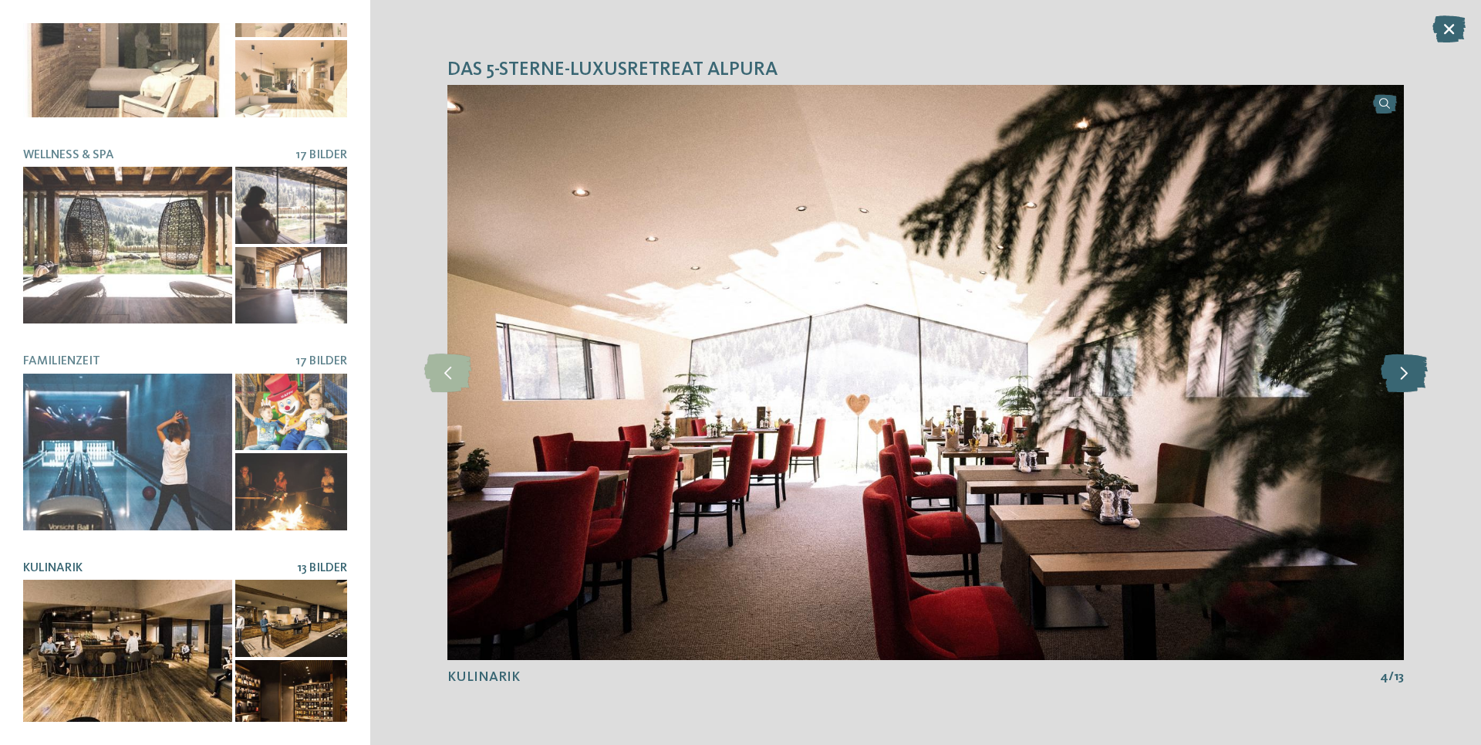
click at [1402, 380] on icon at bounding box center [1404, 372] width 47 height 39
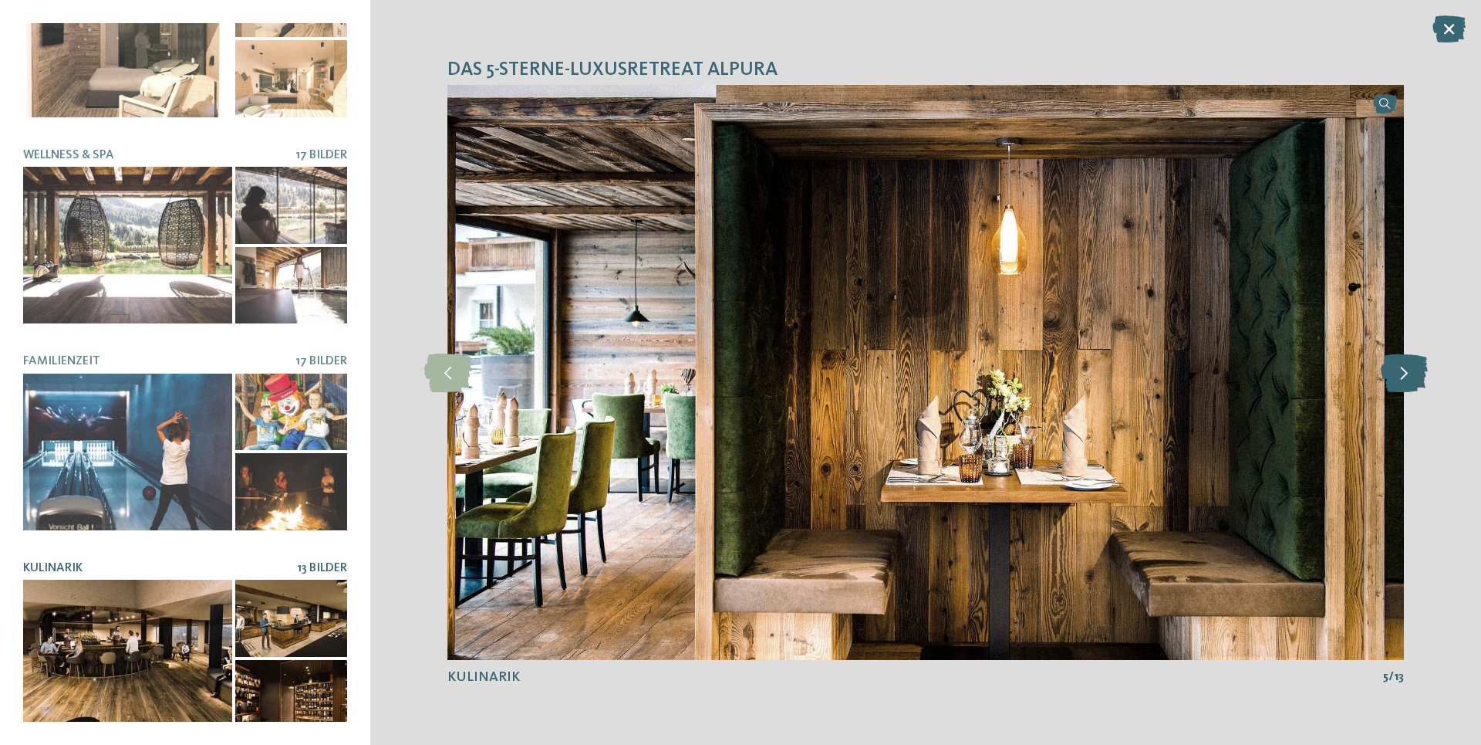
click at [1402, 380] on icon at bounding box center [1404, 372] width 47 height 39
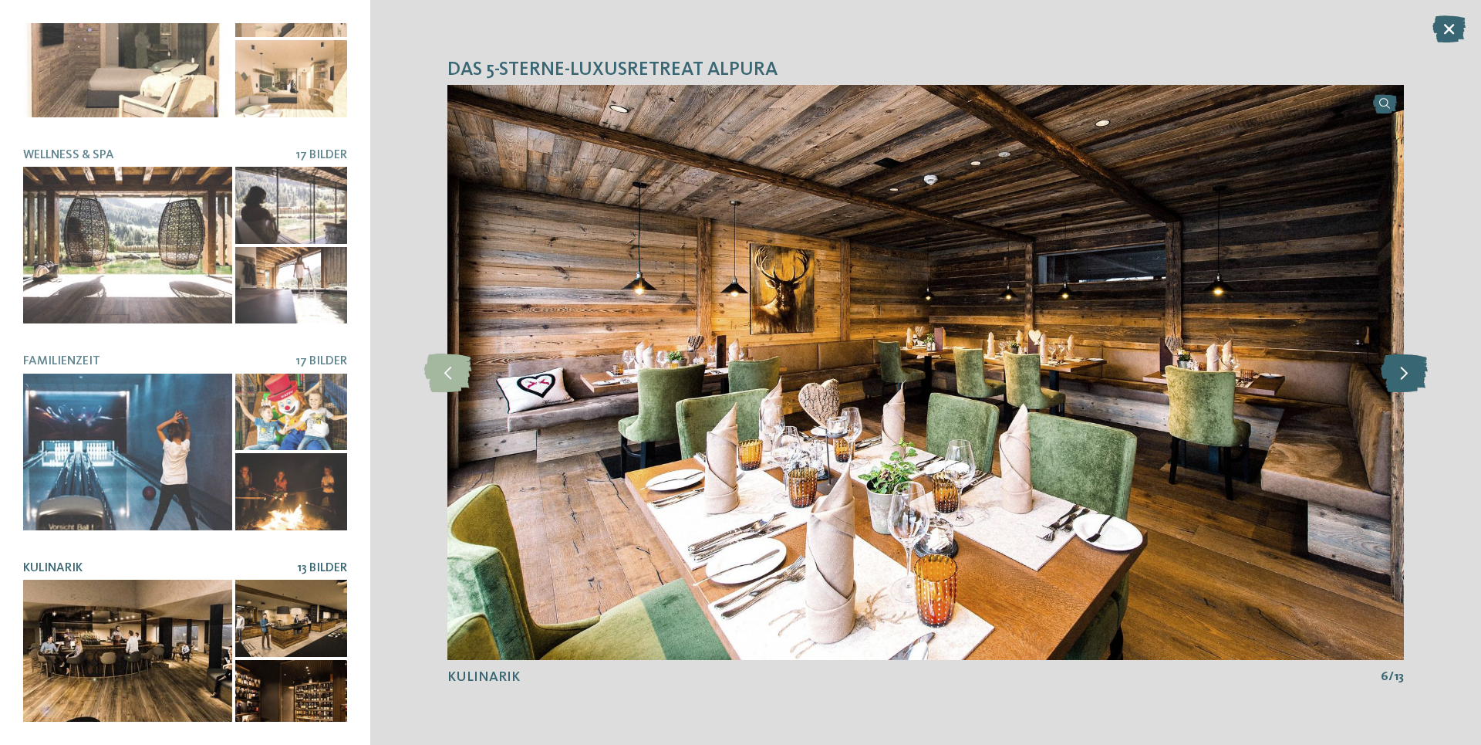
click at [1402, 380] on icon at bounding box center [1404, 372] width 47 height 39
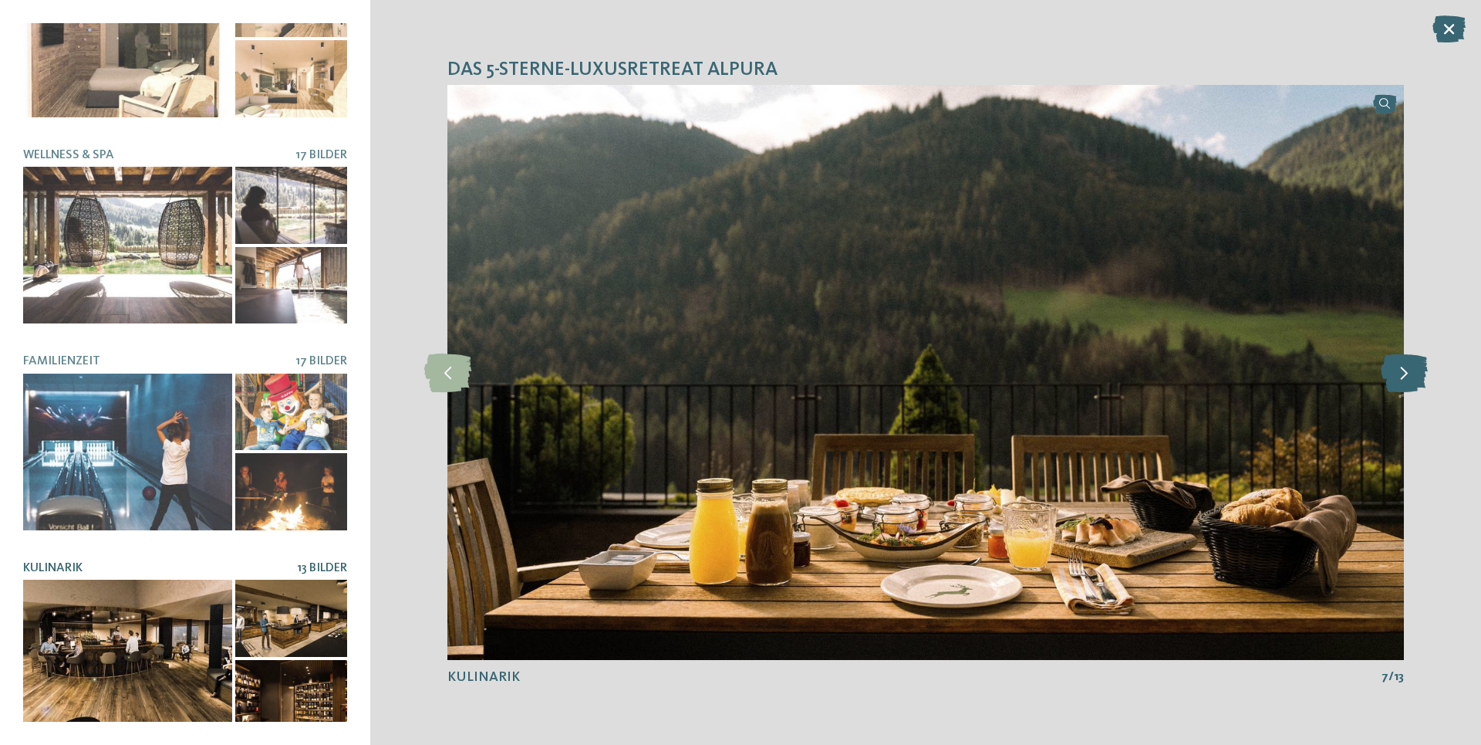
click at [1402, 380] on icon at bounding box center [1404, 372] width 47 height 39
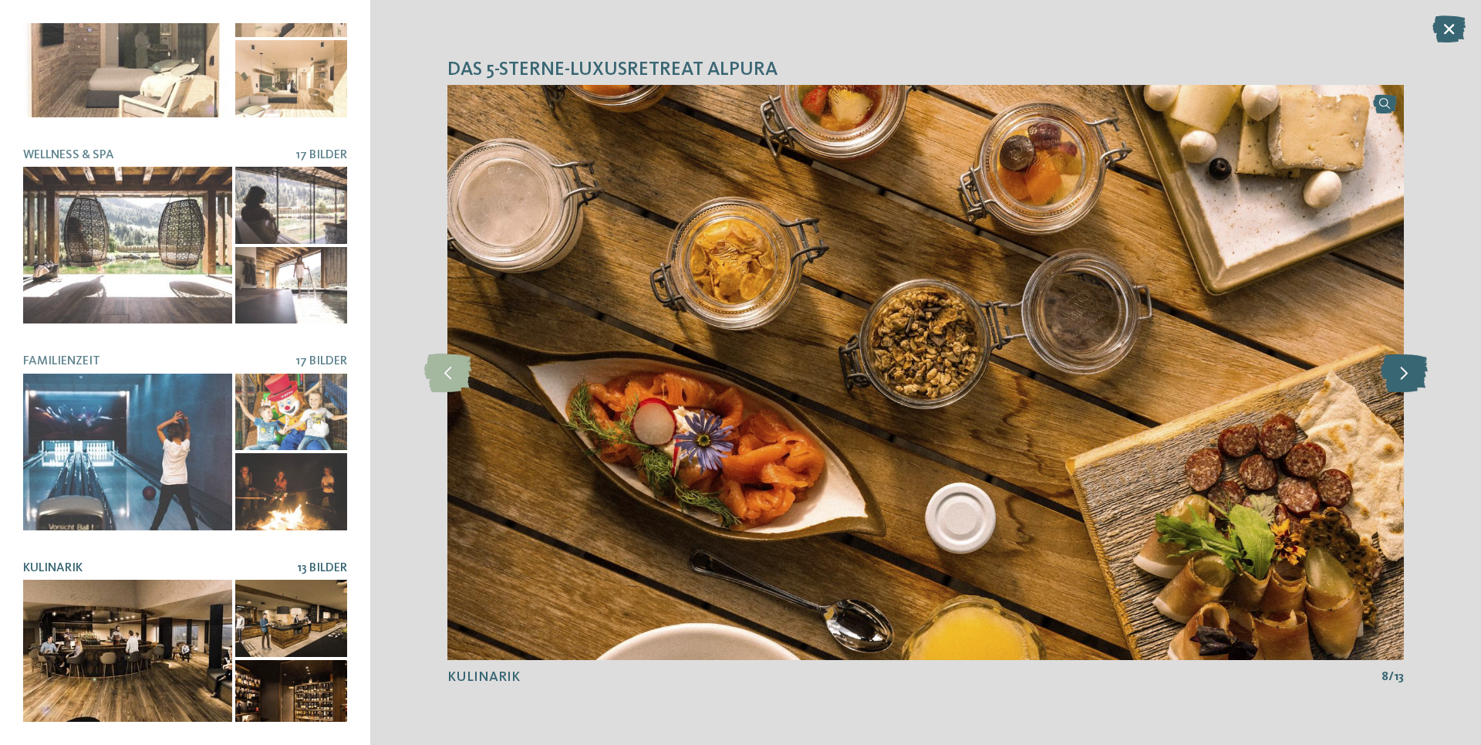
click at [1402, 380] on icon at bounding box center [1404, 372] width 47 height 39
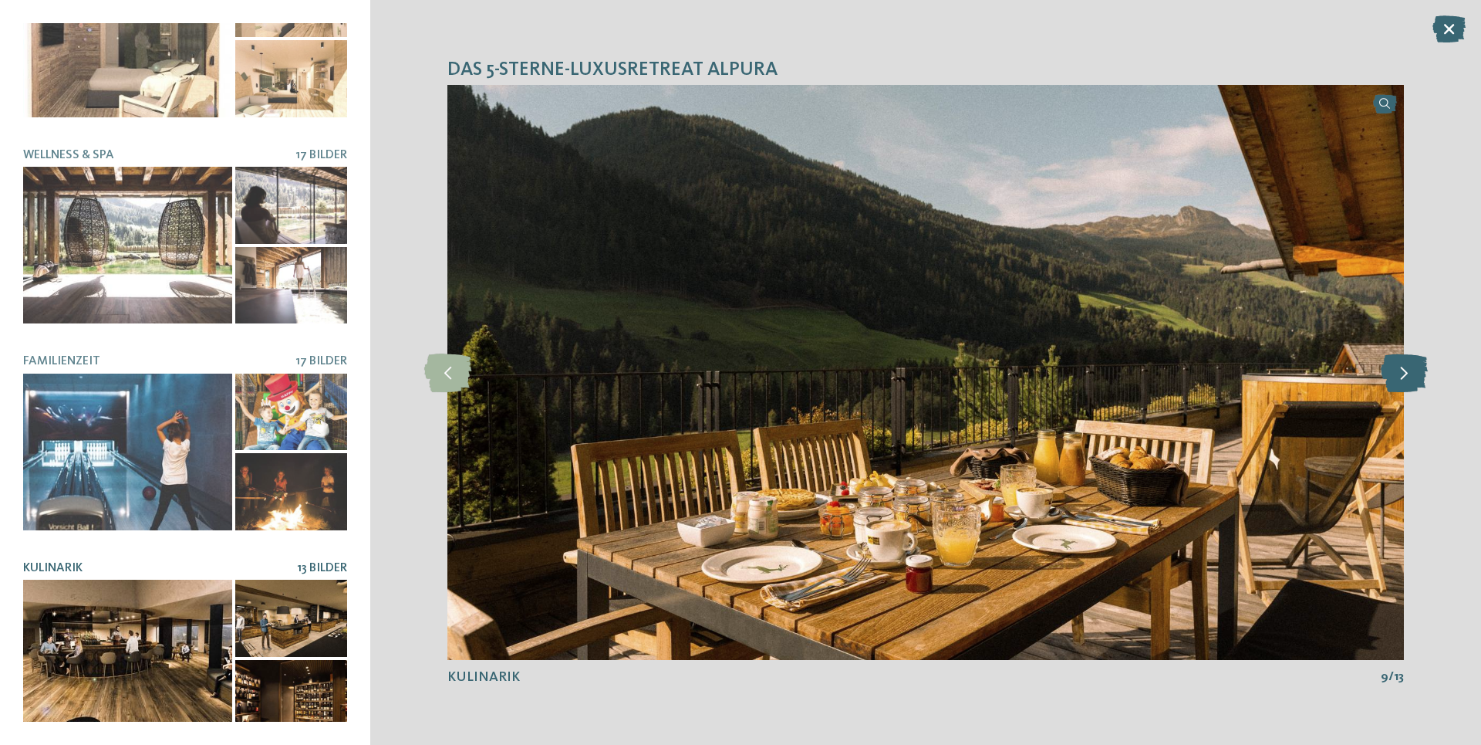
click at [1402, 380] on icon at bounding box center [1404, 372] width 47 height 39
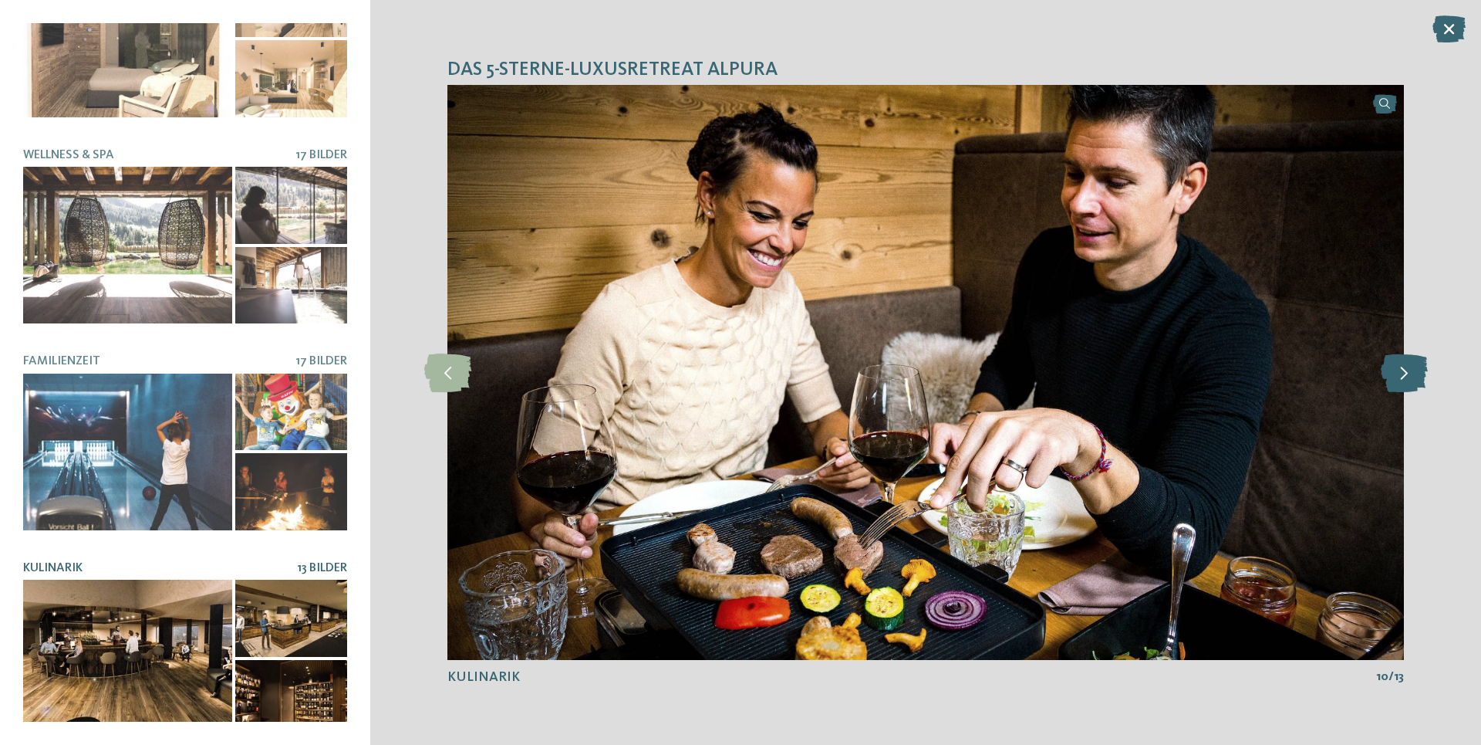
click at [1402, 380] on icon at bounding box center [1404, 372] width 47 height 39
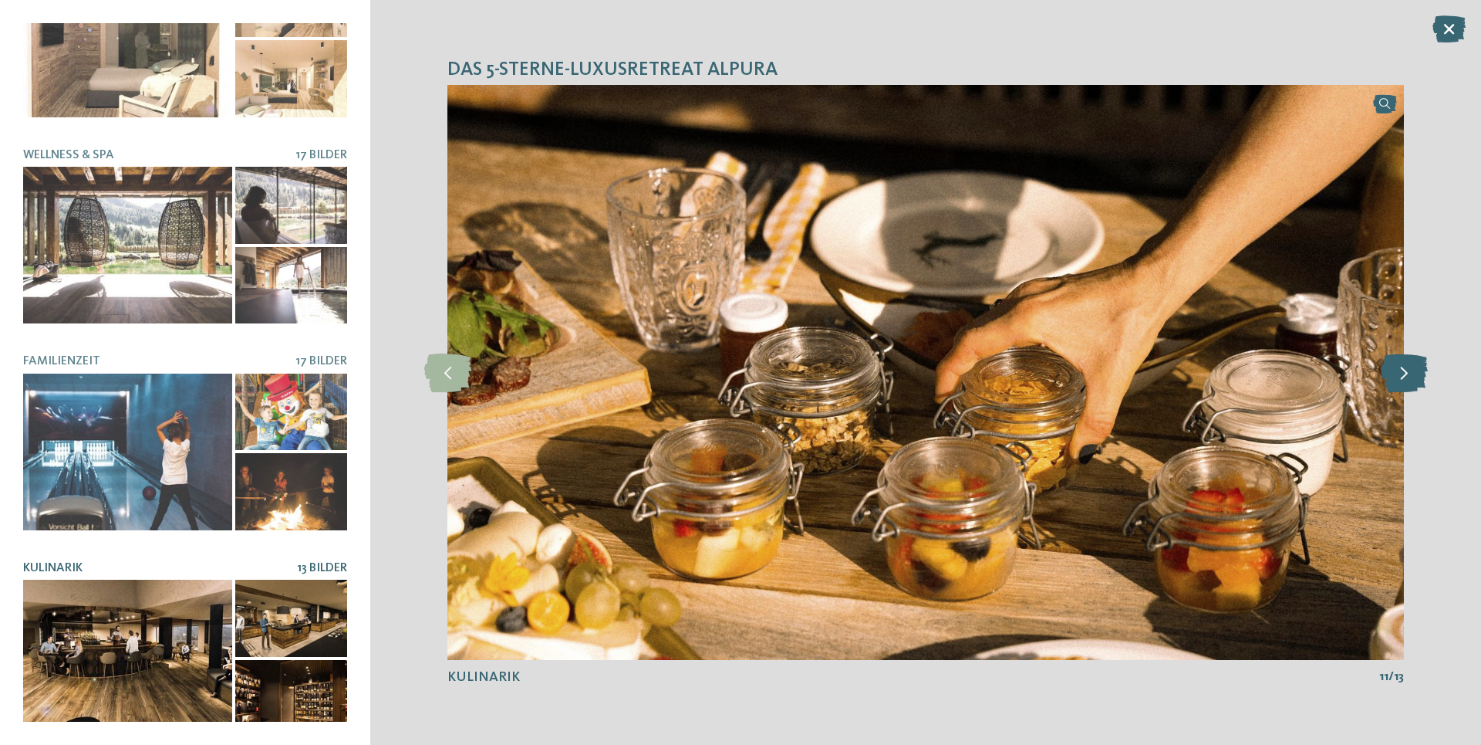
click at [1402, 380] on icon at bounding box center [1404, 372] width 47 height 39
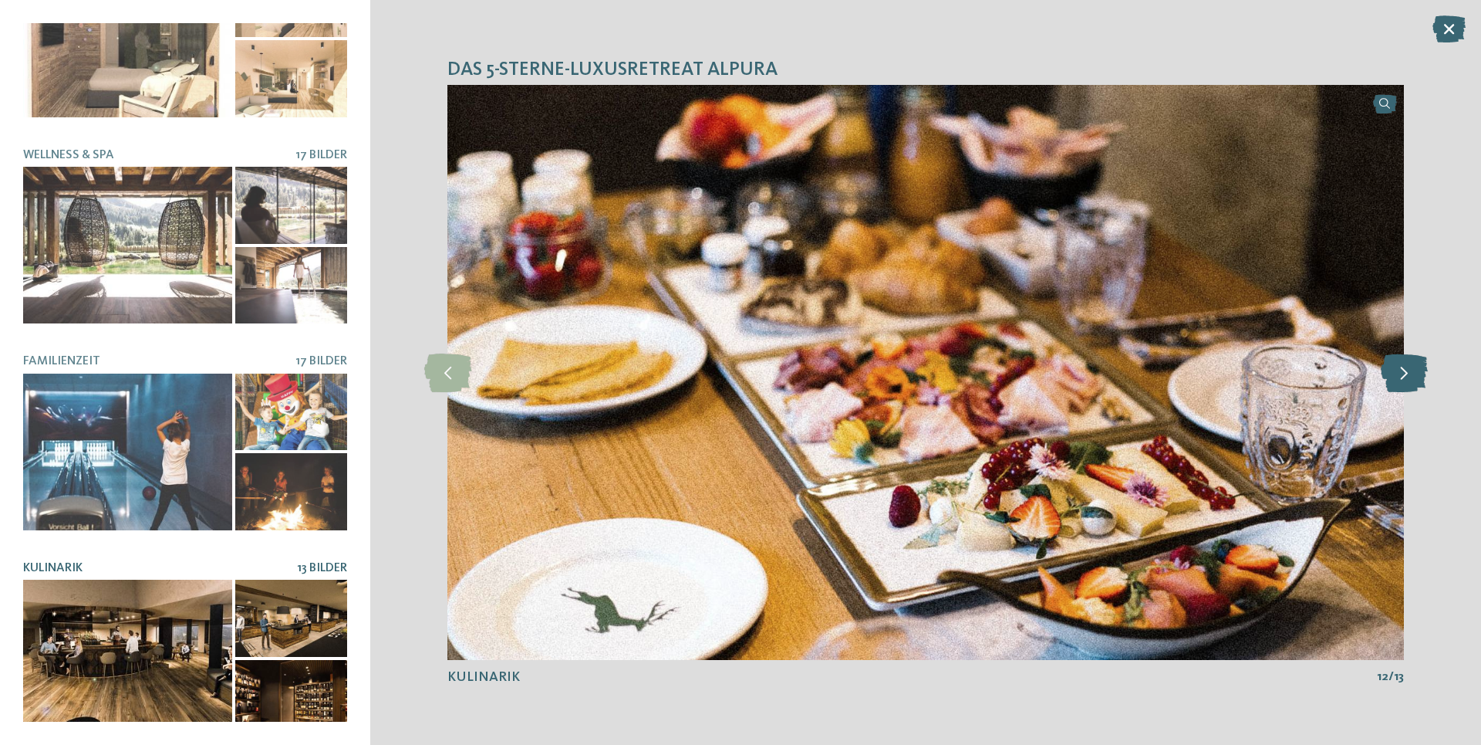
click at [1402, 380] on icon at bounding box center [1404, 372] width 47 height 39
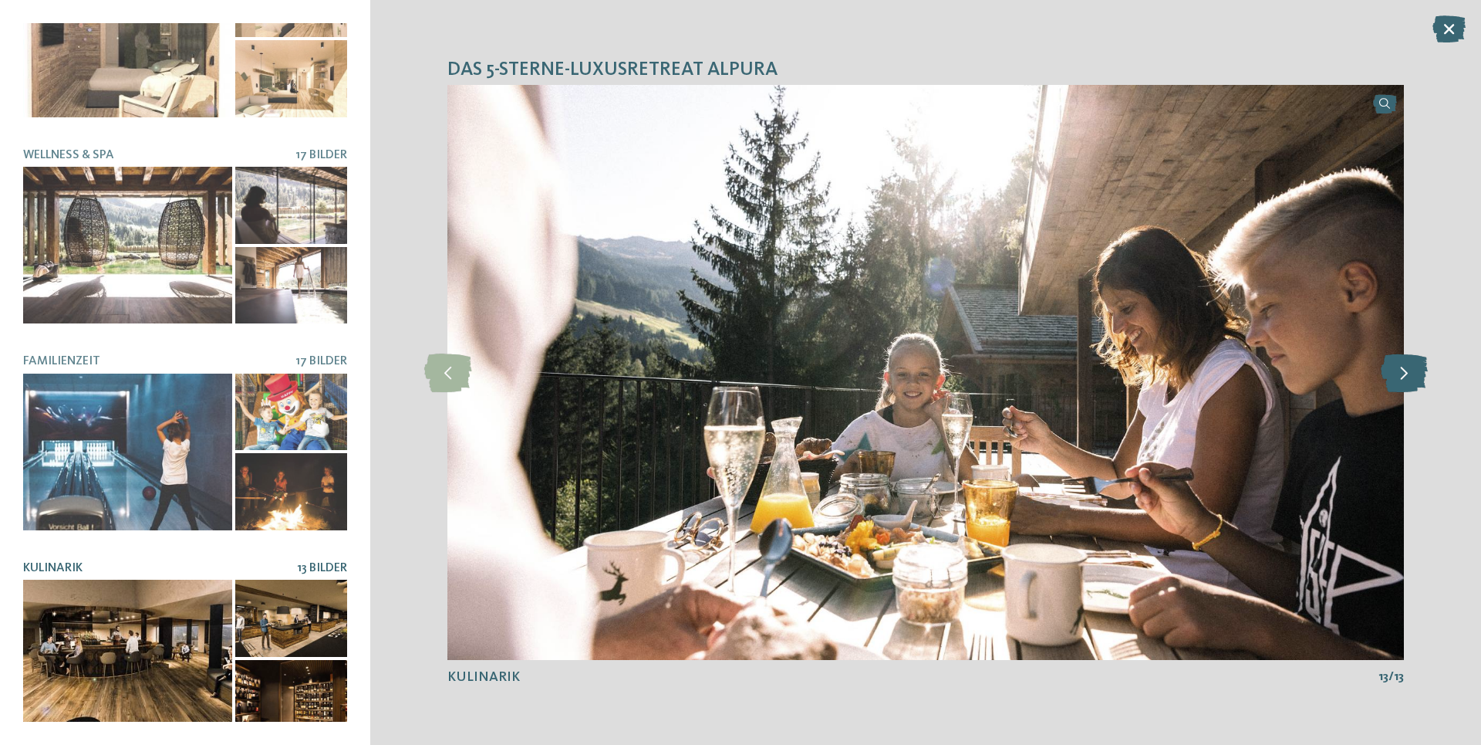
click at [1402, 380] on icon at bounding box center [1404, 372] width 47 height 39
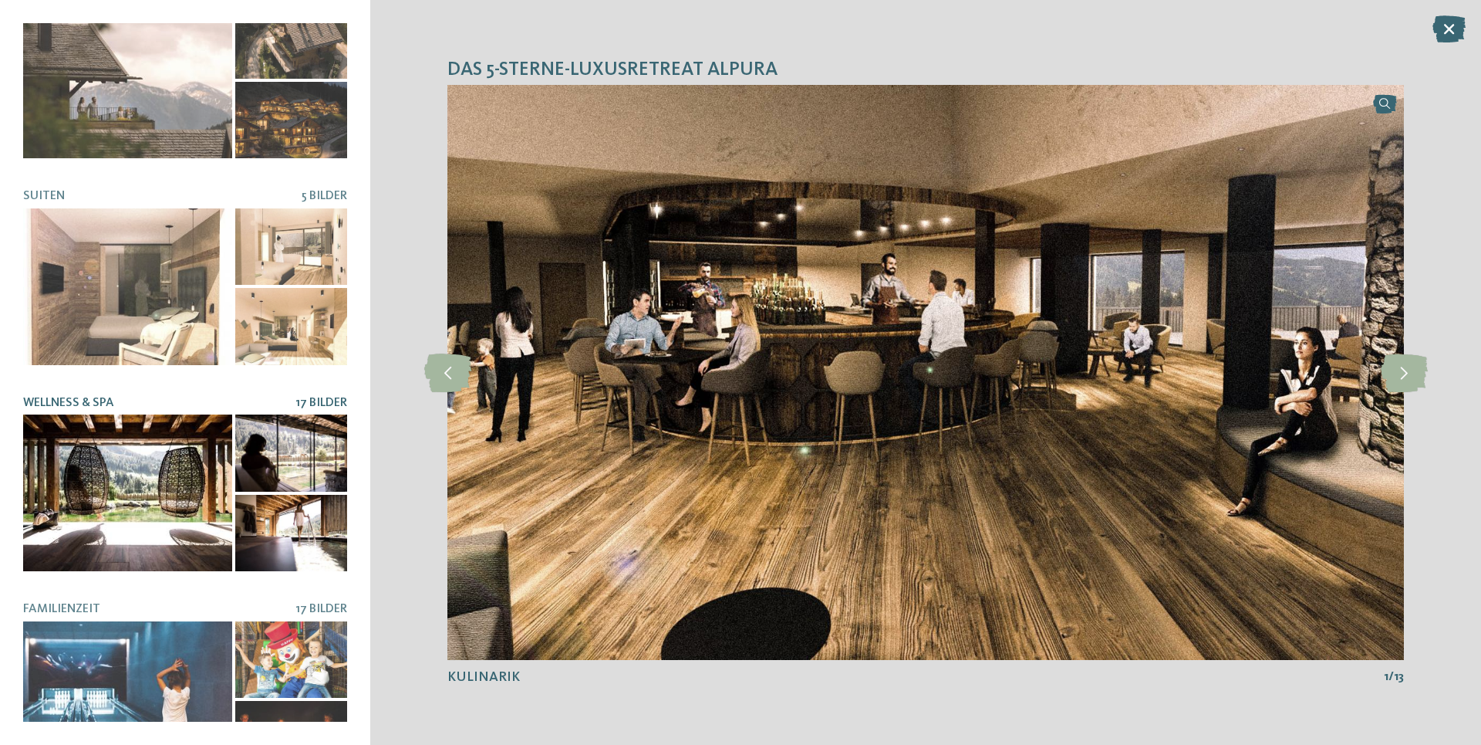
scroll to position [0, 0]
